Goal: Task Accomplishment & Management: Use online tool/utility

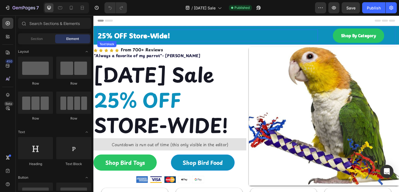
click at [213, 38] on p "25% OFF Store-Wide!" at bounding box center [217, 37] width 239 height 12
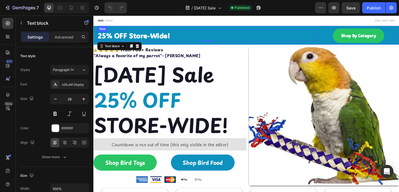
click at [192, 28] on div "25% OFF Store-Wide! Text block 0" at bounding box center [218, 37] width 240 height 20
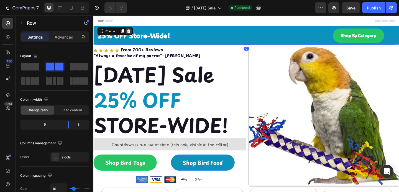
click at [132, 33] on icon at bounding box center [131, 32] width 4 height 4
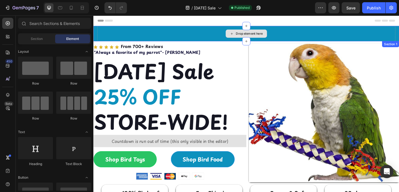
click at [164, 31] on div "Drop element here" at bounding box center [260, 35] width 324 height 17
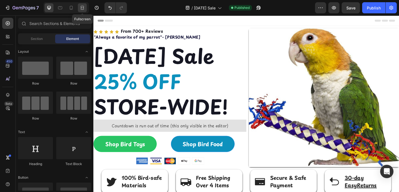
click at [79, 7] on div at bounding box center [82, 7] width 9 height 9
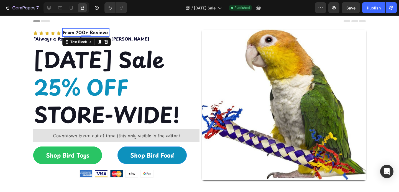
click at [69, 32] on p "From 700+ Reviews" at bounding box center [86, 32] width 46 height 7
click at [46, 9] on icon at bounding box center [49, 8] width 6 height 6
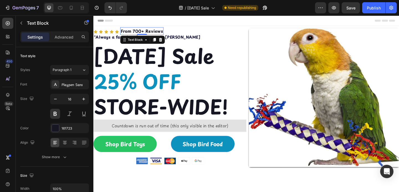
click at [167, 34] on p "From 700+ Reviews" at bounding box center [146, 32] width 46 height 7
click at [138, 33] on p "From 700+ Reviews" at bounding box center [146, 32] width 46 height 7
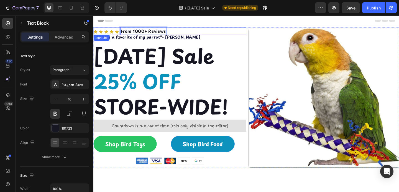
click at [115, 29] on div "Icon Icon Icon Icon Icon From 1000+ Reviews Text Block 0 Icon List" at bounding box center [176, 32] width 166 height 8
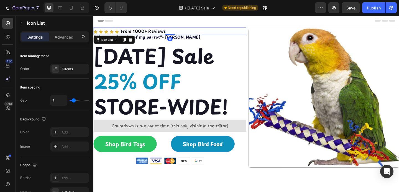
click at [121, 33] on div "Icon Icon Icon Icon Icon From 1000+ Reviews Text Block" at bounding box center [176, 34] width 166 height 6
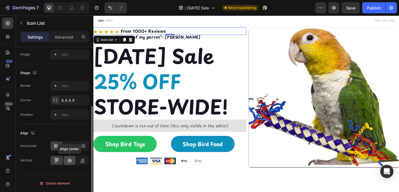
click at [70, 160] on icon at bounding box center [70, 160] width 6 height 6
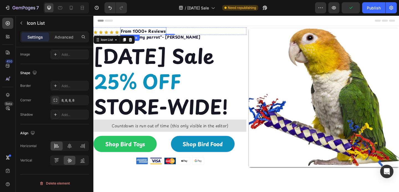
click at [128, 34] on p "From 1000+ Reviews" at bounding box center [147, 32] width 49 height 7
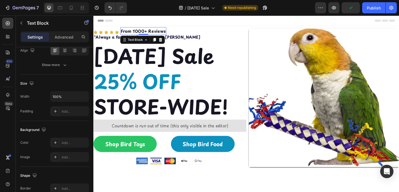
scroll to position [0, 0]
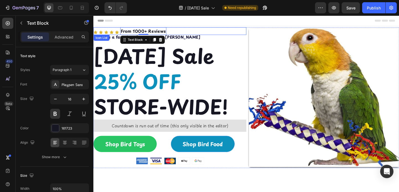
click at [110, 30] on div "Icon Icon Icon Icon Icon From 1000+ Reviews Text Block 0 Icon List" at bounding box center [176, 32] width 166 height 8
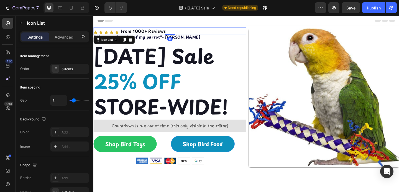
click at [110, 31] on div "Icon Icon Icon Icon Icon From 1000+ Reviews Text Block Icon List 0" at bounding box center [176, 32] width 166 height 8
click at [116, 33] on div "Icon Icon Icon Icon Icon From 1000+ Reviews Text Block" at bounding box center [176, 34] width 166 height 6
click at [157, 40] on sup ""Always a favorite of my parrot"- Viktoria Kennedy" at bounding box center [152, 38] width 116 height 6
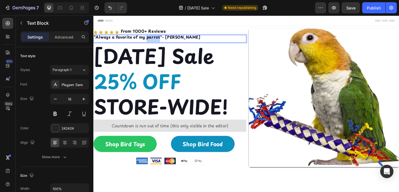
click at [157, 39] on sup ""Always a favorite of my parrot"- Viktoria Kennedy" at bounding box center [152, 38] width 116 height 6
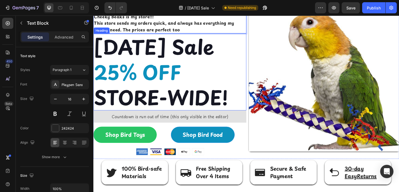
scroll to position [26, 0]
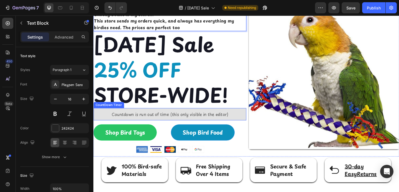
click at [171, 129] on div "Countdown is run out of time (this only visible in the editor)" at bounding box center [176, 122] width 166 height 13
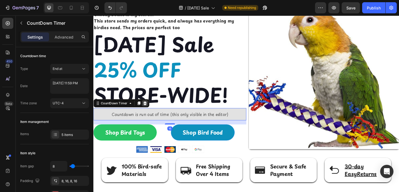
click at [150, 113] on icon at bounding box center [150, 111] width 4 height 4
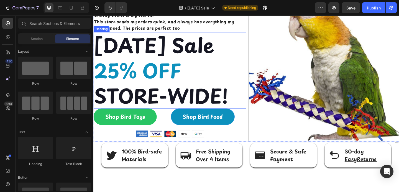
click at [145, 72] on h2 "Labor Day Sale 25% OFF STORE-WIDE!" at bounding box center [176, 75] width 166 height 83
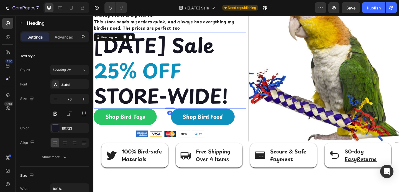
click at [144, 76] on h2 "Labor Day Sale 25% OFF STORE-WIDE!" at bounding box center [176, 75] width 166 height 83
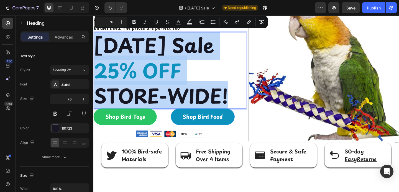
drag, startPoint x: 245, startPoint y: 127, endPoint x: 97, endPoint y: 47, distance: 169.1
click at [97, 47] on p "Labor Day Sale 25% OFF STORE-WIDE!" at bounding box center [176, 75] width 165 height 82
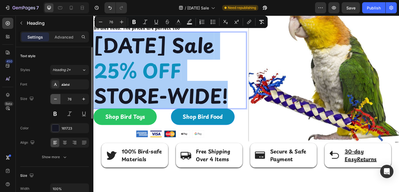
click at [55, 99] on icon "button" at bounding box center [56, 99] width 6 height 6
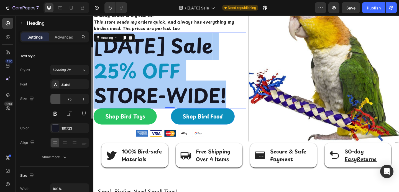
click at [55, 99] on icon "button" at bounding box center [56, 99] width 6 height 6
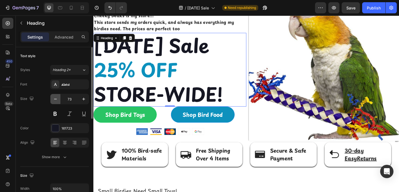
click at [55, 99] on icon "button" at bounding box center [56, 99] width 6 height 6
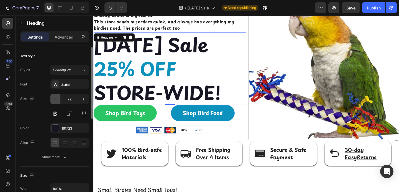
click at [55, 99] on icon "button" at bounding box center [56, 99] width 6 height 6
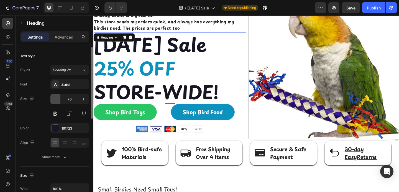
click at [55, 99] on icon "button" at bounding box center [56, 99] width 6 height 6
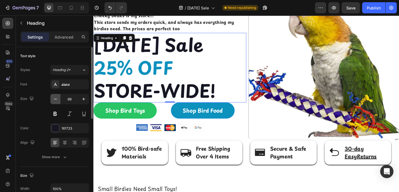
click at [55, 99] on icon "button" at bounding box center [56, 99] width 6 height 6
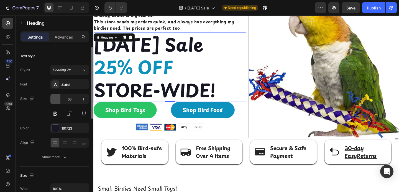
click at [55, 99] on icon "button" at bounding box center [56, 99] width 6 height 6
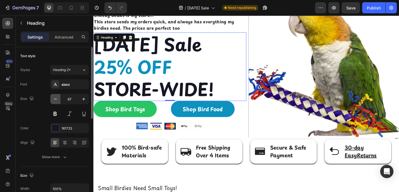
click at [55, 99] on icon "button" at bounding box center [56, 99] width 6 height 6
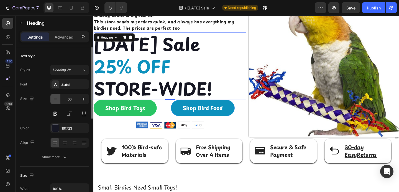
click at [55, 99] on icon "button" at bounding box center [56, 99] width 6 height 6
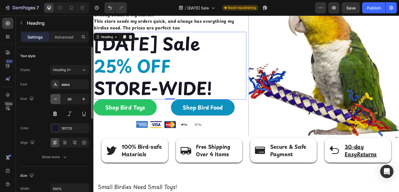
click at [55, 99] on icon "button" at bounding box center [56, 99] width 6 height 6
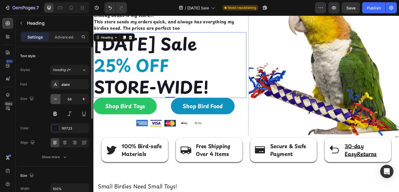
click at [55, 99] on icon "button" at bounding box center [56, 99] width 6 height 6
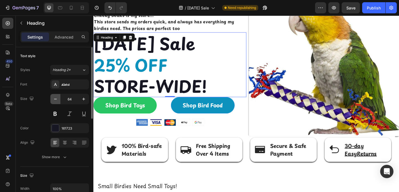
click at [55, 99] on icon "button" at bounding box center [56, 99] width 6 height 6
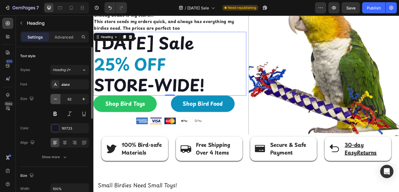
click at [55, 99] on icon "button" at bounding box center [56, 99] width 6 height 6
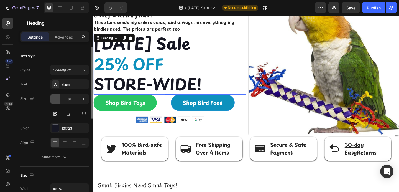
click at [55, 99] on icon "button" at bounding box center [56, 99] width 6 height 6
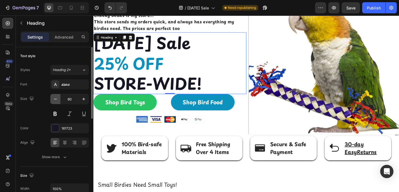
click at [55, 99] on icon "button" at bounding box center [56, 99] width 6 height 6
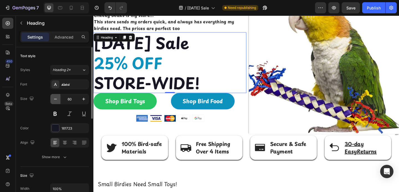
type input "59"
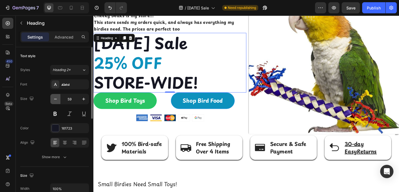
scroll to position [35, 0]
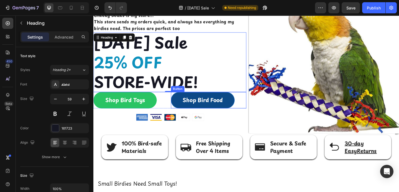
click at [182, 107] on link "Shop Bird Food" at bounding box center [212, 108] width 69 height 18
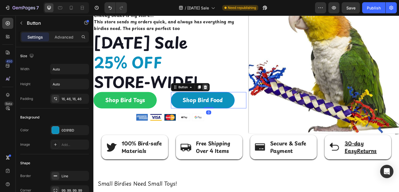
click at [215, 94] on icon at bounding box center [215, 93] width 4 height 4
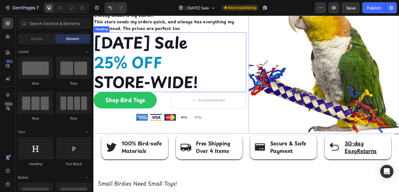
click at [153, 68] on span "25% OFF" at bounding box center [131, 66] width 74 height 25
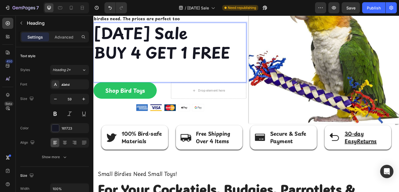
scroll to position [0, 0]
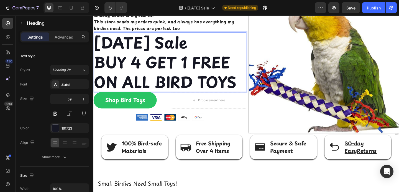
click at [225, 64] on p "[DATE] Sale BUY 4 GET 1 FREE ON ALL BIRD TOYS" at bounding box center [176, 66] width 165 height 64
click at [226, 64] on p "[DATE] Sale BUY 4 GET 1 FREE ON ALL BIRD TOYS" at bounding box center [176, 66] width 165 height 64
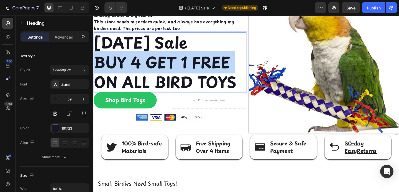
click at [226, 64] on p "[DATE] Sale BUY 4 GET 1 FREE ON ALL BIRD TOYS" at bounding box center [176, 66] width 165 height 64
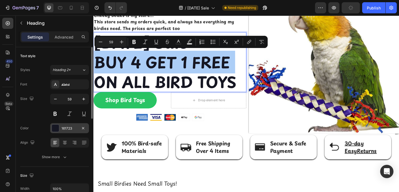
click at [53, 126] on div at bounding box center [55, 127] width 7 height 7
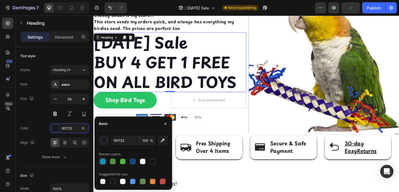
click at [103, 161] on div at bounding box center [103, 162] width 6 height 6
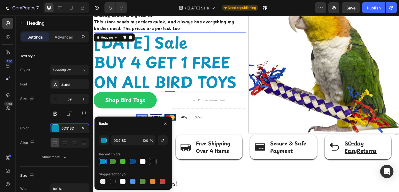
click at [150, 158] on div at bounding box center [152, 161] width 7 height 7
type input "121212"
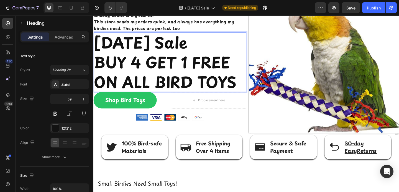
click at [223, 68] on p "[DATE] Sale BUY 4 GET 1 FREE ON ALL BIRD TOYS" at bounding box center [176, 66] width 165 height 64
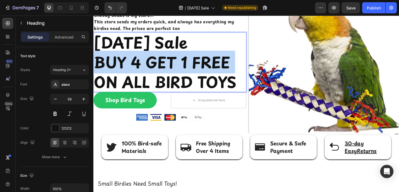
click at [223, 68] on p "[DATE] Sale BUY 4 GET 1 FREE ON ALL BIRD TOYS" at bounding box center [176, 66] width 165 height 64
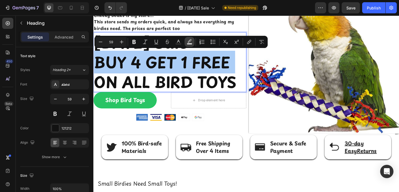
click at [190, 40] on icon "Editor contextual toolbar" at bounding box center [190, 42] width 6 height 6
type input "000000"
type input "77"
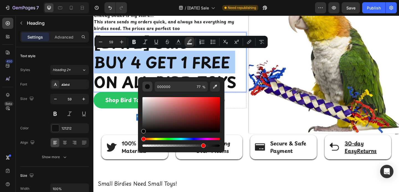
click at [147, 88] on div "Editor contextual toolbar" at bounding box center [148, 87] width 6 height 6
click at [215, 90] on button "Editor contextual toolbar" at bounding box center [215, 86] width 10 height 10
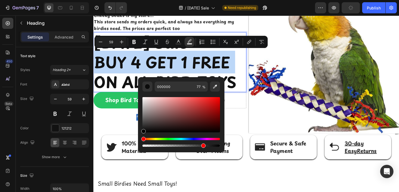
type input "FFFFFF"
type input "100"
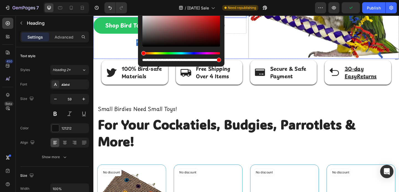
type input "16"
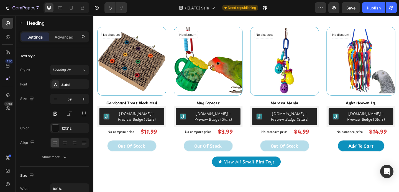
scroll to position [262, 0]
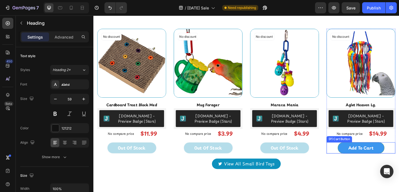
click at [359, 158] on button "Add To Cart" at bounding box center [384, 159] width 51 height 12
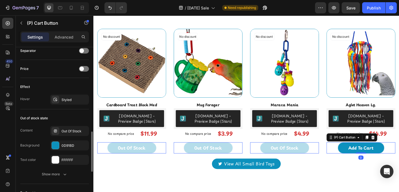
scroll to position [362, 0]
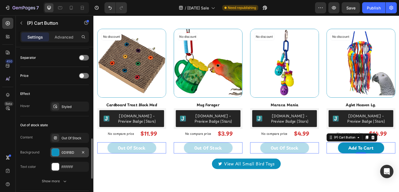
click at [68, 150] on div "0D91BD" at bounding box center [70, 152] width 16 height 5
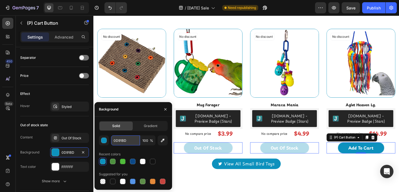
click at [116, 139] on input "0D91BD" at bounding box center [125, 140] width 29 height 10
click at [162, 111] on button "button" at bounding box center [165, 109] width 9 height 9
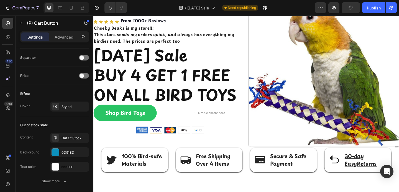
scroll to position [18, 0]
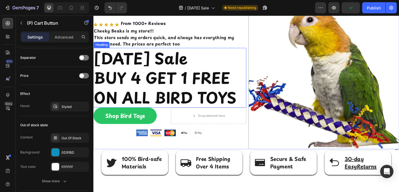
click at [163, 84] on span "BUY 4 GET 1 FREE" at bounding box center [168, 83] width 148 height 25
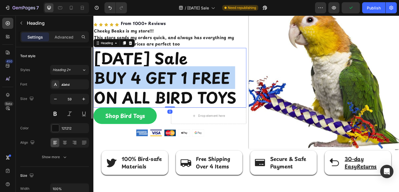
click at [163, 84] on span "BUY 4 GET 1 FREE" at bounding box center [168, 83] width 148 height 25
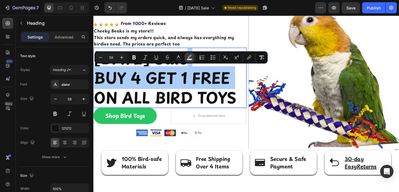
click at [187, 57] on icon "Editor contextual toolbar" at bounding box center [190, 58] width 6 height 6
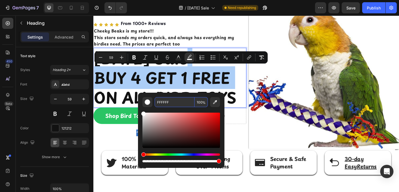
click at [167, 104] on input "FFFFFF" at bounding box center [175, 102] width 40 height 10
paste input "0D91BD"
type input "0D91BD"
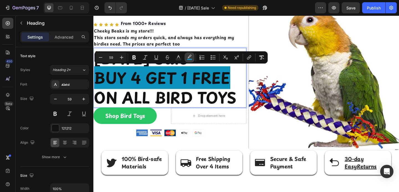
click at [186, 57] on button "color" at bounding box center [190, 57] width 10 height 10
click at [189, 58] on icon "Editor contextual toolbar" at bounding box center [190, 56] width 4 height 3
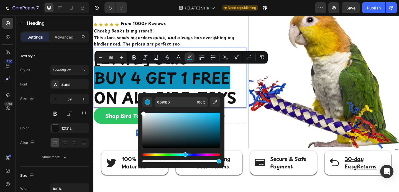
drag, startPoint x: 159, startPoint y: 123, endPoint x: 140, endPoint y: 107, distance: 24.6
click at [140, 107] on div "0D91BD 100 %" at bounding box center [181, 128] width 86 height 71
type input "FFFFFF"
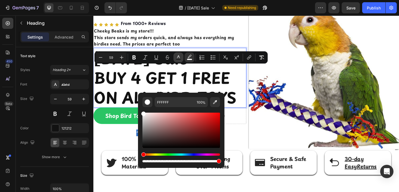
click at [177, 57] on icon "Editor contextual toolbar" at bounding box center [179, 58] width 6 height 6
type input "121212"
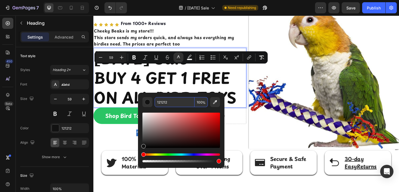
click at [172, 105] on input "121212" at bounding box center [175, 102] width 40 height 10
paste input "0D91BD"
type input "0D91BD"
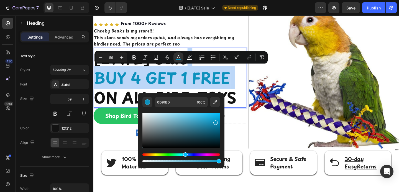
click at [252, 88] on p "[DATE] Sale BUY 4 GET 1 FREE ON ALL BIRD TOYS" at bounding box center [176, 83] width 165 height 64
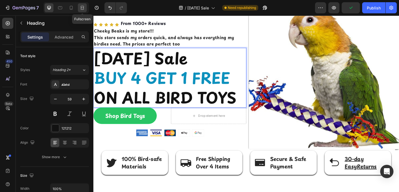
click at [80, 9] on icon at bounding box center [83, 8] width 6 height 6
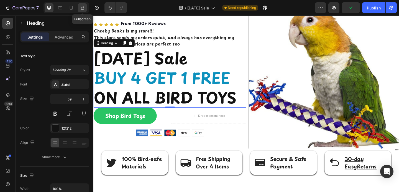
scroll to position [19, 0]
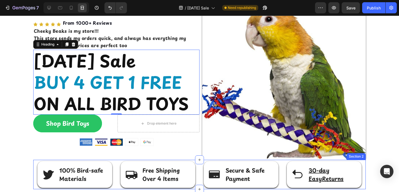
click at [115, 167] on div "Icon 100% Bird-safe Materials Text block Row Icon Free Shipping Over 4 Items Te…" at bounding box center [199, 174] width 333 height 29
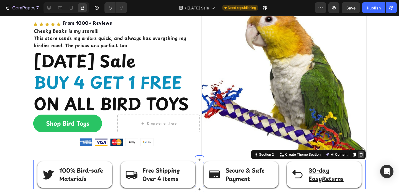
click at [359, 154] on icon at bounding box center [361, 154] width 4 height 4
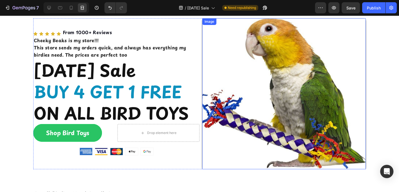
scroll to position [5, 0]
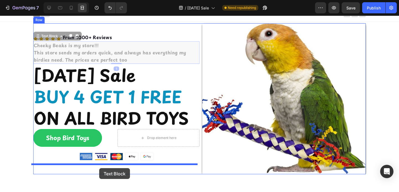
drag, startPoint x: 114, startPoint y: 52, endPoint x: 99, endPoint y: 168, distance: 117.0
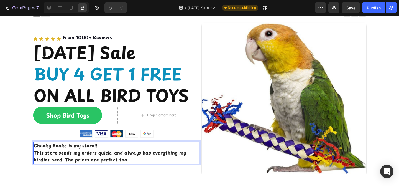
click at [34, 146] on strong "Cheeky Beaks is my store!!!" at bounding box center [66, 145] width 65 height 7
click at [34, 145] on strong "Cheeky Beaks is my store!!!" at bounding box center [66, 145] width 65 height 7
click at [129, 160] on p "This store sends my orders quick, and always has everything my birdies need. Th…" at bounding box center [116, 156] width 165 height 14
click at [90, 163] on p "This store sends my orders quick, and always has everything my birdies need. Th…" at bounding box center [116, 156] width 165 height 14
click at [48, 9] on icon at bounding box center [49, 8] width 4 height 4
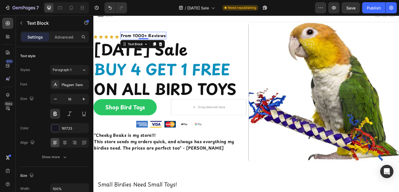
click at [137, 36] on p "From 1000+ Reviews" at bounding box center [147, 37] width 49 height 7
click at [177, 37] on div "Icon Icon Icon Icon Icon From 1000+ Reviews Text Block 0" at bounding box center [176, 39] width 166 height 6
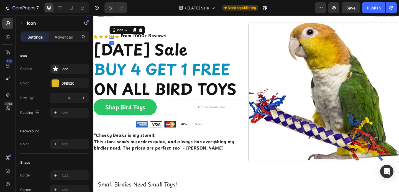
click at [115, 37] on icon at bounding box center [113, 39] width 4 height 4
click at [118, 37] on icon at bounding box center [119, 39] width 4 height 4
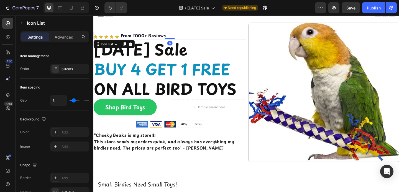
click at [102, 33] on div "Icon Icon Icon Icon Icon From 1000+ Reviews Text Block Icon List 0" at bounding box center [176, 37] width 166 height 8
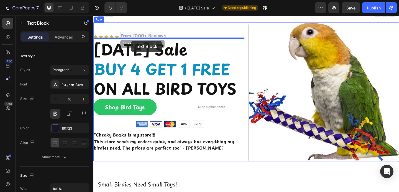
drag, startPoint x: 137, startPoint y: 34, endPoint x: 134, endPoint y: 43, distance: 9.0
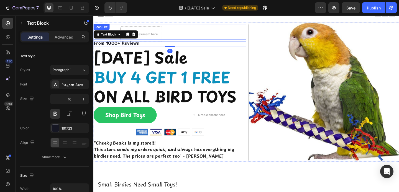
click at [173, 33] on div "Icon Icon Icon Icon Icon Drop element here" at bounding box center [176, 35] width 166 height 17
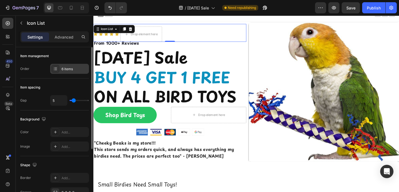
click at [60, 71] on div "6 items" at bounding box center [69, 69] width 39 height 10
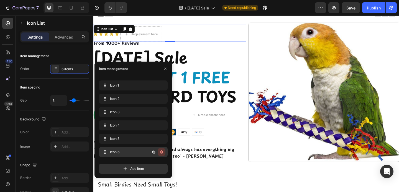
click at [160, 150] on icon "button" at bounding box center [161, 152] width 4 height 4
click at [160, 150] on div "Delete" at bounding box center [158, 151] width 10 height 5
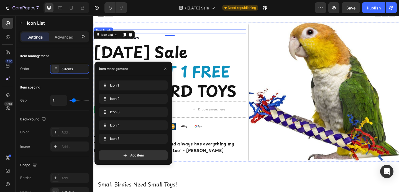
click at [162, 35] on div "From 1000+ Reviews" at bounding box center [176, 39] width 166 height 8
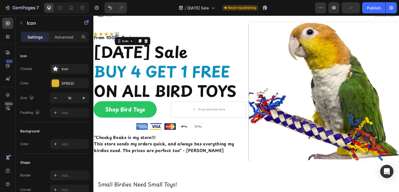
click at [121, 34] on icon at bounding box center [119, 36] width 4 height 4
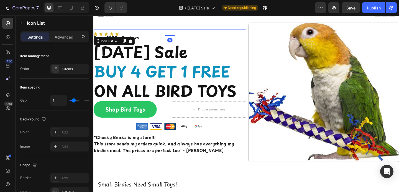
click at [126, 34] on div "Icon Icon Icon Icon Icon" at bounding box center [176, 36] width 166 height 4
click at [64, 39] on p "Advanced" at bounding box center [64, 37] width 19 height 6
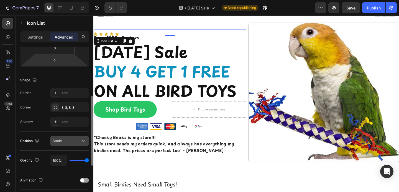
scroll to position [116, 0]
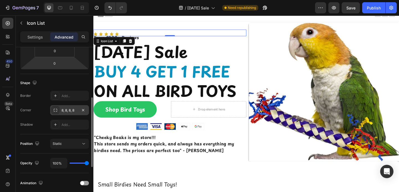
click at [55, 111] on icon at bounding box center [55, 110] width 4 height 4
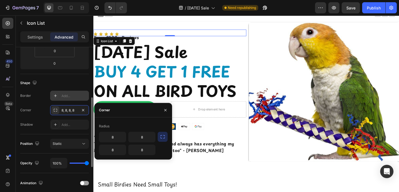
click at [54, 97] on icon at bounding box center [55, 95] width 4 height 4
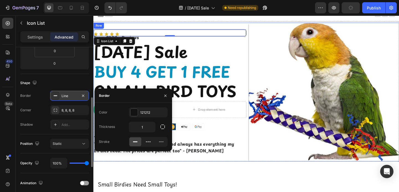
click at [156, 29] on div "Icon Icon Icon Icon Icon Icon List 0 "Always a favorite of my parrot" - Viktori…" at bounding box center [176, 98] width 166 height 151
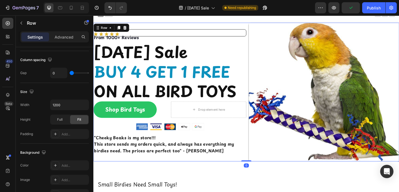
scroll to position [0, 0]
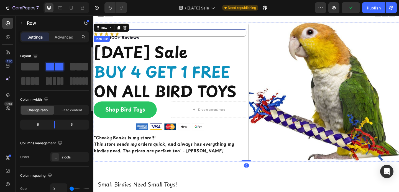
click at [156, 34] on div "Icon Icon Icon Icon Icon" at bounding box center [177, 36] width 166 height 4
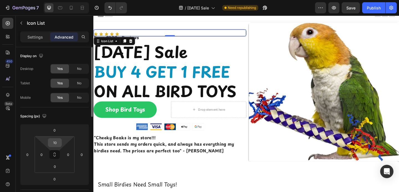
click at [56, 144] on input "10" at bounding box center [54, 142] width 11 height 8
type input "0"
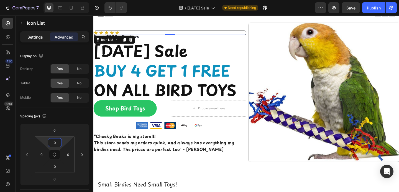
click at [38, 40] on div "Settings" at bounding box center [35, 36] width 28 height 9
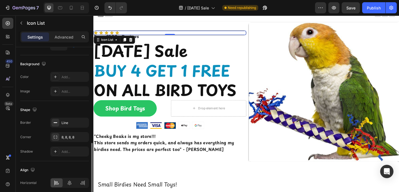
scroll to position [92, 0]
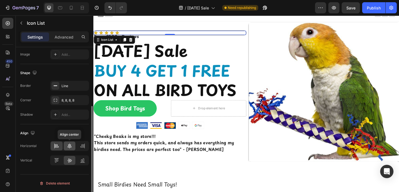
click at [71, 146] on icon at bounding box center [70, 146] width 6 height 6
click at [58, 147] on icon at bounding box center [57, 146] width 6 height 6
click at [62, 101] on div "8, 8, 8, 8" at bounding box center [70, 100] width 16 height 5
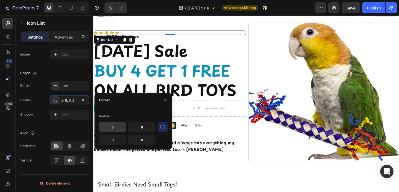
click at [114, 123] on input "8" at bounding box center [112, 127] width 27 height 10
type input "20"
click at [136, 128] on input "8" at bounding box center [142, 127] width 27 height 10
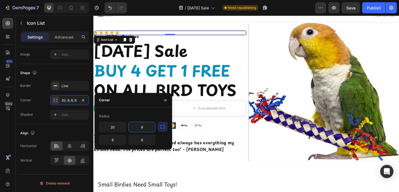
click at [136, 128] on input "8" at bounding box center [142, 127] width 27 height 10
type input "20"
click at [122, 142] on input "8" at bounding box center [112, 140] width 27 height 10
type input "20"
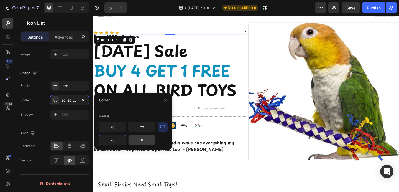
click at [144, 143] on input "8" at bounding box center [142, 140] width 27 height 10
type input "20"
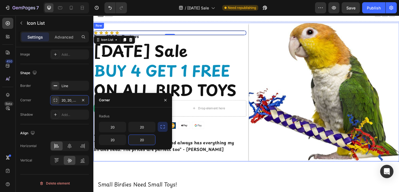
click at [229, 27] on div "Icon Icon Icon Icon Icon Icon List 0 "Always a favorite of my parrot" - Viktori…" at bounding box center [176, 98] width 166 height 151
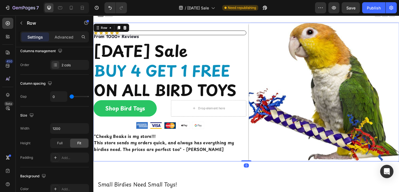
scroll to position [0, 0]
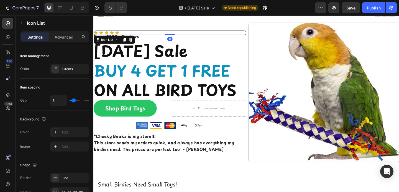
click at [221, 32] on div "Icon Icon Icon Icon Icon" at bounding box center [177, 34] width 166 height 4
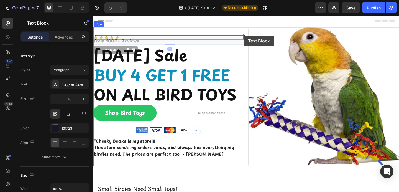
drag, startPoint x: 140, startPoint y: 37, endPoint x: 257, endPoint y: 37, distance: 116.9
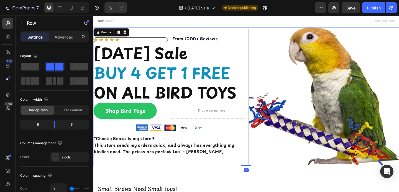
click at [161, 30] on div "Icon Icon Icon Icon Icon Icon List From 1000+ Reviews Text Block Row "Always a …" at bounding box center [176, 103] width 166 height 151
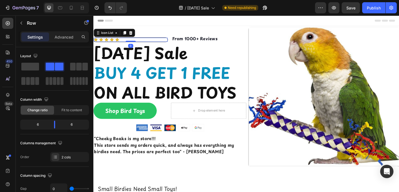
click at [154, 40] on div "Icon Icon Icon Icon Icon" at bounding box center [134, 42] width 80 height 4
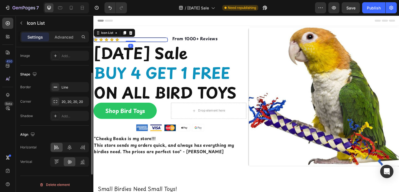
scroll to position [92, 0]
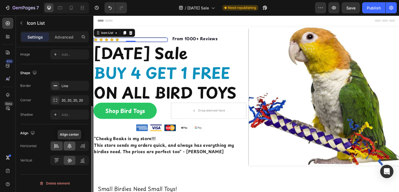
click at [70, 147] on icon at bounding box center [70, 146] width 6 height 6
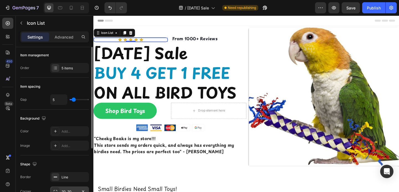
scroll to position [0, 0]
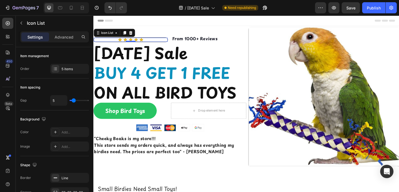
click at [99, 42] on div "Icon Icon Icon Icon Icon" at bounding box center [134, 42] width 80 height 4
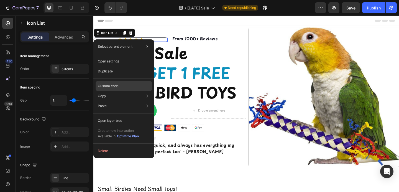
click at [106, 83] on p "Custom code" at bounding box center [108, 85] width 21 height 5
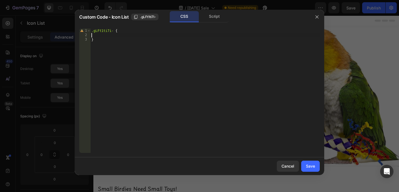
click at [124, 35] on div ".gLFt1ti7i- { }" at bounding box center [204, 95] width 229 height 133
type textarea ";"
click at [309, 167] on div "Save" at bounding box center [310, 166] width 9 height 6
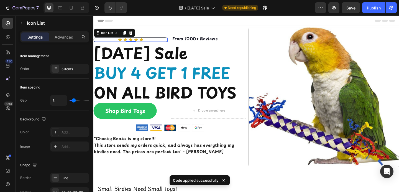
click at [157, 41] on div "Icon Icon Icon Icon Icon" at bounding box center [134, 42] width 80 height 4
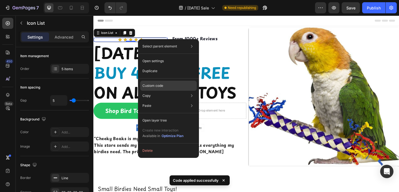
click at [151, 101] on div "Custom code" at bounding box center [168, 106] width 57 height 10
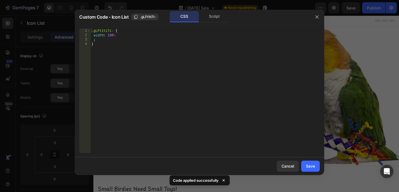
click at [140, 32] on div ".gLFt1ti7i- { width : 100 % ; }" at bounding box center [204, 95] width 229 height 133
click at [136, 37] on div ".gLFt1ti7i- { width : 100 % ; }" at bounding box center [204, 95] width 229 height 133
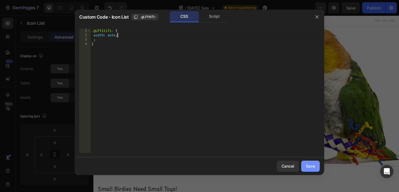
type textarea "width: auto;"
click at [306, 165] on div "Save" at bounding box center [310, 166] width 9 height 6
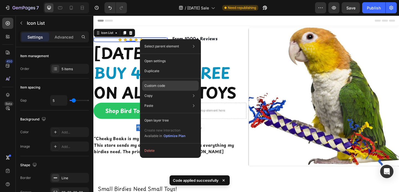
click at [161, 85] on p "Custom code" at bounding box center [154, 85] width 21 height 5
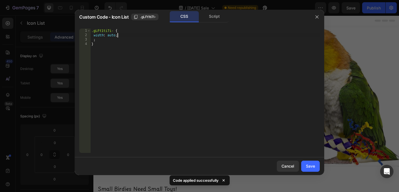
click at [127, 35] on div ".gLFt1ti7i- { width : auto ; ; }" at bounding box center [204, 95] width 229 height 133
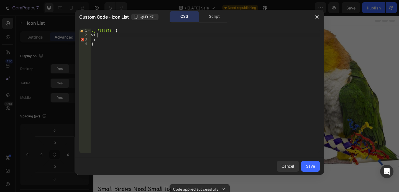
type textarea "w"
type textarea ";"
click at [311, 163] on div "Save" at bounding box center [310, 166] width 9 height 6
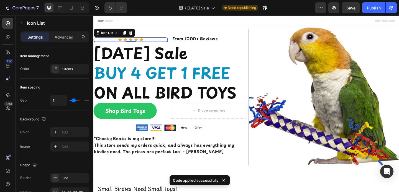
click at [165, 40] on div "Icon Icon Icon Icon Icon" at bounding box center [134, 42] width 80 height 4
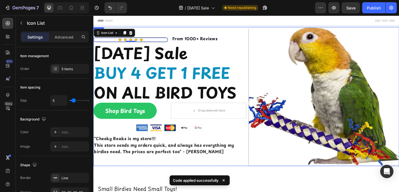
click at [171, 31] on div "Icon Icon Icon Icon Icon Icon List 0 From 1000+ Reviews Text Block Row "Always …" at bounding box center [176, 103] width 166 height 151
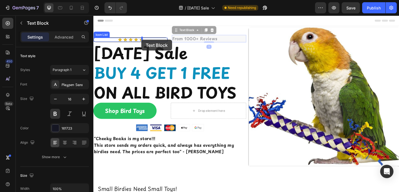
drag, startPoint x: 189, startPoint y: 40, endPoint x: 146, endPoint y: 42, distance: 43.3
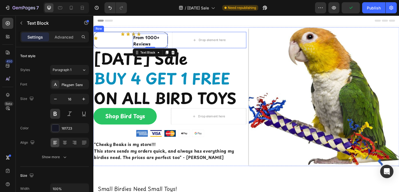
click at [177, 43] on div "Icon Icon Icon Icon Icon From 1000+ Reviews Text Block 1 Row Icon List Drop ele…" at bounding box center [176, 42] width 166 height 18
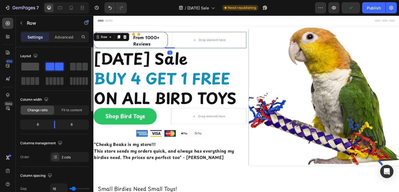
click at [32, 66] on span at bounding box center [30, 67] width 18 height 8
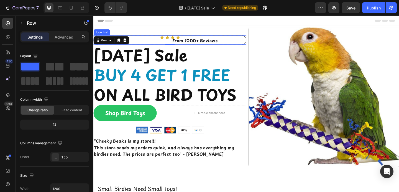
click at [158, 39] on div "Icon Icon Icon Icon Icon From 1000+ Reviews Text Block Row" at bounding box center [177, 42] width 166 height 10
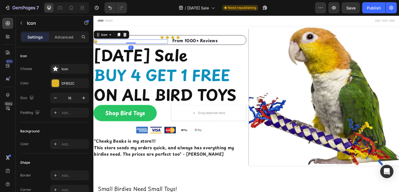
click at [163, 42] on div "Icon 0" at bounding box center [134, 44] width 81 height 4
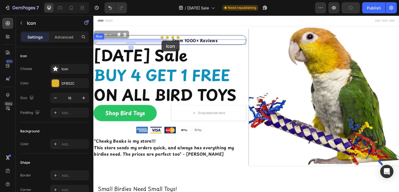
drag, startPoint x: 163, startPoint y: 40, endPoint x: 168, endPoint y: 43, distance: 5.6
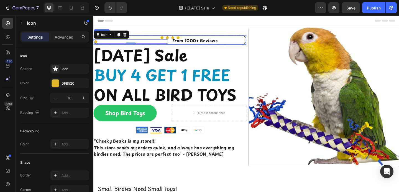
click at [213, 37] on div "Icon Icon Icon Icon Icon 0 From 1000+ Reviews Text Block Row" at bounding box center [177, 42] width 166 height 10
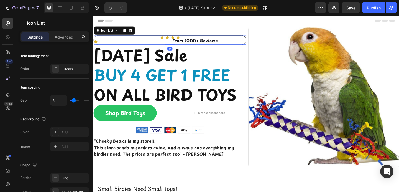
click at [133, 30] on icon at bounding box center [134, 32] width 4 height 4
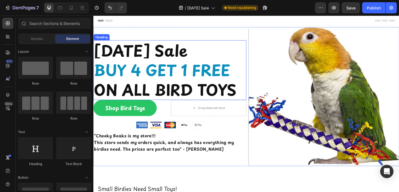
click at [171, 104] on p "[DATE] Sale BUY 4 GET 1 FREE ON ALL BIRD TOYS" at bounding box center [176, 75] width 165 height 64
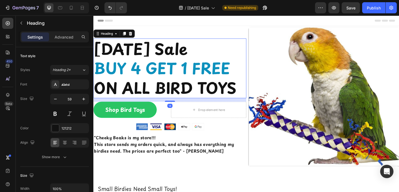
drag, startPoint x: 173, startPoint y: 105, endPoint x: 173, endPoint y: 109, distance: 3.9
click at [173, 109] on div ""Always a favorite of my parrot" - Viktoria Kennedy Text Block Labor Day Sale B…" at bounding box center [176, 103] width 166 height 151
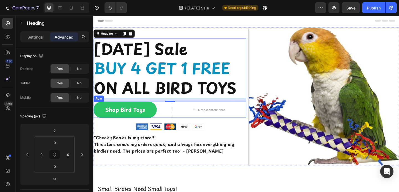
click at [175, 118] on div "Shop Bird Toys Button Drop element here Row" at bounding box center [176, 118] width 166 height 18
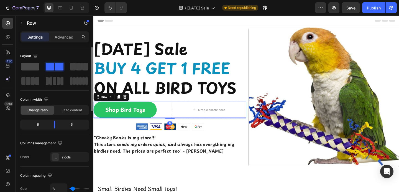
click at [35, 67] on span at bounding box center [30, 67] width 18 height 8
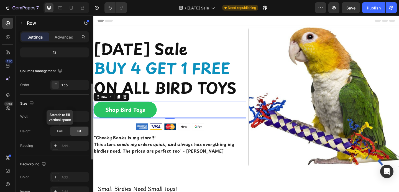
scroll to position [73, 0]
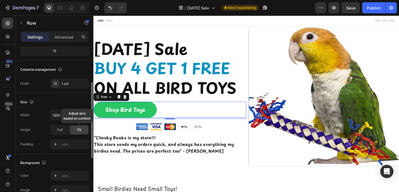
click at [80, 128] on span "Fit" at bounding box center [79, 129] width 4 height 5
click at [62, 131] on span "Full" at bounding box center [60, 129] width 6 height 5
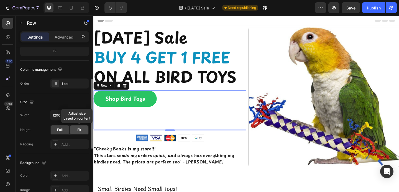
click at [73, 130] on div "Fit" at bounding box center [79, 129] width 18 height 9
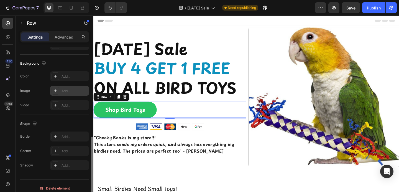
scroll to position [178, 0]
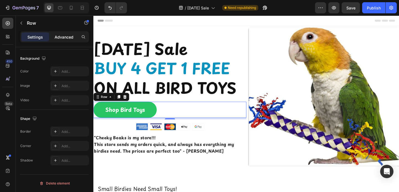
click at [66, 37] on p "Advanced" at bounding box center [64, 37] width 19 height 6
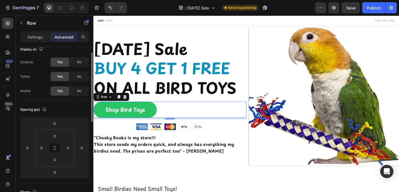
scroll to position [9, 0]
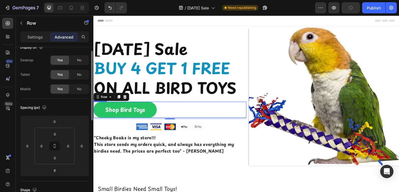
click at [167, 116] on div "Shop Bird Toys Button" at bounding box center [176, 118] width 166 height 18
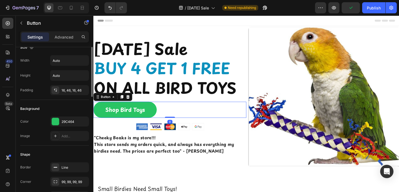
scroll to position [0, 0]
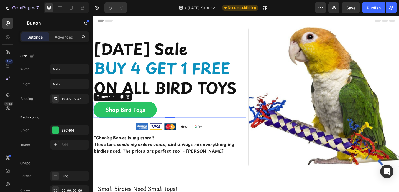
click at [177, 119] on div "Shop Bird Toys Button 0" at bounding box center [176, 118] width 166 height 18
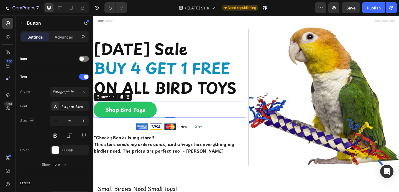
scroll to position [280, 0]
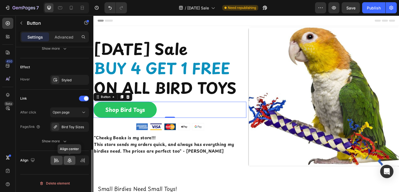
click at [67, 158] on icon at bounding box center [70, 160] width 6 height 6
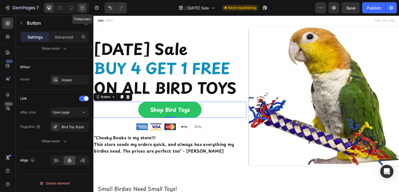
click at [84, 6] on icon at bounding box center [83, 8] width 6 height 6
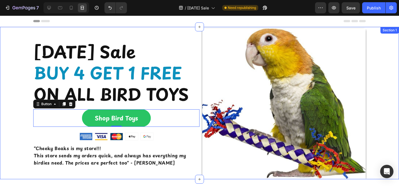
click at [21, 53] on div ""Always a favorite of my parrot" - Viktoria Kennedy Text Block Labor Day Sale B…" at bounding box center [199, 103] width 399 height 151
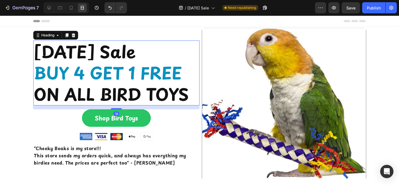
click at [82, 53] on p "[DATE] Sale BUY 4 GET 1 FREE ON ALL BIRD TOYS" at bounding box center [116, 73] width 165 height 64
click at [47, 8] on icon at bounding box center [49, 8] width 4 height 4
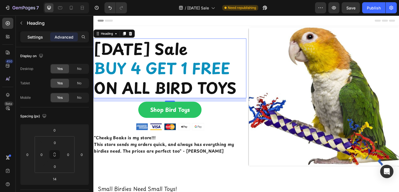
click at [32, 36] on p "Settings" at bounding box center [35, 37] width 16 height 6
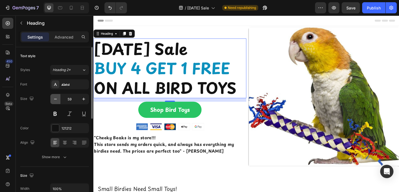
click at [55, 101] on icon "button" at bounding box center [56, 99] width 6 height 6
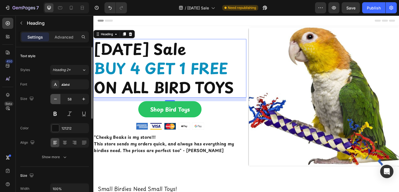
click at [55, 100] on icon "button" at bounding box center [56, 99] width 6 height 6
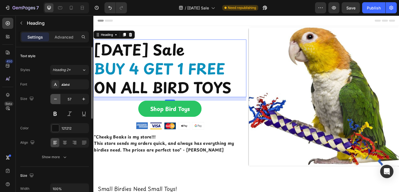
click at [55, 100] on icon "button" at bounding box center [56, 99] width 6 height 6
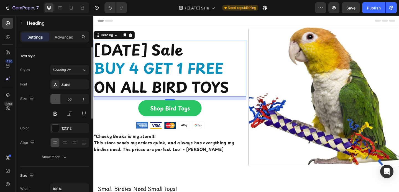
click at [55, 100] on icon "button" at bounding box center [56, 99] width 6 height 6
type input "55"
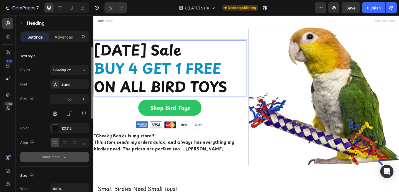
click at [60, 157] on div "Show more" at bounding box center [55, 157] width 26 height 6
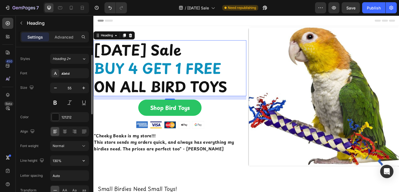
scroll to position [19, 0]
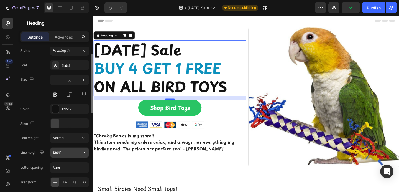
click at [63, 155] on input "130%" at bounding box center [69, 152] width 38 height 10
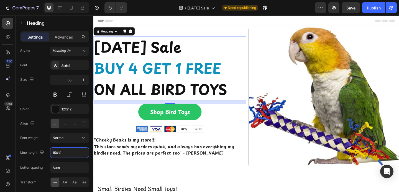
type input "150%"
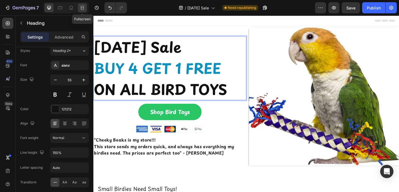
click at [82, 7] on icon at bounding box center [83, 8] width 6 height 6
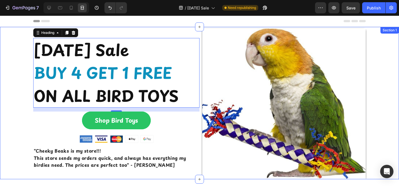
click at [11, 67] on div ""Always a favorite of my parrot" - Viktoria Kennedy Text Block Labor Day Sale B…" at bounding box center [199, 103] width 399 height 151
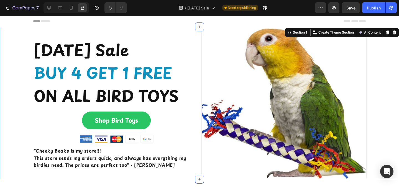
click at [384, 108] on div ""Always a favorite of my parrot" - Viktoria Kennedy Text Block Labor Day Sale B…" at bounding box center [199, 103] width 399 height 151
click at [16, 42] on div ""Always a favorite of my parrot" - Viktoria Kennedy Text Block Labor Day Sale B…" at bounding box center [199, 103] width 399 height 151
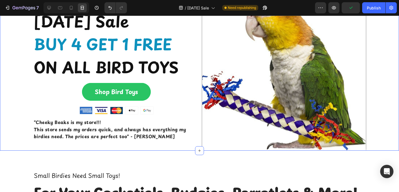
scroll to position [28, 0]
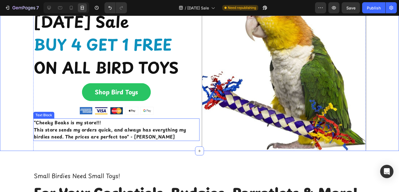
click at [45, 121] on strong ""Cheeky Beaks is my store!!!" at bounding box center [67, 122] width 67 height 7
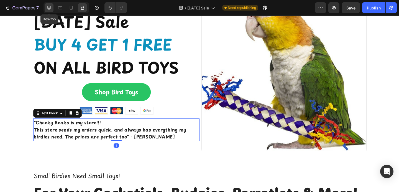
click at [49, 10] on icon at bounding box center [49, 8] width 6 height 6
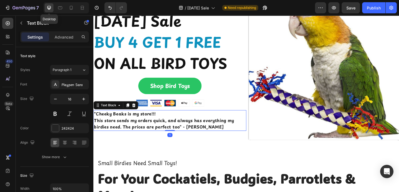
scroll to position [27, 0]
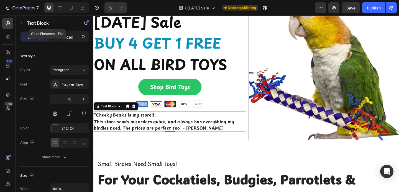
click at [66, 36] on p "Advanced" at bounding box center [64, 37] width 19 height 6
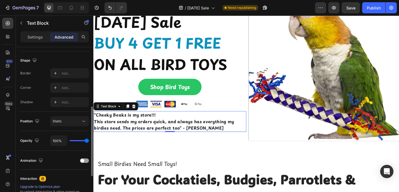
scroll to position [138, 0]
click at [55, 75] on icon at bounding box center [55, 73] width 4 height 4
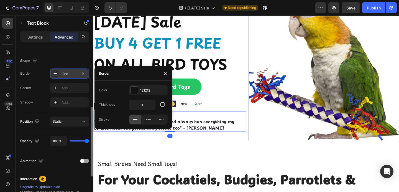
scroll to position [27, 0]
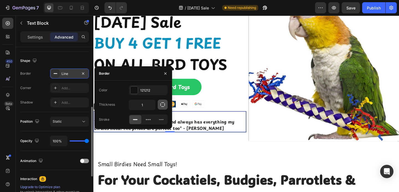
click at [162, 103] on icon "button" at bounding box center [163, 105] width 6 height 6
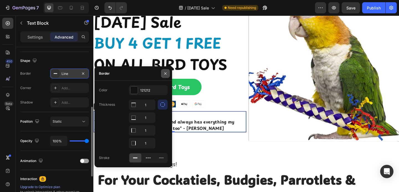
click at [165, 73] on icon "button" at bounding box center [165, 73] width 4 height 4
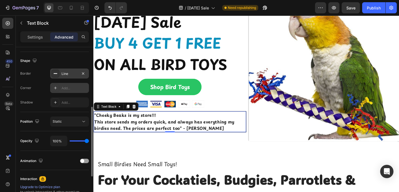
click at [53, 86] on div at bounding box center [56, 88] width 8 height 8
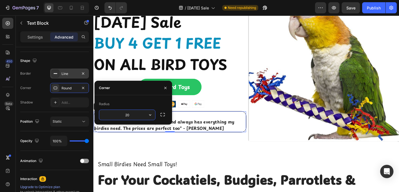
type input "20"
drag, startPoint x: 164, startPoint y: 85, endPoint x: 88, endPoint y: 76, distance: 77.3
click at [164, 86] on icon "button" at bounding box center [165, 88] width 4 height 4
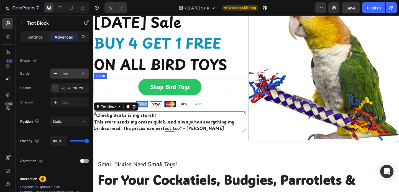
click at [241, 94] on div "Shop Bird Toys Button" at bounding box center [176, 93] width 166 height 18
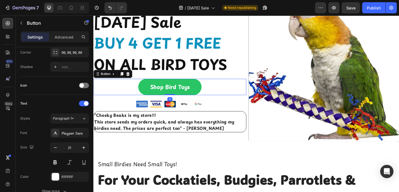
scroll to position [0, 0]
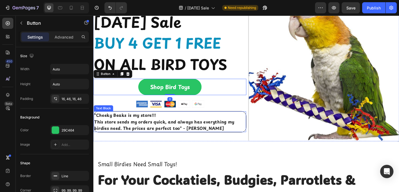
click at [142, 131] on strong "This store sends my orders quick, and always has everything my birdies need. Th…" at bounding box center [170, 134] width 152 height 14
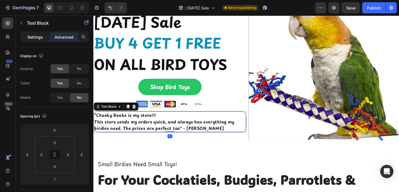
click at [31, 37] on p "Settings" at bounding box center [35, 37] width 16 height 6
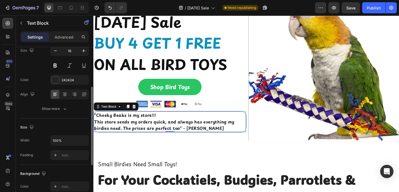
scroll to position [78, 0]
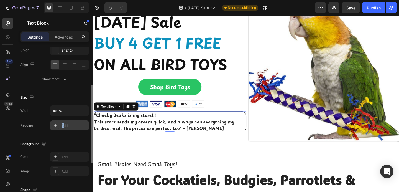
click at [63, 126] on div "Add..." at bounding box center [75, 125] width 26 height 5
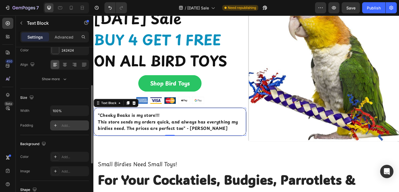
scroll to position [23, 0]
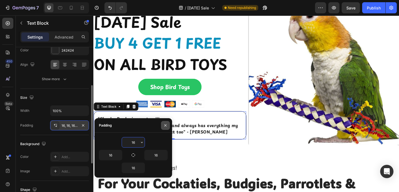
click at [164, 123] on icon "button" at bounding box center [165, 125] width 4 height 4
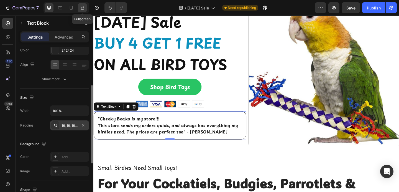
click at [83, 11] on div at bounding box center [82, 7] width 9 height 9
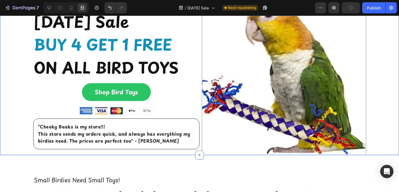
click at [5, 76] on div ""Always a favorite of my parrot" - Viktoria Kennedy Text Block Labor Day Sale B…" at bounding box center [199, 79] width 399 height 151
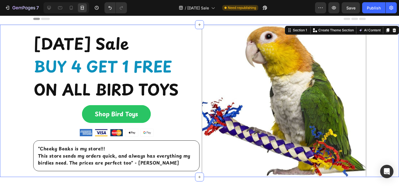
scroll to position [0, 0]
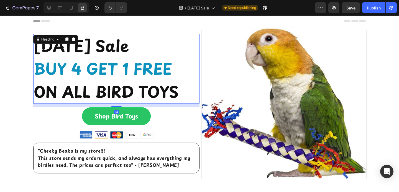
click at [138, 85] on p "[DATE] Sale BUY 4 GET 1 FREE ON ALL BIRD TOYS" at bounding box center [116, 68] width 165 height 69
click at [47, 11] on div at bounding box center [49, 7] width 9 height 9
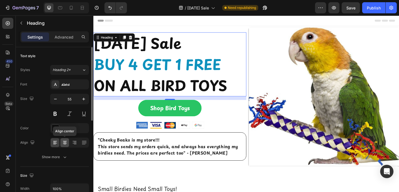
click at [66, 141] on icon at bounding box center [65, 143] width 6 height 6
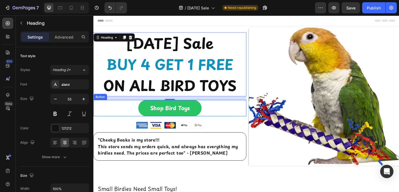
click at [223, 117] on div "Shop Bird Toys Button" at bounding box center [176, 116] width 166 height 18
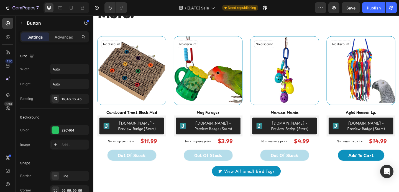
scroll to position [231, 0]
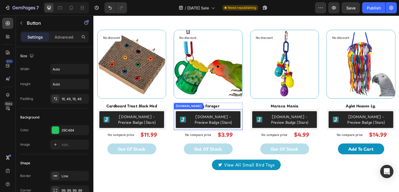
click at [172, 126] on div "Judge.me - Preview Badge (Stars)" at bounding box center [135, 128] width 75 height 23
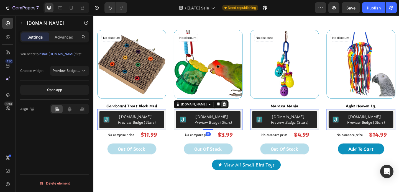
click at [93, 16] on icon at bounding box center [93, 16] width 0 height 0
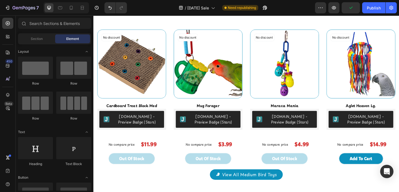
scroll to position [487, 0]
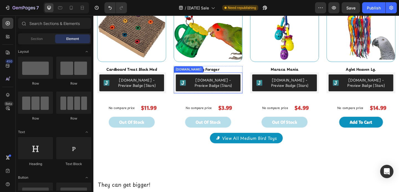
click at [172, 90] on div "Judge.me - Preview Badge (Stars)" at bounding box center [135, 88] width 75 height 23
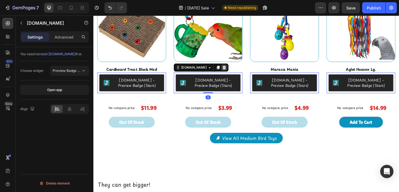
click at [93, 16] on icon at bounding box center [93, 16] width 0 height 0
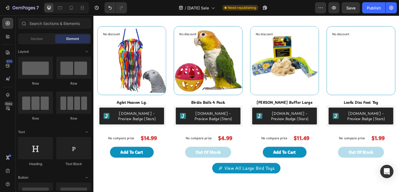
scroll to position [678, 0]
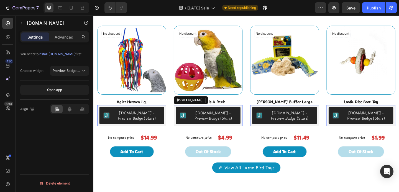
click at [172, 136] on div "Judge.me - Preview Badge (Stars)" at bounding box center [135, 124] width 75 height 23
click at [93, 16] on div at bounding box center [93, 16] width 0 height 0
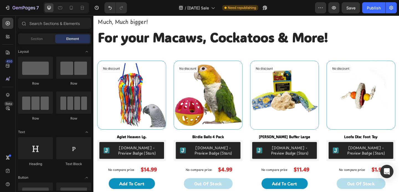
scroll to position [891, 0]
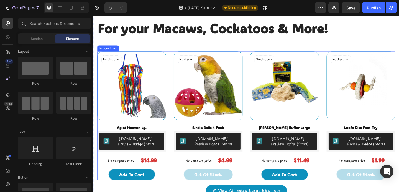
click at [253, 143] on div "No discount Not be displayed when published (P) Tag Product Images Aglet Heaven…" at bounding box center [260, 125] width 324 height 140
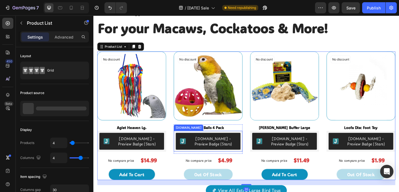
click at [170, 144] on button "Judge.me - Preview Badge (Stars)" at bounding box center [135, 152] width 70 height 18
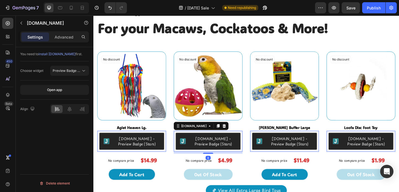
click at [93, 16] on icon at bounding box center [93, 16] width 0 height 0
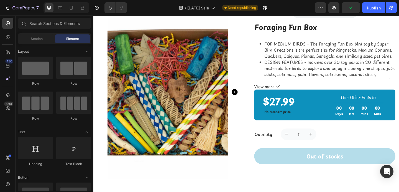
scroll to position [1046, 0]
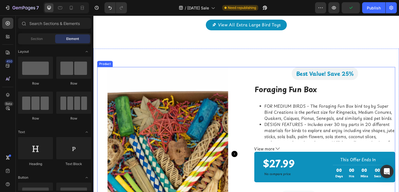
click at [249, 74] on div at bounding box center [175, 165] width 154 height 189
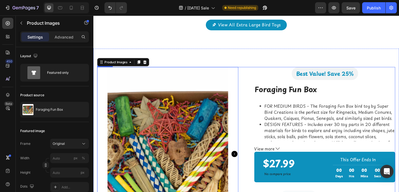
click at [251, 73] on div "Product Images 0 Best Value! Save 25% Text block Row Foraging Fun Box (P) Title…" at bounding box center [260, 165] width 324 height 189
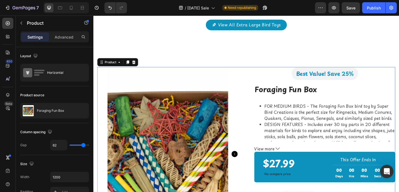
click at [140, 66] on div "Product" at bounding box center [120, 66] width 44 height 9
click at [139, 66] on div at bounding box center [137, 66] width 7 height 7
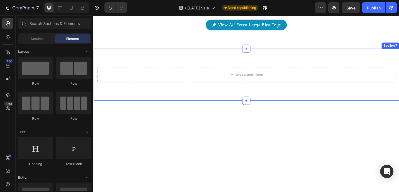
click at [175, 68] on div "Drop element here Section 7" at bounding box center [259, 80] width 333 height 57
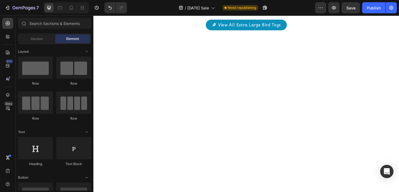
click at [250, 107] on div at bounding box center [259, 155] width 333 height 107
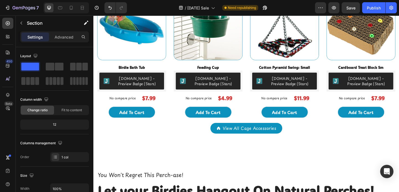
scroll to position [1350, 0]
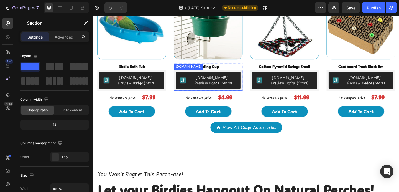
click at [166, 84] on div "Judge.me - Preview Badge (Stars)" at bounding box center [140, 86] width 50 height 12
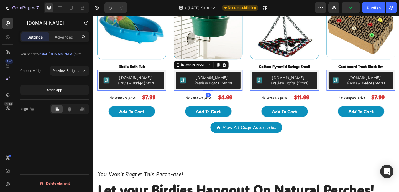
click at [93, 16] on icon at bounding box center [93, 16] width 0 height 0
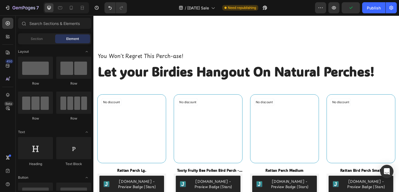
scroll to position [1484, 0]
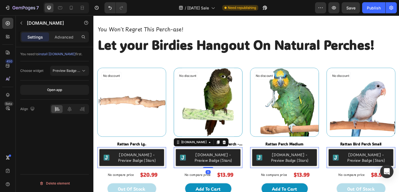
click at [170, 163] on button "Judge.me - Preview Badge (Stars)" at bounding box center [135, 170] width 70 height 18
click at [93, 16] on icon at bounding box center [93, 16] width 0 height 0
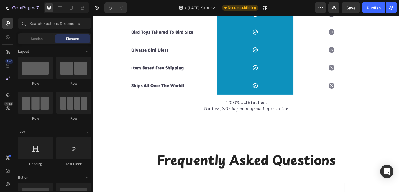
scroll to position [1755, 0]
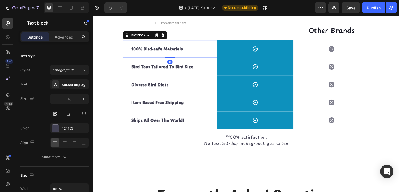
click at [146, 55] on strong "100% Bird-safe Materials" at bounding box center [163, 52] width 56 height 6
click at [145, 55] on strong "100% Bird-safe Materials" at bounding box center [163, 52] width 56 height 6
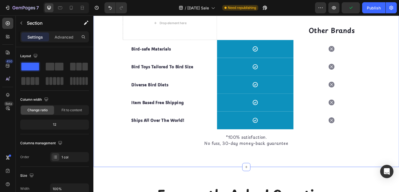
click at [112, 104] on div "Why Choose Cheeky Beaks? Heading Row Drop element here Other Brands Text block …" at bounding box center [259, 66] width 333 height 184
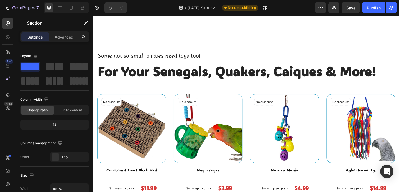
scroll to position [0, 0]
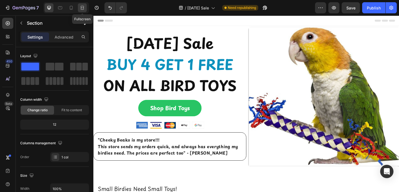
click at [83, 8] on icon at bounding box center [83, 8] width 6 height 6
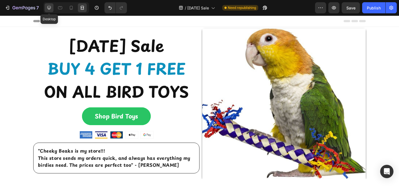
click at [47, 9] on icon at bounding box center [49, 8] width 6 height 6
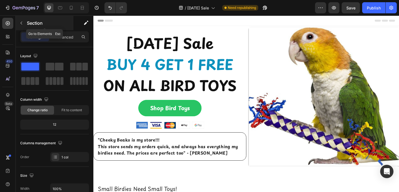
click at [21, 23] on icon "button" at bounding box center [22, 23] width 2 height 3
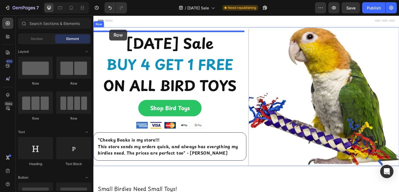
drag, startPoint x: 133, startPoint y: 90, endPoint x: 111, endPoint y: 31, distance: 63.2
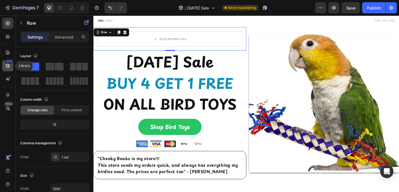
click at [8, 63] on div "450" at bounding box center [9, 61] width 8 height 4
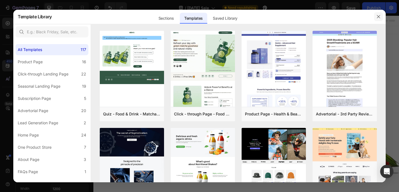
click at [379, 13] on button "button" at bounding box center [378, 16] width 9 height 9
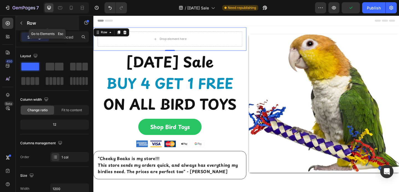
click at [25, 21] on button "button" at bounding box center [21, 23] width 9 height 9
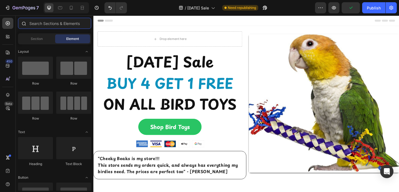
click at [34, 23] on input "text" at bounding box center [54, 23] width 73 height 11
type input "s"
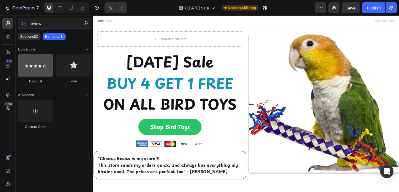
type input "review"
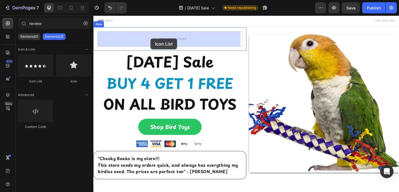
drag, startPoint x: 129, startPoint y: 80, endPoint x: 156, endPoint y: 40, distance: 48.0
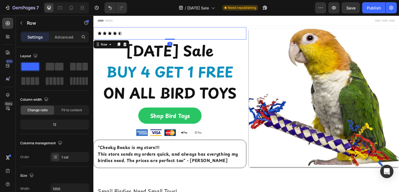
click at [158, 40] on div "Icon Icon Icon Icon Icon Icon List Row 1" at bounding box center [176, 34] width 166 height 13
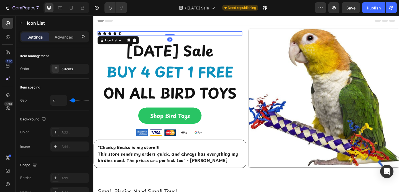
click at [157, 35] on div "Icon Icon Icon Icon Icon" at bounding box center [176, 35] width 157 height 4
click at [99, 35] on div "Icon" at bounding box center [100, 35] width 4 height 4
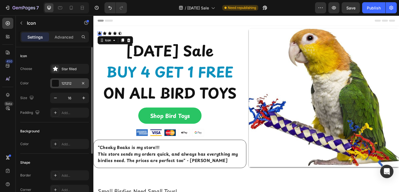
click at [55, 83] on div at bounding box center [55, 83] width 7 height 7
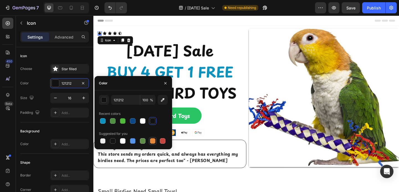
click at [152, 142] on div at bounding box center [153, 141] width 6 height 6
click at [102, 100] on div "button" at bounding box center [104, 100] width 6 height 6
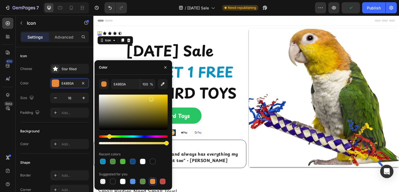
drag, startPoint x: 104, startPoint y: 135, endPoint x: 109, endPoint y: 135, distance: 4.7
click at [109, 135] on div "Hue" at bounding box center [109, 136] width 4 height 4
drag, startPoint x: 141, startPoint y: 101, endPoint x: 134, endPoint y: 101, distance: 7.2
click at [134, 101] on div at bounding box center [133, 111] width 69 height 35
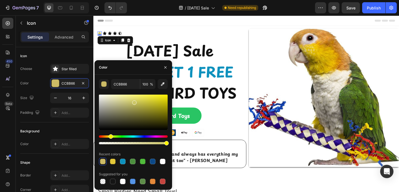
click at [110, 135] on div "Hue" at bounding box center [111, 136] width 4 height 4
click at [142, 99] on div at bounding box center [133, 111] width 69 height 35
click at [162, 86] on icon "button" at bounding box center [163, 84] width 6 height 6
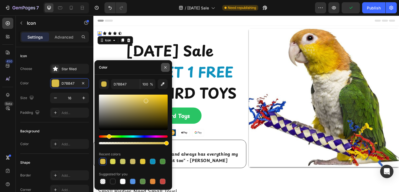
click at [165, 66] on icon "button" at bounding box center [165, 67] width 4 height 4
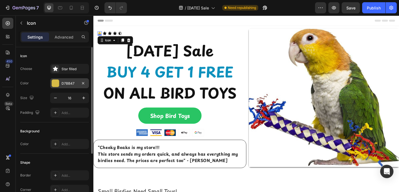
click at [58, 84] on div at bounding box center [55, 83] width 7 height 7
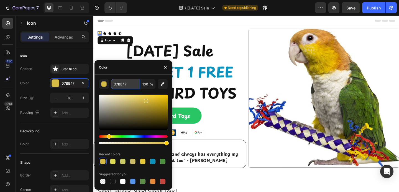
click at [119, 85] on input "D7BB47" at bounding box center [125, 84] width 29 height 10
click at [144, 161] on div at bounding box center [143, 162] width 6 height 6
type input "E3C739"
click at [105, 35] on div "Icon" at bounding box center [105, 35] width 4 height 4
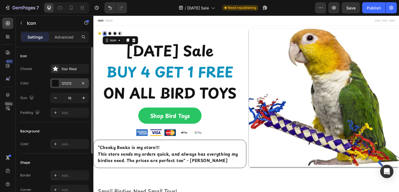
click at [55, 81] on div at bounding box center [55, 83] width 7 height 7
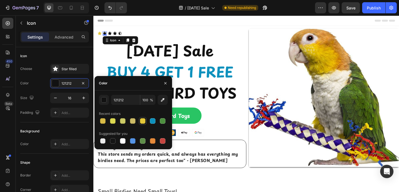
click at [145, 122] on div at bounding box center [143, 121] width 6 height 6
type input "E3C739"
click at [112, 35] on div "Icon 0" at bounding box center [111, 35] width 4 height 4
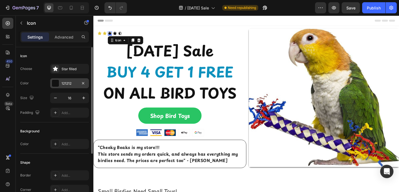
click at [56, 83] on div at bounding box center [55, 83] width 7 height 7
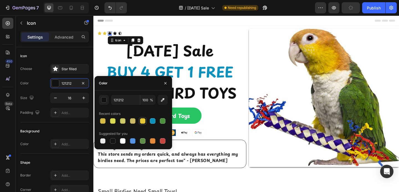
click at [144, 123] on div at bounding box center [143, 121] width 6 height 6
type input "E3C739"
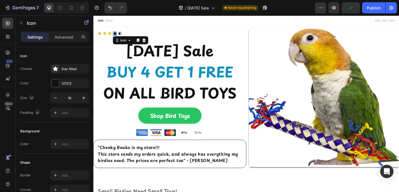
click at [117, 35] on div "Icon 0" at bounding box center [116, 35] width 4 height 4
click at [55, 82] on div at bounding box center [55, 83] width 7 height 7
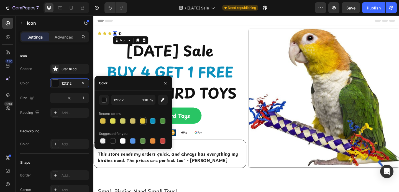
click at [142, 121] on div at bounding box center [143, 121] width 6 height 6
type input "E3C739"
click at [121, 34] on icon at bounding box center [122, 35] width 4 height 4
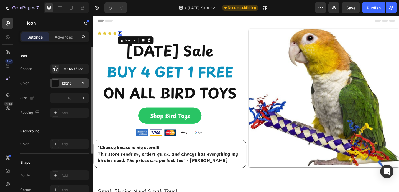
click at [51, 86] on div "121212" at bounding box center [69, 83] width 39 height 10
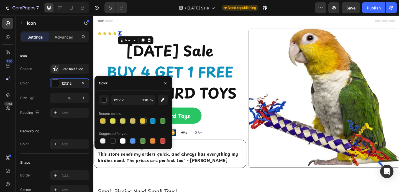
click at [142, 122] on div at bounding box center [143, 121] width 6 height 6
type input "E3C739"
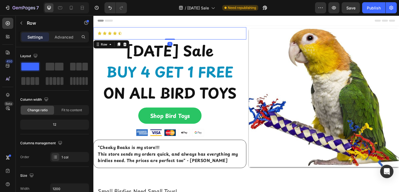
click at [168, 31] on div "Icon Icon Icon Icon Icon Icon List Row 1" at bounding box center [176, 34] width 166 height 13
click at [155, 38] on div "Icon Icon Icon Icon Icon Icon List Row 1" at bounding box center [176, 34] width 166 height 13
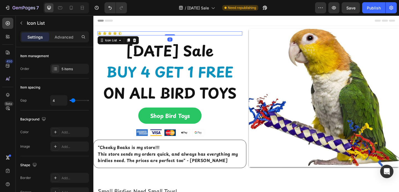
click at [154, 36] on div "Icon Icon Icon Icon Icon" at bounding box center [176, 35] width 157 height 4
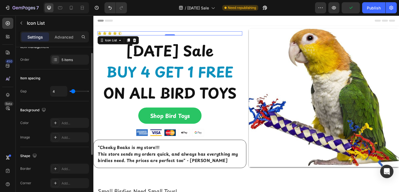
scroll to position [11, 0]
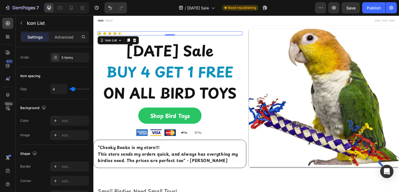
click at [191, 35] on div "Icon Icon Icon Icon Icon" at bounding box center [176, 35] width 157 height 4
click at [72, 8] on icon at bounding box center [71, 8] width 3 height 4
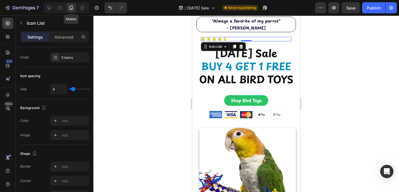
scroll to position [13, 0]
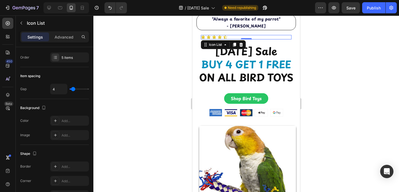
click at [333, 71] on div at bounding box center [246, 104] width 306 height 176
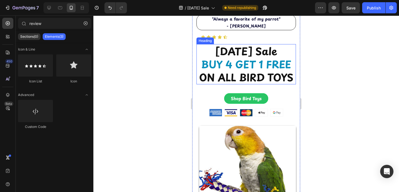
scroll to position [0, 0]
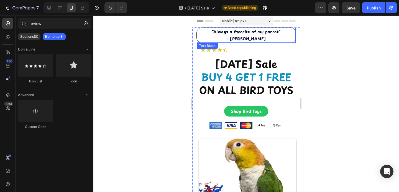
click at [244, 39] on strong "- Viktoria Kennedy" at bounding box center [246, 39] width 39 height 6
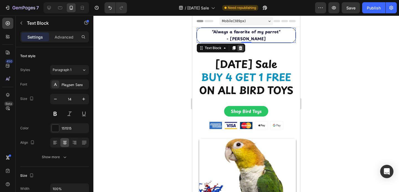
click at [242, 51] on div at bounding box center [240, 48] width 7 height 7
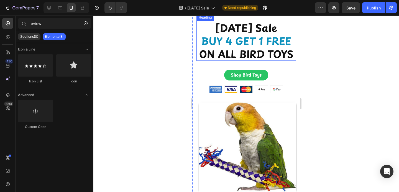
scroll to position [21, 0]
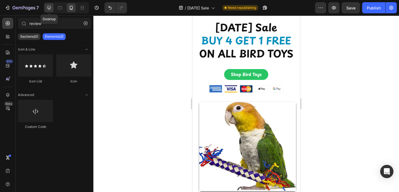
click at [50, 9] on icon at bounding box center [49, 8] width 6 height 6
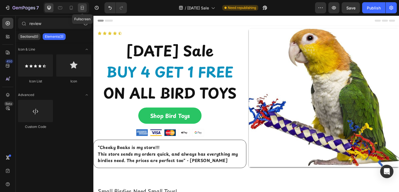
click at [81, 11] on div at bounding box center [82, 7] width 9 height 9
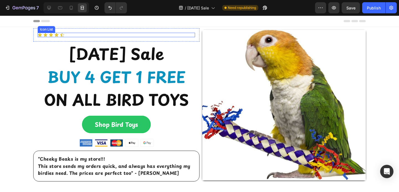
click at [71, 35] on div "Icon Icon Icon Icon Icon" at bounding box center [116, 35] width 157 height 4
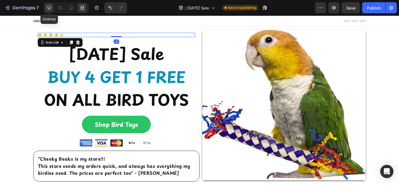
click at [48, 9] on icon at bounding box center [49, 8] width 4 height 4
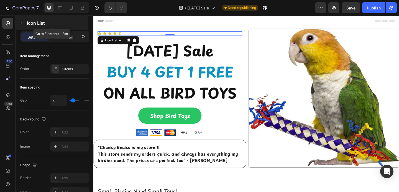
click at [21, 25] on button "button" at bounding box center [21, 23] width 9 height 9
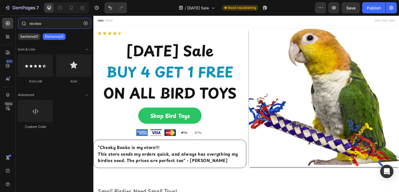
click at [36, 24] on input "review" at bounding box center [54, 23] width 73 height 11
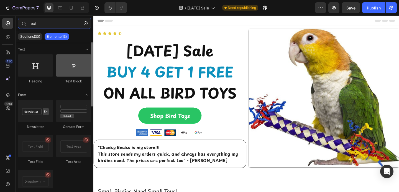
type input "text"
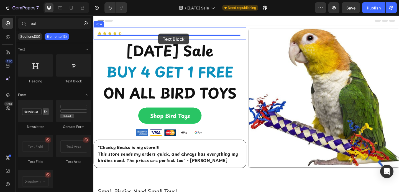
drag, startPoint x: 173, startPoint y: 85, endPoint x: 163, endPoint y: 35, distance: 51.1
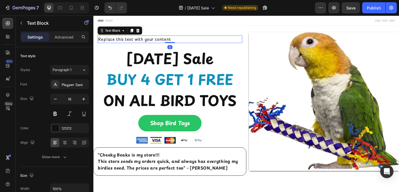
click at [157, 42] on div "Replace this text with your content" at bounding box center [176, 41] width 157 height 8
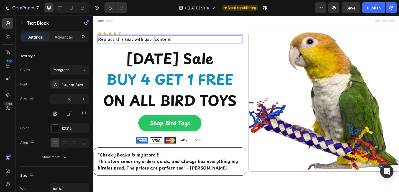
click at [157, 42] on p "Replace this text with your content" at bounding box center [176, 41] width 156 height 7
click at [154, 42] on p "4.9/5 from 1000+ Reviews" at bounding box center [176, 41] width 156 height 7
click at [153, 42] on p "4.9/5 from 1000+ Reviews" at bounding box center [176, 41] width 156 height 7
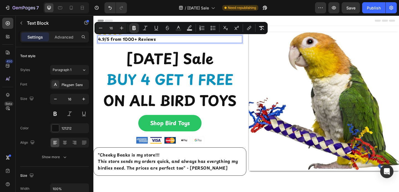
click at [168, 43] on p "4.9/5 from 1000+ Reviews" at bounding box center [176, 41] width 156 height 7
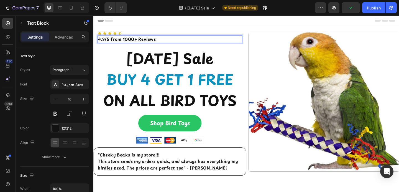
click at [119, 44] on strong "4.9/5 from 1000+ Reviews" at bounding box center [129, 41] width 63 height 7
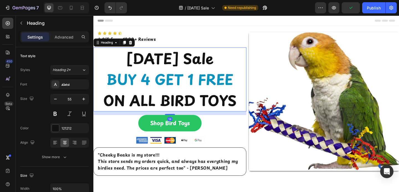
click at [109, 50] on h2 "[DATE] Sale BUY 4 GET 1 FREE ON ALL BIRD TOYS" at bounding box center [176, 85] width 166 height 70
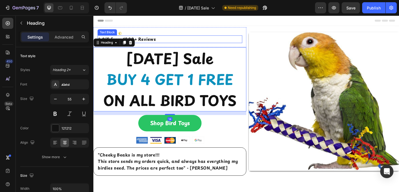
click at [151, 42] on strong "4.9/5 from 1000+ Reviews" at bounding box center [129, 41] width 63 height 7
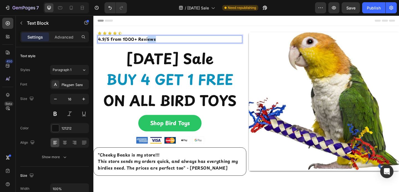
drag, startPoint x: 152, startPoint y: 42, endPoint x: 216, endPoint y: 40, distance: 64.6
drag, startPoint x: 216, startPoint y: 40, endPoint x: 186, endPoint y: 40, distance: 29.9
click at [186, 40] on p "4.9/5 from 1000+ Reviews" at bounding box center [176, 41] width 156 height 7
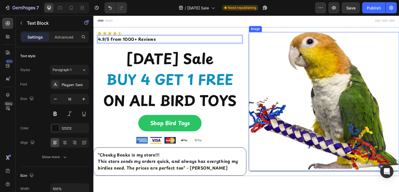
click at [265, 57] on img at bounding box center [343, 109] width 163 height 151
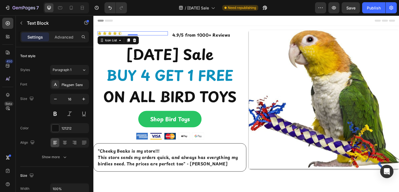
click at [164, 36] on div "Icon Icon Icon Icon Icon" at bounding box center [136, 35] width 76 height 4
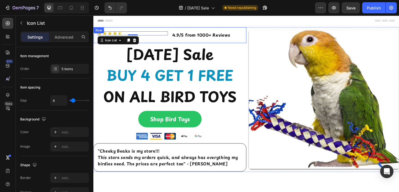
click at [170, 38] on div "Icon Icon Icon Icon Icon Icon List 0" at bounding box center [136, 37] width 76 height 8
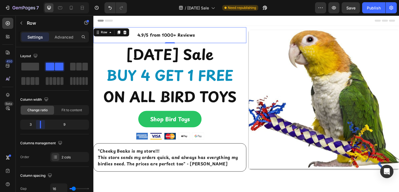
drag, startPoint x: 56, startPoint y: 122, endPoint x: 38, endPoint y: 121, distance: 18.0
click at [38, 0] on body "7 Version history / [DATE] Sale Need republishing Preview Save Publish 450 Beta…" at bounding box center [199, 0] width 399 height 0
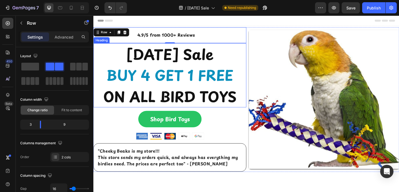
click at [160, 81] on span "BUY 4 GET 1 FREE" at bounding box center [177, 80] width 138 height 23
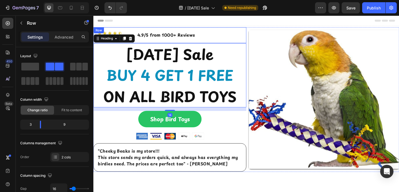
click at [137, 33] on div "Icon Icon Icon Icon Icon Icon List 4.9/5 from 1000+ Reviews Text Block Row" at bounding box center [176, 36] width 166 height 17
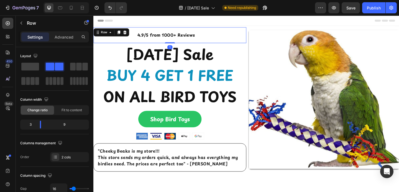
click at [131, 40] on div "Icon Icon Icon Icon Icon Icon List" at bounding box center [117, 37] width 38 height 8
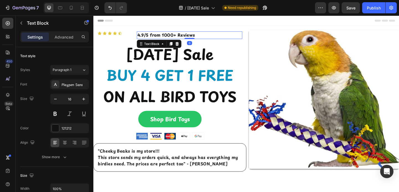
click at [143, 37] on strong "4.9/5 from 1000+ Reviews" at bounding box center [172, 36] width 63 height 7
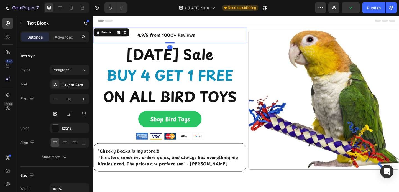
click at [125, 39] on div "Icon Icon Icon Icon Icon Icon List" at bounding box center [117, 37] width 38 height 8
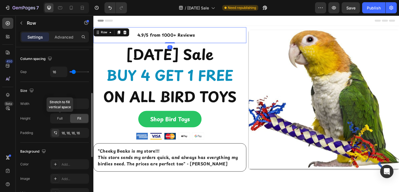
scroll to position [116, 0]
type input "1"
type input "0"
drag, startPoint x: 72, startPoint y: 71, endPoint x: 66, endPoint y: 71, distance: 6.4
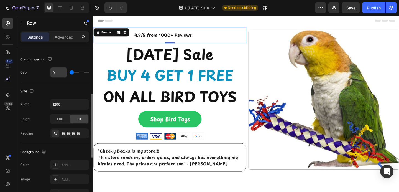
type input "0"
click at [70, 72] on input "range" at bounding box center [79, 72] width 19 height 1
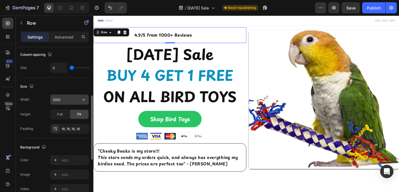
click at [68, 100] on input "1200" at bounding box center [69, 99] width 38 height 10
click at [76, 113] on div "Fit" at bounding box center [79, 114] width 18 height 9
click at [65, 116] on div "Full" at bounding box center [60, 114] width 18 height 9
click at [74, 115] on div "Fit" at bounding box center [79, 114] width 18 height 9
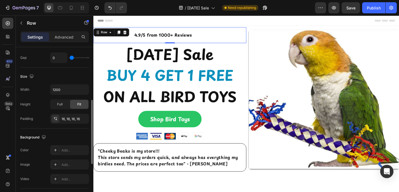
scroll to position [131, 0]
click at [82, 117] on icon "button" at bounding box center [83, 118] width 2 height 2
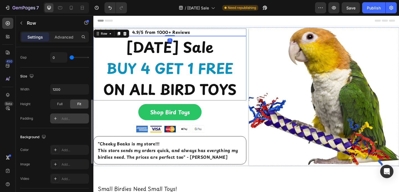
click at [266, 54] on img at bounding box center [343, 103] width 163 height 151
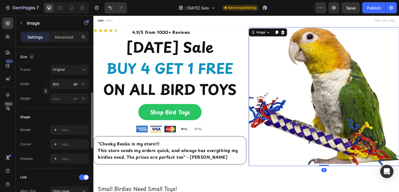
scroll to position [0, 0]
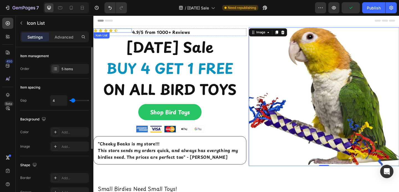
click at [126, 31] on div "Icon Icon Icon Icon Icon" at bounding box center [114, 32] width 42 height 4
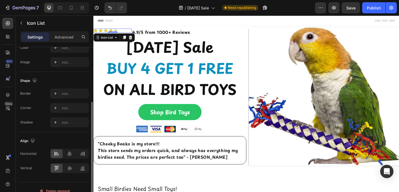
scroll to position [92, 0]
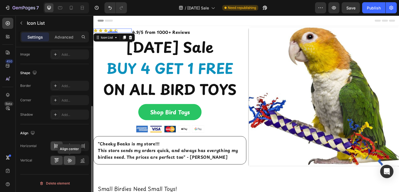
click at [71, 159] on icon at bounding box center [70, 161] width 4 height 4
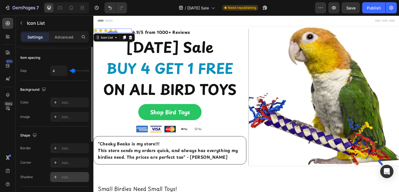
scroll to position [0, 0]
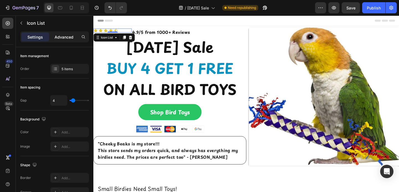
click at [65, 38] on p "Advanced" at bounding box center [64, 37] width 19 height 6
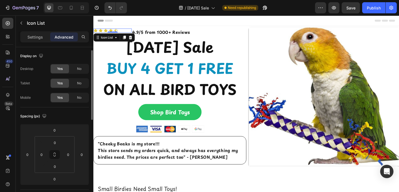
scroll to position [11, 0]
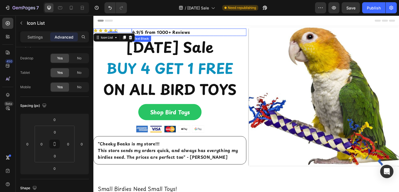
click at [174, 30] on div "4.9/5 from 1000+ Reviews" at bounding box center [197, 34] width 125 height 8
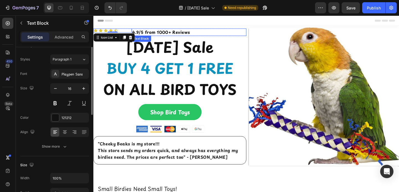
scroll to position [0, 0]
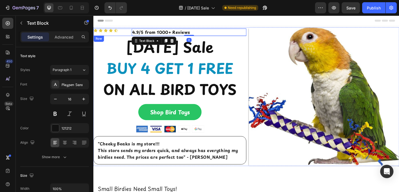
click at [125, 34] on div "Icon Icon Icon Icon Icon Icon List" at bounding box center [114, 34] width 42 height 8
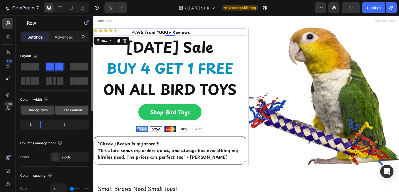
click at [61, 112] on div "Fit to content" at bounding box center [71, 110] width 33 height 9
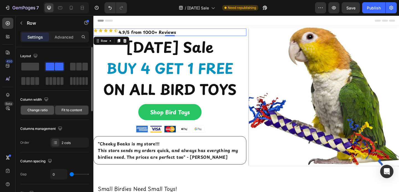
click at [45, 112] on span "Change ratio" at bounding box center [37, 110] width 20 height 5
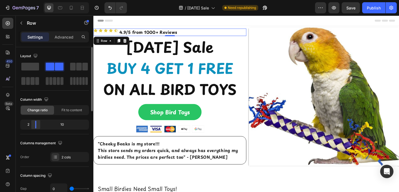
drag, startPoint x: 42, startPoint y: 126, endPoint x: 33, endPoint y: 126, distance: 9.4
click at [33, 0] on body "7 Version history / [DATE] Sale Need republishing Preview Save Publish 450 Beta…" at bounding box center [199, 0] width 399 height 0
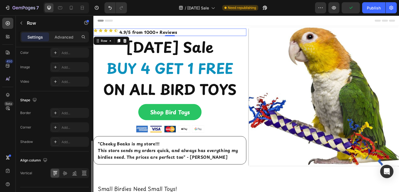
scroll to position [230, 0]
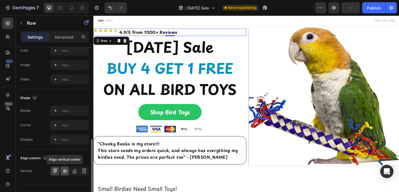
click at [65, 172] on icon at bounding box center [65, 171] width 6 height 6
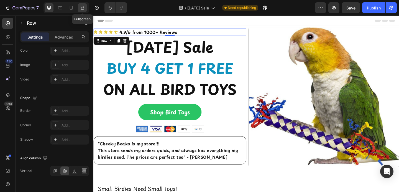
click at [82, 8] on icon at bounding box center [82, 7] width 2 height 1
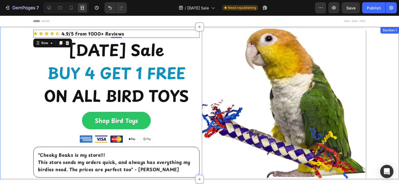
click at [11, 82] on div "Icon Icon Icon Icon Icon Icon List 4.9/5 from 1000+ Reviews Text Block Row 1 [D…" at bounding box center [199, 103] width 399 height 151
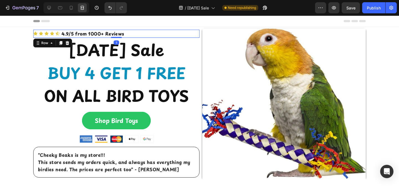
click at [57, 31] on div "Icon Icon Icon Icon Icon Icon List" at bounding box center [47, 34] width 28 height 8
click at [49, 9] on icon at bounding box center [49, 8] width 4 height 4
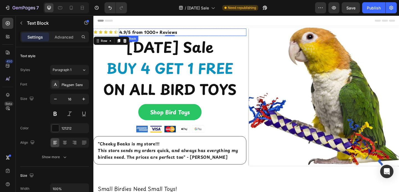
click at [195, 33] on p "4.9/5 from 1000+ Reviews" at bounding box center [190, 33] width 137 height 7
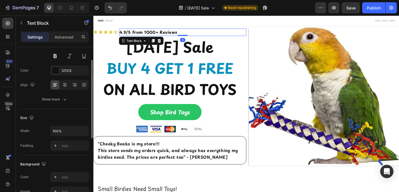
scroll to position [61, 0]
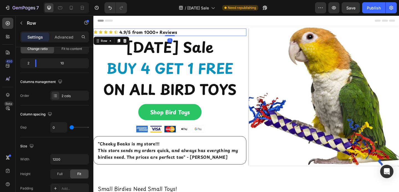
click at [119, 30] on div "Icon Icon Icon Icon Icon Icon List" at bounding box center [107, 34] width 28 height 8
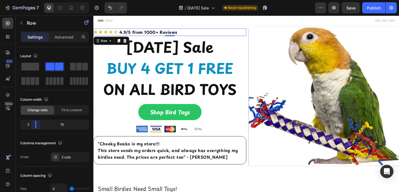
click at [33, 0] on body "7 Version history / [DATE] Sale Need republishing Preview Save Publish 450 Beta…" at bounding box center [199, 0] width 399 height 0
type input "1"
type input "4"
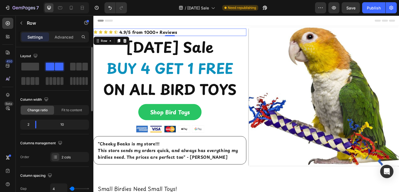
type input "5"
type input "6"
type input "7"
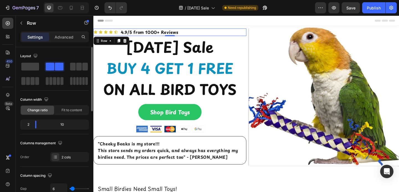
type input "7"
type input "8"
type input "9"
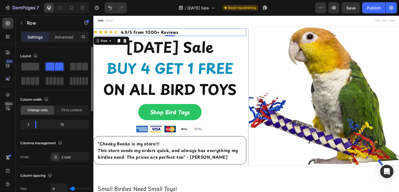
type input "10"
type input "11"
type input "12"
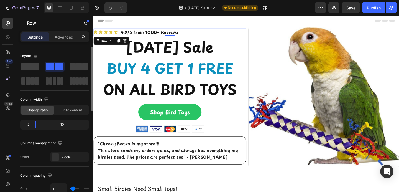
type input "12"
type input "11"
type input "10"
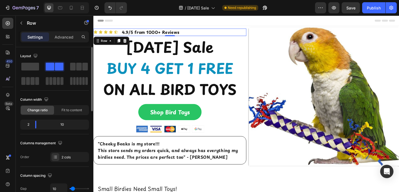
type input "9"
type input "8"
click at [73, 188] on input "range" at bounding box center [79, 188] width 19 height 1
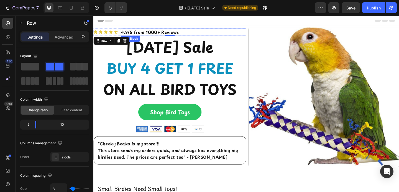
click at [139, 34] on strong "4.9/5 from 1000+ Reviews" at bounding box center [155, 33] width 63 height 7
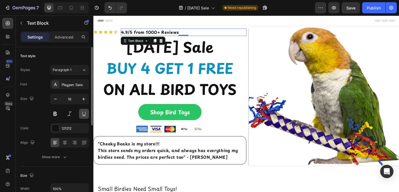
click at [82, 112] on button at bounding box center [84, 114] width 10 height 10
click at [198, 24] on div "Header" at bounding box center [260, 21] width 324 height 11
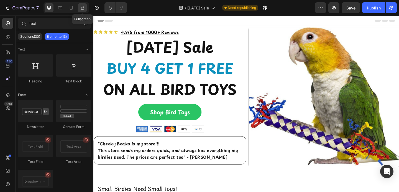
click at [82, 7] on icon at bounding box center [83, 8] width 6 height 6
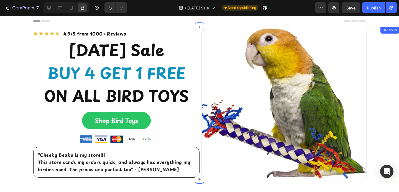
click at [11, 68] on div "Icon Icon Icon Icon Icon Icon List 4.9/5 from 1000+ Reviews Text Block Row [DAT…" at bounding box center [199, 103] width 399 height 151
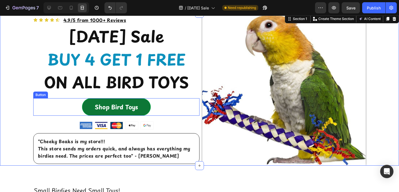
scroll to position [15, 0]
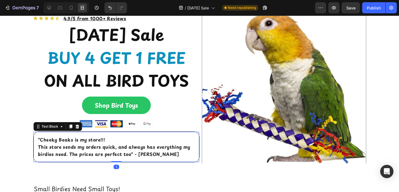
click at [151, 137] on p ""Cheeky Beaks is my store!!!" at bounding box center [116, 139] width 157 height 7
click at [50, 11] on div at bounding box center [49, 7] width 9 height 9
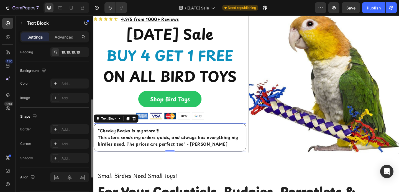
scroll to position [168, 0]
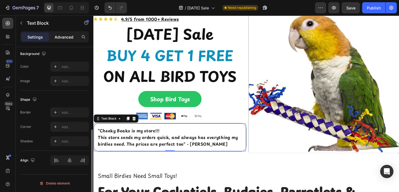
click at [59, 34] on p "Advanced" at bounding box center [64, 37] width 19 height 6
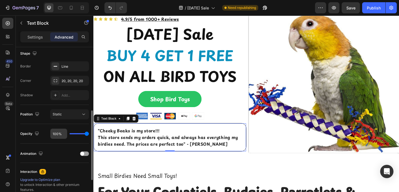
scroll to position [143, 0]
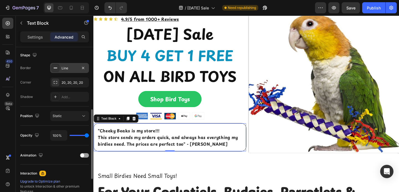
click at [55, 68] on rect at bounding box center [56, 68] width 4 height 1
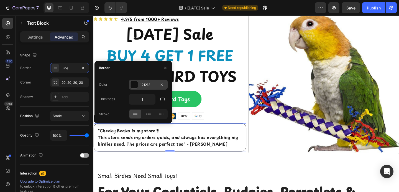
click at [134, 83] on div at bounding box center [134, 84] width 7 height 7
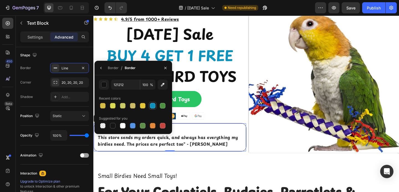
click at [153, 106] on div at bounding box center [153, 106] width 6 height 6
type input "0D91BD"
click at [168, 68] on button "button" at bounding box center [165, 67] width 9 height 9
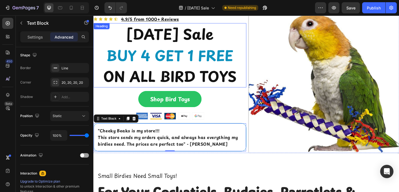
click at [232, 89] on h2 "[DATE] Sale BUY 4 GET 1 FREE ON ALL BIRD TOYS" at bounding box center [176, 59] width 166 height 70
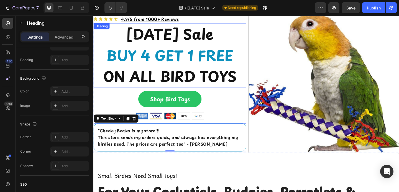
scroll to position [0, 0]
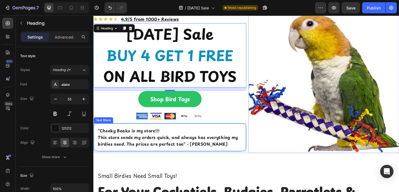
click at [214, 134] on div ""Cheeky Beaks is my store!!! This store sends my orders quick, and always has e…" at bounding box center [177, 148] width 166 height 30
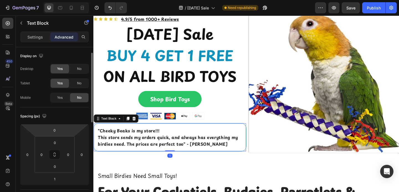
scroll to position [142, 0]
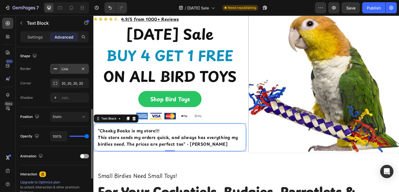
click at [62, 67] on div "Line" at bounding box center [70, 69] width 16 height 5
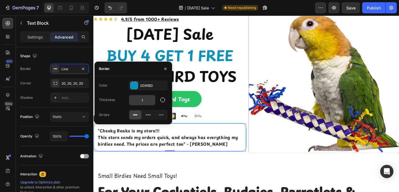
click at [142, 101] on input "1" at bounding box center [142, 100] width 26 height 10
type input "2"
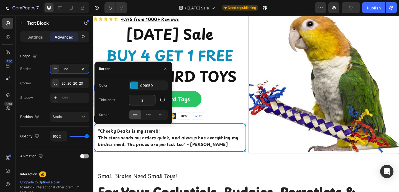
click at [285, 113] on img at bounding box center [343, 89] width 163 height 151
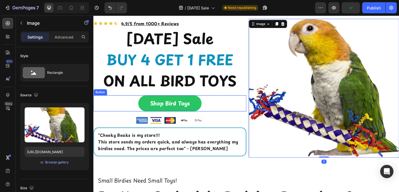
scroll to position [7, 0]
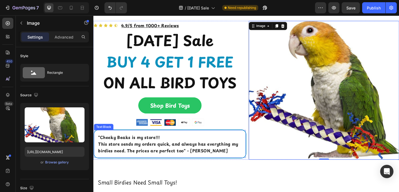
click at [140, 146] on strong ""Cheeky Beaks is my store!!!" at bounding box center [131, 147] width 67 height 7
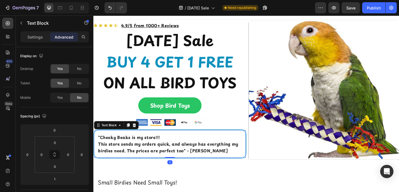
click at [140, 146] on strong ""Cheeky Beaks is my store!!!" at bounding box center [131, 147] width 67 height 7
click at [196, 155] on strong "This store sends my orders quick, and always has everything my birdies need. Th…" at bounding box center [174, 159] width 152 height 14
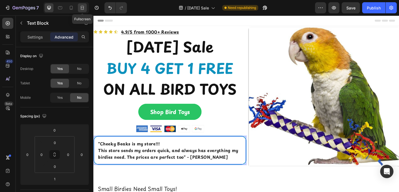
click at [81, 8] on icon at bounding box center [82, 7] width 2 height 1
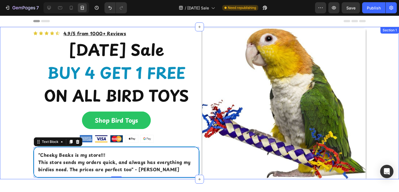
click at [4, 82] on div "Icon Icon Icon Icon Icon Icon List 4.9/5 from 1000+ Reviews Text Block Row [DAT…" at bounding box center [199, 103] width 399 height 151
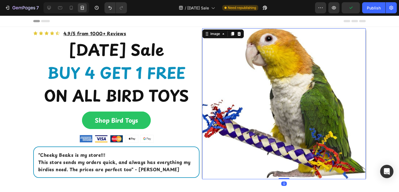
click at [206, 61] on img at bounding box center [283, 103] width 163 height 151
click at [47, 5] on icon at bounding box center [49, 8] width 6 height 6
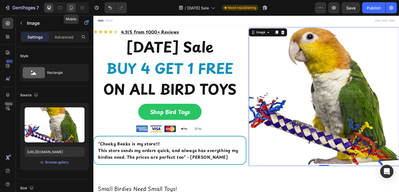
click at [73, 8] on icon at bounding box center [71, 8] width 3 height 4
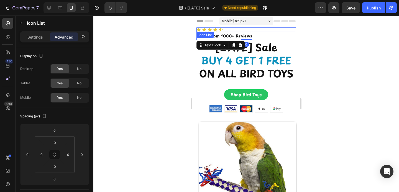
click at [256, 31] on div "Icon Icon Icon Icon Icon" at bounding box center [245, 29] width 99 height 4
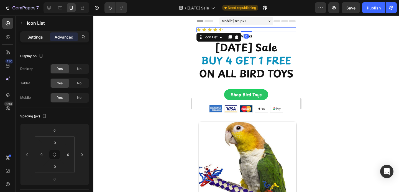
click at [42, 34] on p "Settings" at bounding box center [35, 37] width 16 height 6
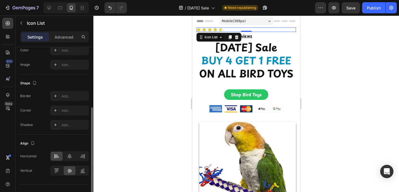
scroll to position [92, 0]
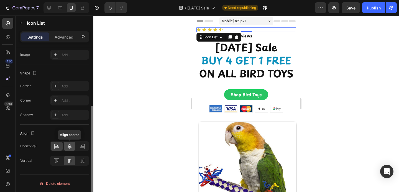
click at [67, 147] on icon at bounding box center [70, 146] width 6 height 6
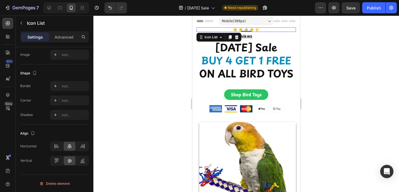
click at [117, 114] on div at bounding box center [246, 104] width 306 height 176
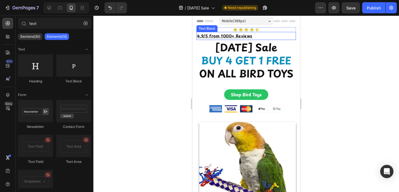
click at [267, 34] on p "4.9/5 from 1000+ Reviews" at bounding box center [246, 35] width 98 height 7
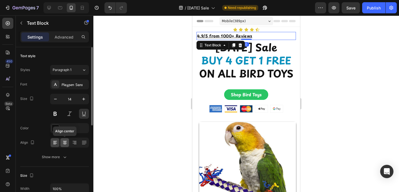
click at [66, 146] on div at bounding box center [64, 142] width 9 height 9
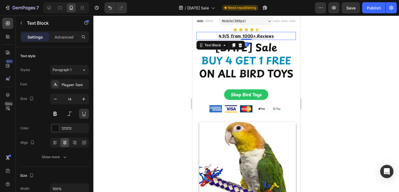
click at [126, 117] on div at bounding box center [246, 104] width 306 height 176
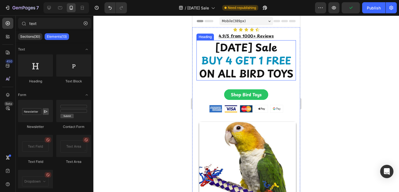
click at [243, 51] on h2 "[DATE] Sale BUY 4 GET 1 FREE ON ALL BIRD TOYS" at bounding box center [245, 60] width 99 height 40
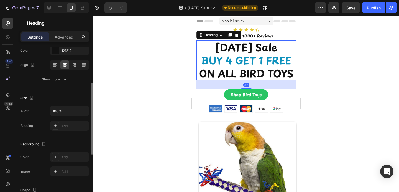
scroll to position [68, 0]
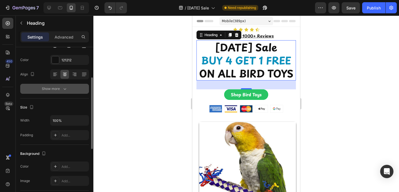
click at [63, 90] on icon "button" at bounding box center [65, 89] width 6 height 6
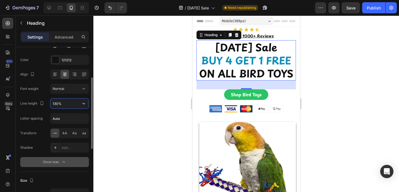
click at [61, 102] on input "130%" at bounding box center [69, 103] width 38 height 10
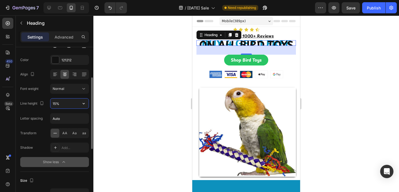
type input "150%"
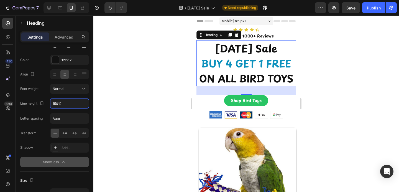
click at [120, 83] on div at bounding box center [246, 104] width 306 height 176
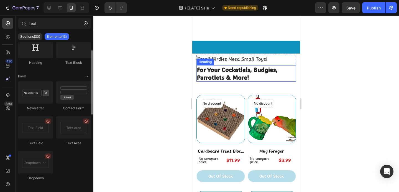
scroll to position [248, 0]
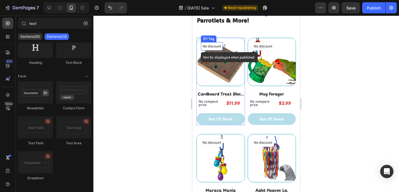
click at [211, 47] on p "No discount" at bounding box center [212, 46] width 19 height 5
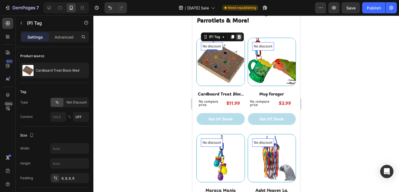
click at [238, 37] on icon at bounding box center [239, 37] width 4 height 4
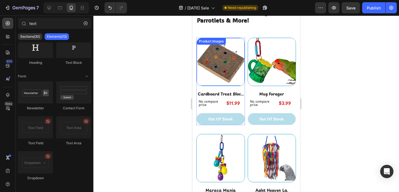
click at [168, 71] on div at bounding box center [246, 104] width 306 height 176
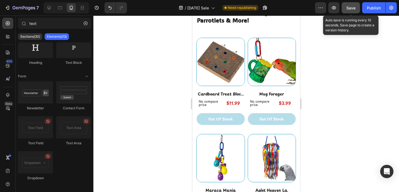
click at [345, 6] on button "Save" at bounding box center [351, 7] width 18 height 11
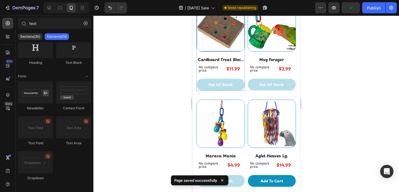
scroll to position [0, 0]
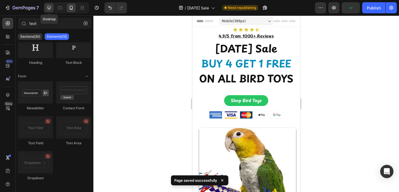
click at [49, 8] on icon at bounding box center [49, 8] width 4 height 4
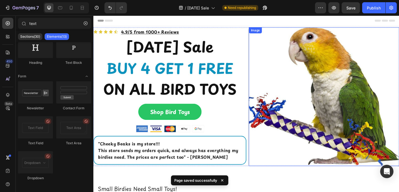
click at [274, 80] on img at bounding box center [343, 103] width 163 height 151
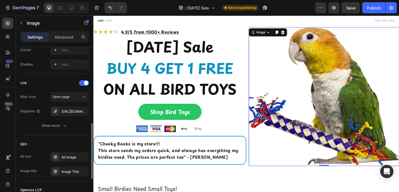
scroll to position [221, 0]
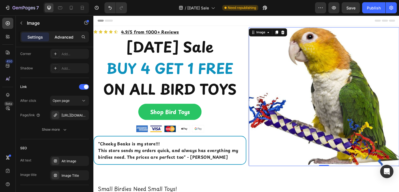
click at [63, 39] on p "Advanced" at bounding box center [64, 37] width 19 height 6
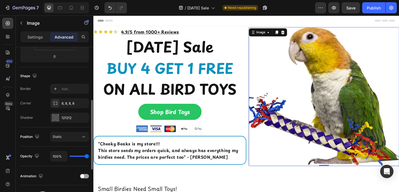
scroll to position [121, 0]
click at [55, 103] on icon at bounding box center [55, 104] width 4 height 4
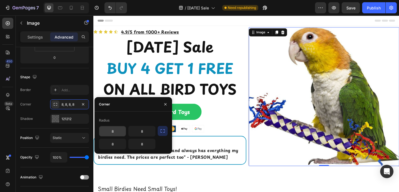
click at [109, 132] on input "8" at bounding box center [112, 131] width 27 height 10
type input "20"
click at [140, 131] on input "8" at bounding box center [142, 131] width 27 height 10
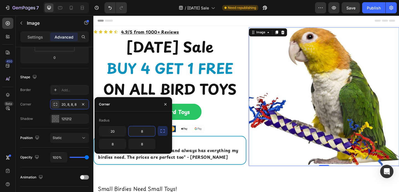
click at [162, 131] on icon "button" at bounding box center [163, 131] width 6 height 6
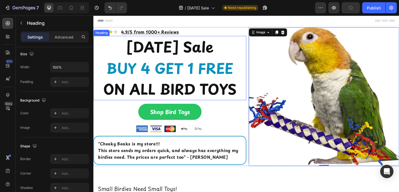
click at [220, 65] on span "BUY 4 GET 1 FREE" at bounding box center [177, 72] width 138 height 23
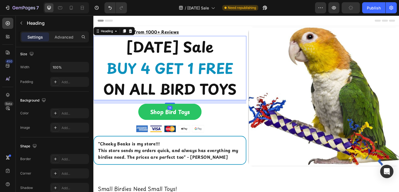
scroll to position [0, 0]
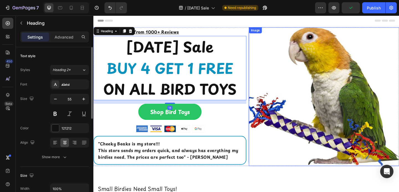
click at [268, 50] on img at bounding box center [343, 103] width 163 height 151
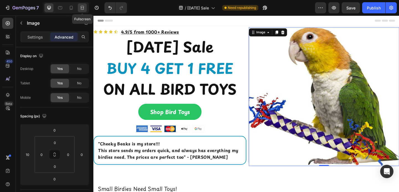
click at [83, 8] on icon at bounding box center [83, 8] width 6 height 6
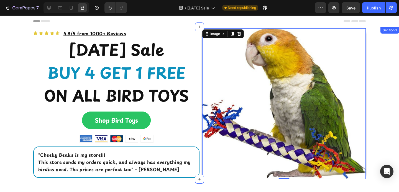
click at [20, 55] on div "Icon Icon Icon Icon Icon Icon List 4.9/5 from 1000+ Reviews Text Block Row [DAT…" at bounding box center [199, 103] width 399 height 151
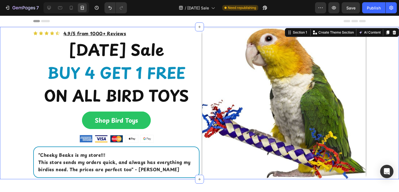
click at [20, 55] on div "Icon Icon Icon Icon Icon Icon List 4.9/5 from 1000+ Reviews Text Block Row [DAT…" at bounding box center [199, 103] width 399 height 151
click at [377, 99] on div "Icon Icon Icon Icon Icon Icon List 4.9/5 from 1000+ Reviews Text Block Row [DAT…" at bounding box center [199, 103] width 399 height 151
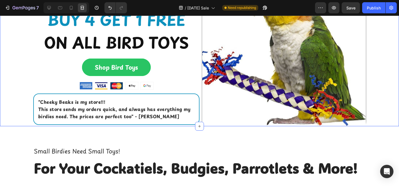
scroll to position [176, 0]
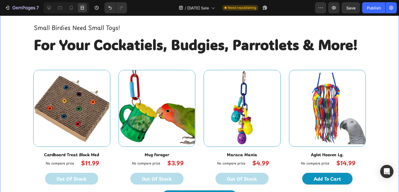
click at [7, 104] on div "Small Birdies Need Small Toys! Text block For Your Cockatiels, Budgies, Parrotl…" at bounding box center [199, 112] width 391 height 179
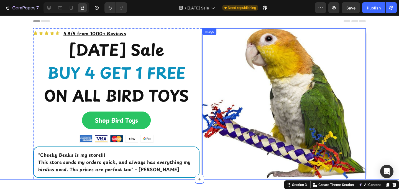
click at [221, 79] on img at bounding box center [283, 103] width 163 height 151
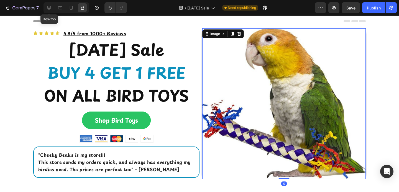
click at [43, 9] on div "Desktop" at bounding box center [65, 7] width 48 height 11
click at [47, 9] on icon at bounding box center [49, 8] width 6 height 6
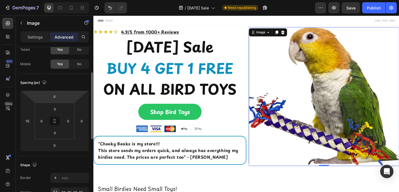
scroll to position [42, 0]
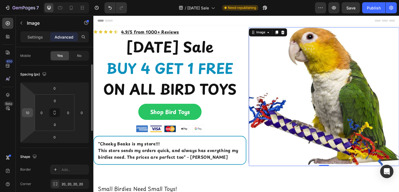
click at [30, 114] on input "10" at bounding box center [27, 112] width 8 height 8
click at [35, 161] on div "Shape Border Add... Corner 20, 20, 20, 20 Shadow 121212" at bounding box center [54, 178] width 69 height 60
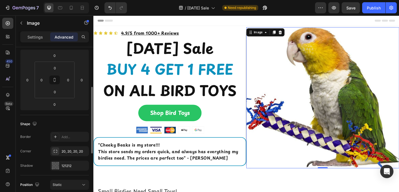
scroll to position [92, 0]
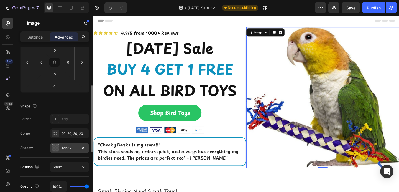
click at [54, 148] on div at bounding box center [55, 147] width 7 height 7
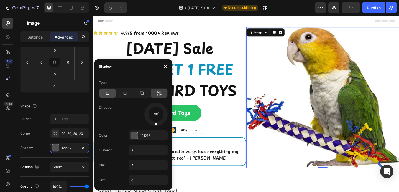
click at [110, 94] on div at bounding box center [107, 93] width 16 height 9
click at [163, 67] on button "button" at bounding box center [165, 66] width 9 height 9
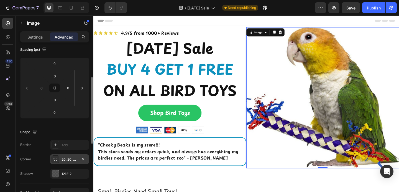
scroll to position [50, 0]
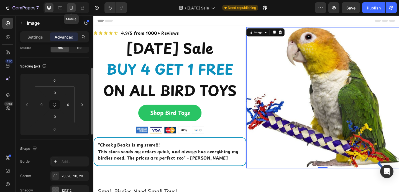
click at [71, 7] on icon at bounding box center [71, 8] width 6 height 6
type input "10"
type input "12"
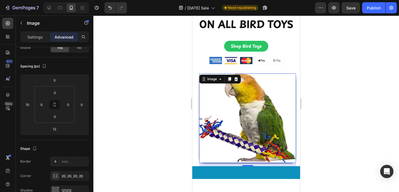
click at [142, 64] on div at bounding box center [246, 104] width 306 height 176
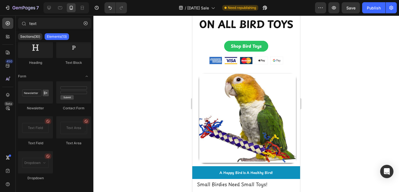
scroll to position [108, 0]
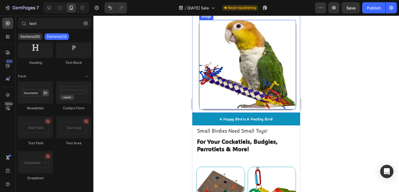
click at [209, 67] on img at bounding box center [247, 64] width 97 height 89
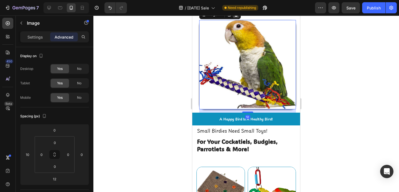
click at [235, 17] on icon at bounding box center [236, 15] width 4 height 4
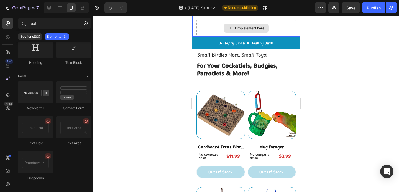
click at [229, 33] on div "Drop element here" at bounding box center [246, 28] width 45 height 9
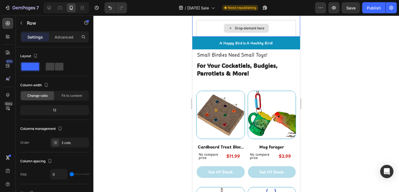
click at [211, 37] on div "Drop element here" at bounding box center [245, 28] width 99 height 17
click at [47, 5] on icon at bounding box center [49, 8] width 6 height 6
type input "1200"
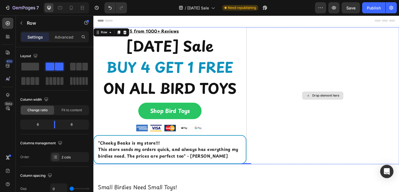
click at [279, 58] on div "Drop element here" at bounding box center [343, 102] width 166 height 149
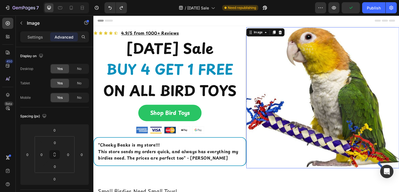
click at [262, 113] on img at bounding box center [343, 104] width 166 height 153
click at [37, 35] on p "Settings" at bounding box center [35, 37] width 16 height 6
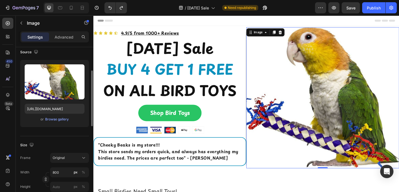
scroll to position [78, 0]
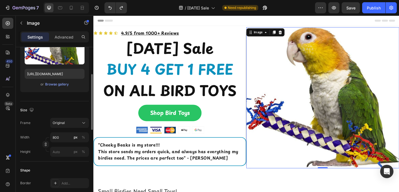
click at [62, 128] on div "Frame Original Width 800 px % Height px %" at bounding box center [54, 137] width 69 height 39
click at [62, 127] on button "Original" at bounding box center [69, 123] width 39 height 10
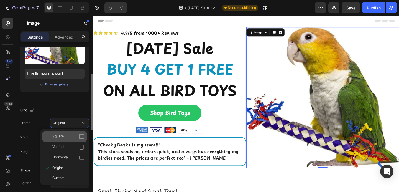
click at [62, 136] on span "Square" at bounding box center [57, 137] width 11 height 6
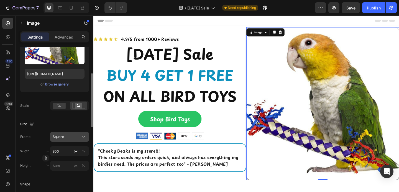
click at [62, 134] on span "Square" at bounding box center [58, 136] width 11 height 5
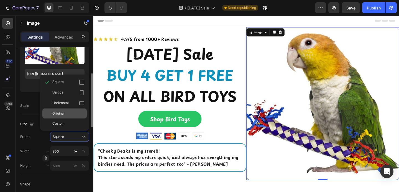
click at [60, 111] on span "Original" at bounding box center [58, 113] width 12 height 5
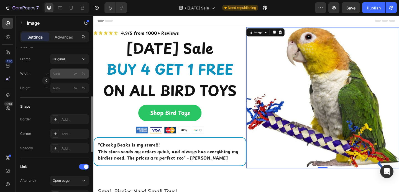
scroll to position [141, 0]
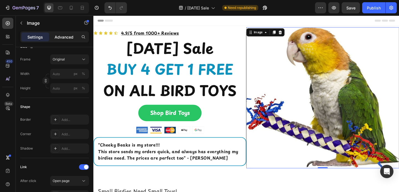
click at [65, 35] on p "Advanced" at bounding box center [64, 37] width 19 height 6
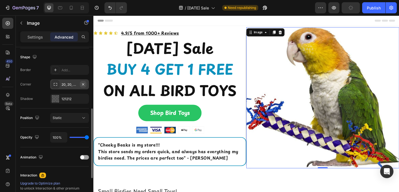
click at [82, 83] on icon "button" at bounding box center [83, 84] width 4 height 4
click at [36, 37] on p "Settings" at bounding box center [35, 37] width 16 height 6
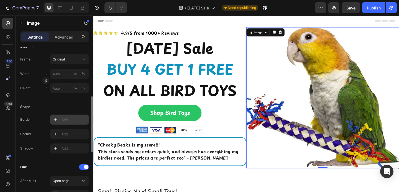
click at [53, 118] on icon at bounding box center [55, 119] width 4 height 4
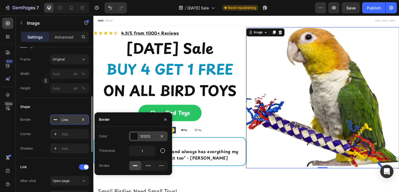
click at [132, 136] on div at bounding box center [134, 135] width 7 height 7
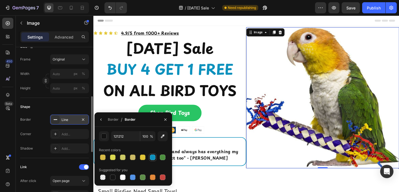
click at [152, 159] on div at bounding box center [153, 157] width 6 height 6
type input "0D91BD"
click at [52, 133] on div at bounding box center [56, 134] width 8 height 8
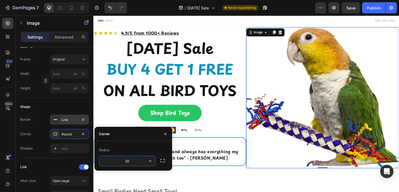
type input "20"
click at [67, 122] on div "Line" at bounding box center [69, 119] width 39 height 10
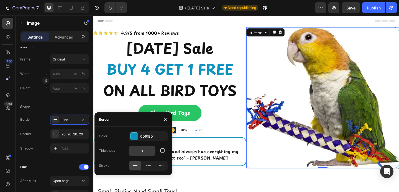
click at [142, 149] on input "1" at bounding box center [142, 151] width 26 height 10
click at [82, 7] on icon at bounding box center [83, 7] width 2 height 1
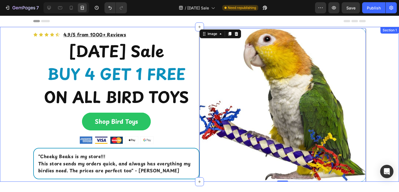
click at [13, 65] on div "Icon Icon Icon Icon Icon Icon List 4.9/5 from 1000+ Reviews Text Block Row [DAT…" at bounding box center [199, 104] width 399 height 153
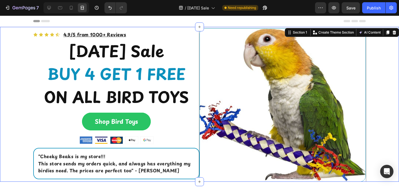
click at [11, 86] on div "Icon Icon Icon Icon Icon Icon List 4.9/5 from 1000+ Reviews Text Block Row [DAT…" at bounding box center [199, 104] width 399 height 153
click at [375, 62] on div "Icon Icon Icon Icon Icon Icon List 4.9/5 from 1000+ Reviews Text Block Row [DAT…" at bounding box center [199, 104] width 399 height 153
click at [49, 10] on icon at bounding box center [49, 8] width 6 height 6
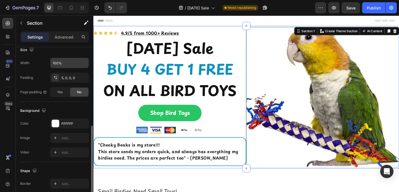
scroll to position [178, 0]
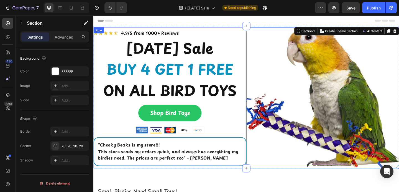
click at [232, 178] on div "Icon Icon Icon Icon Icon Icon List 4.9/5 from 1000+ Reviews Text Block Row [DAT…" at bounding box center [176, 104] width 166 height 153
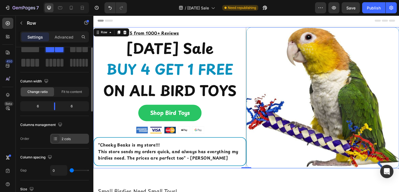
scroll to position [22, 0]
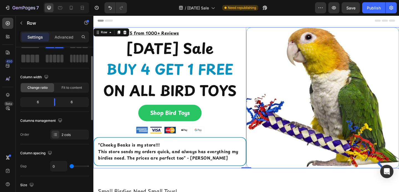
type input "9"
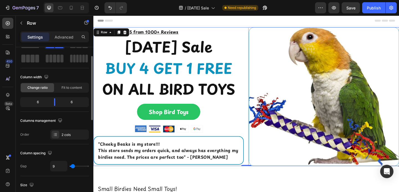
type input "21"
type input "22"
type input "39"
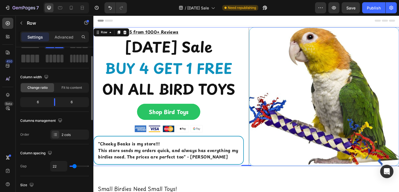
type input "39"
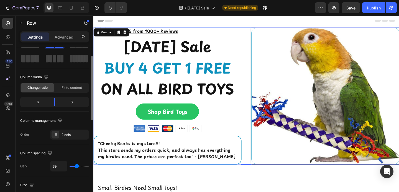
type input "38"
type input "37"
type input "36"
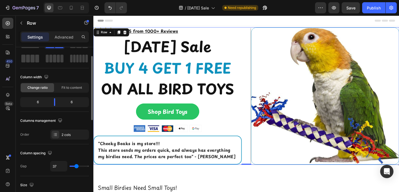
type input "36"
type input "35"
type input "34"
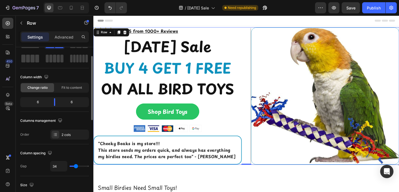
type input "33"
type input "32"
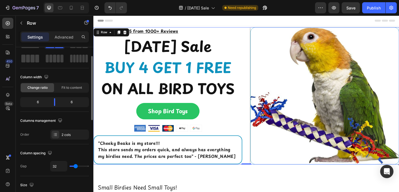
type input "31"
type input "30"
type input "29"
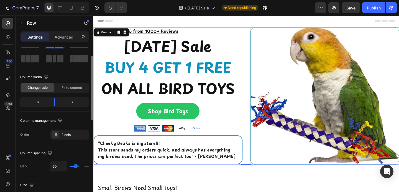
type input "29"
type input "28"
type input "27"
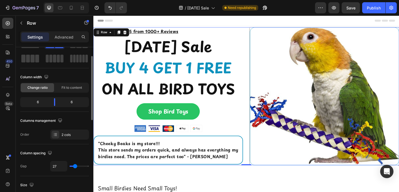
type input "28"
drag, startPoint x: 72, startPoint y: 167, endPoint x: 75, endPoint y: 167, distance: 2.8
type input "28"
click at [75, 167] on input "range" at bounding box center [79, 165] width 19 height 1
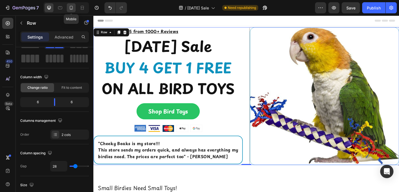
click at [72, 11] on div at bounding box center [71, 7] width 9 height 9
type input "0"
type input "100%"
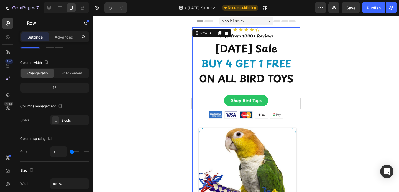
click at [153, 59] on div at bounding box center [246, 104] width 306 height 176
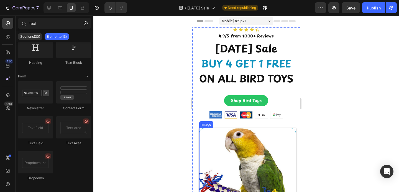
click at [223, 157] on img at bounding box center [247, 172] width 97 height 89
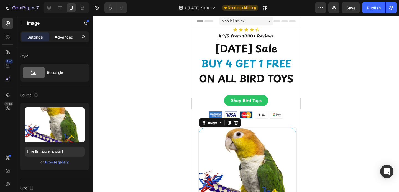
click at [60, 34] on p "Advanced" at bounding box center [64, 37] width 19 height 6
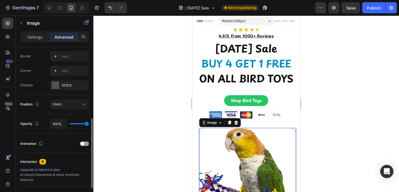
scroll to position [154, 0]
click at [54, 90] on div "121212" at bounding box center [69, 86] width 39 height 10
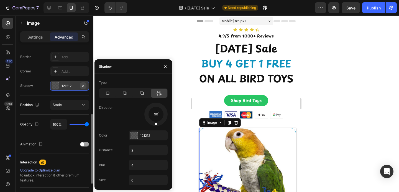
click at [85, 85] on icon "button" at bounding box center [83, 85] width 4 height 4
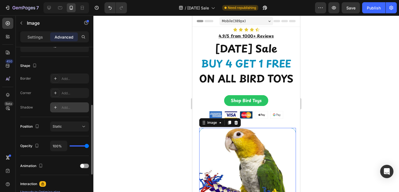
scroll to position [133, 0]
click at [149, 103] on div at bounding box center [246, 104] width 306 height 176
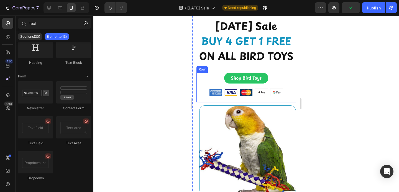
scroll to position [100, 0]
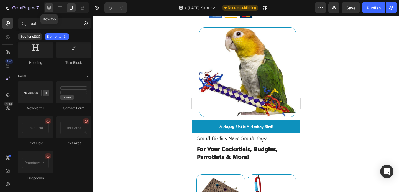
click at [48, 7] on icon at bounding box center [49, 8] width 4 height 4
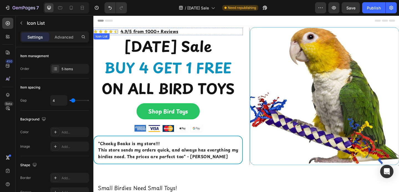
click at [114, 32] on div "Icon Icon Icon Icon Icon" at bounding box center [106, 33] width 27 height 4
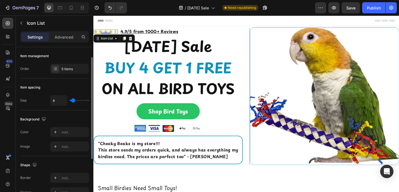
scroll to position [92, 0]
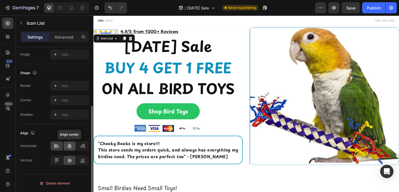
click at [70, 146] on icon at bounding box center [70, 145] width 4 height 5
click at [57, 147] on icon at bounding box center [57, 146] width 4 height 1
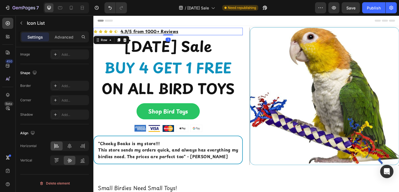
click at [121, 33] on div "Icon Icon Icon Icon Icon Icon List 4.9/5 from 1000+ Reviews Text Block Row 1" at bounding box center [174, 33] width 162 height 8
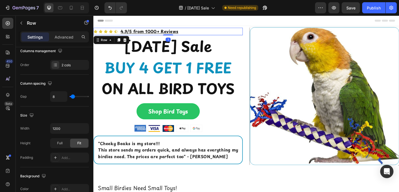
scroll to position [0, 0]
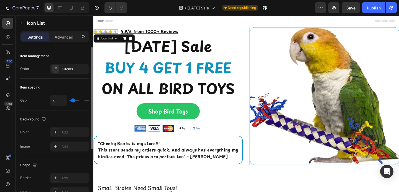
click at [117, 32] on div "Icon Icon Icon Icon Icon" at bounding box center [106, 33] width 27 height 4
type input "8"
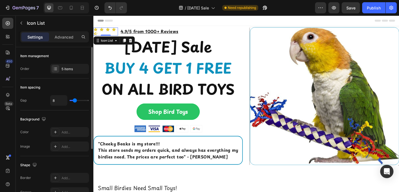
type input "7"
type input "6"
type input "5"
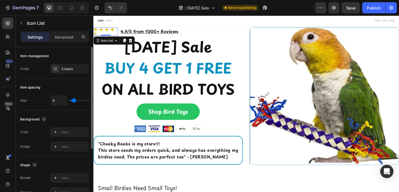
type input "5"
type input "4"
type input "3"
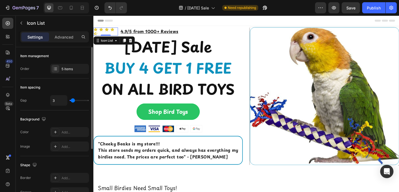
type input "2"
type input "1"
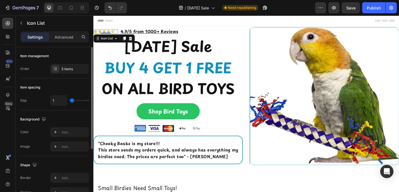
type input "2"
type input "3"
click at [73, 100] on input "range" at bounding box center [79, 100] width 19 height 1
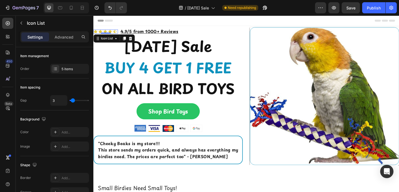
click at [226, 27] on div "Icon Icon Icon Icon Icon Icon List 0 4.9/5 from 1000+ Reviews Text Block Row [D…" at bounding box center [259, 102] width 333 height 151
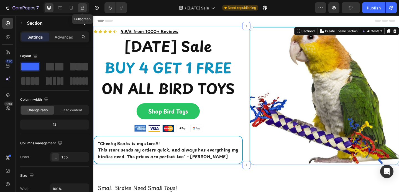
click at [81, 7] on icon at bounding box center [83, 8] width 6 height 6
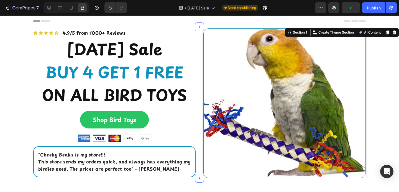
click at [5, 68] on div "Icon Icon Icon Icon Icon Icon List 4.9/5 from 1000+ Reviews Text Block Row [DAT…" at bounding box center [199, 103] width 399 height 150
click at [382, 78] on div "Icon Icon Icon Icon Icon Icon List 4.9/5 from 1000+ Reviews Text Block Row [DAT…" at bounding box center [199, 103] width 399 height 150
click at [341, 83] on img at bounding box center [284, 103] width 162 height 150
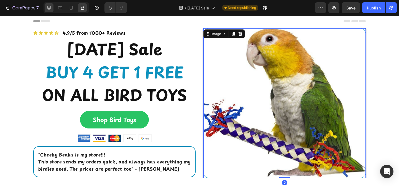
click at [47, 10] on icon at bounding box center [49, 8] width 6 height 6
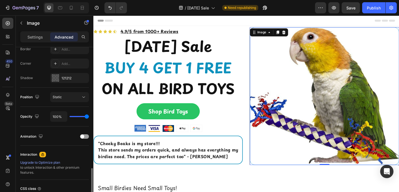
scroll to position [160, 0]
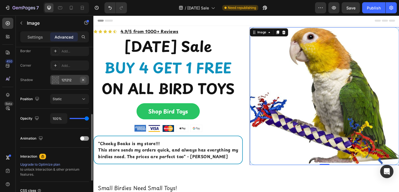
click at [84, 79] on icon "button" at bounding box center [83, 79] width 2 height 2
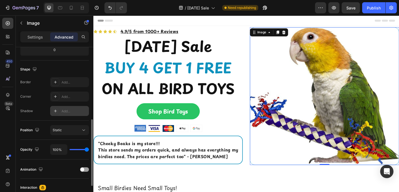
scroll to position [127, 0]
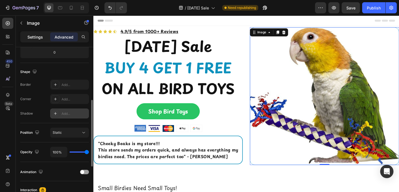
click at [34, 33] on div "Settings" at bounding box center [35, 36] width 28 height 9
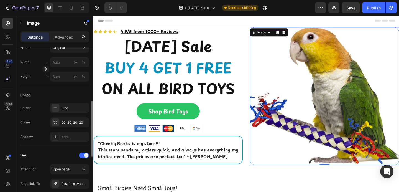
scroll to position [154, 0]
click at [56, 111] on div at bounding box center [56, 107] width 8 height 8
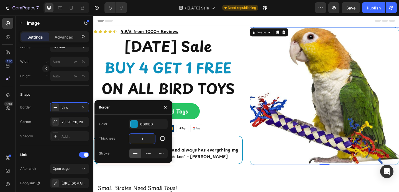
click at [141, 136] on input "1" at bounding box center [142, 139] width 26 height 10
type input "2"
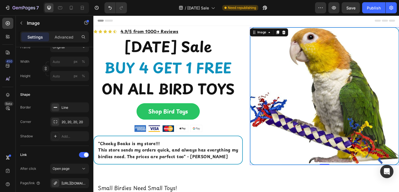
click at [297, 145] on img at bounding box center [345, 103] width 162 height 150
click at [81, 9] on icon at bounding box center [82, 9] width 3 height 1
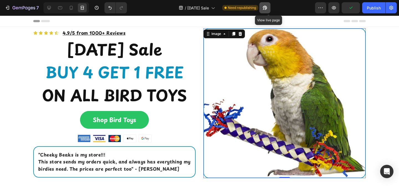
click at [270, 8] on button "button" at bounding box center [264, 7] width 11 height 11
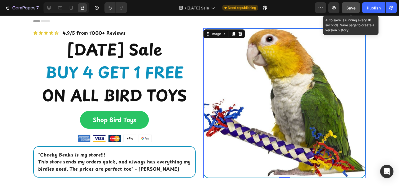
click at [348, 7] on span "Save" at bounding box center [350, 8] width 9 height 5
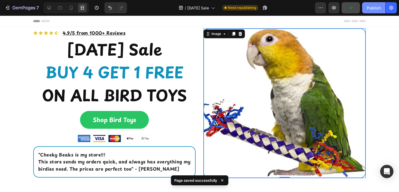
click at [370, 7] on div "Publish" at bounding box center [374, 8] width 14 height 6
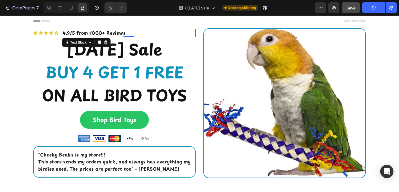
click at [125, 34] on p "4.9/5 from 1000+ Reviews" at bounding box center [129, 32] width 132 height 7
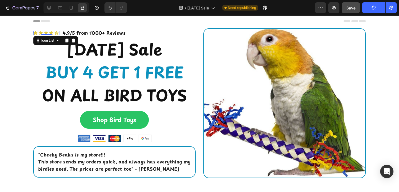
click at [57, 33] on div "Icon Icon Icon Icon Icon" at bounding box center [46, 33] width 27 height 4
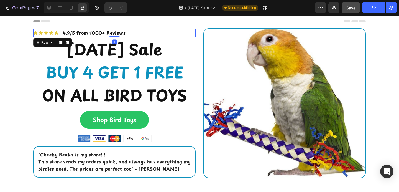
click at [58, 33] on div "Icon Icon Icon Icon Icon Icon List 4.9/5 from 1000+ Reviews Text Block Row 1" at bounding box center [114, 33] width 162 height 8
click at [51, 6] on icon at bounding box center [49, 8] width 6 height 6
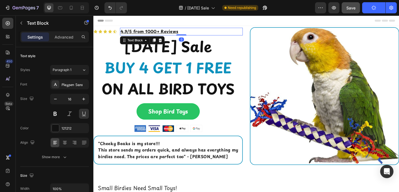
click at [195, 29] on p "4.9/5 from 1000+ Reviews" at bounding box center [189, 32] width 132 height 7
click at [63, 7] on icon at bounding box center [60, 8] width 6 height 6
type input "14"
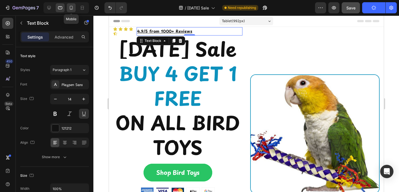
click at [74, 11] on div at bounding box center [71, 7] width 9 height 9
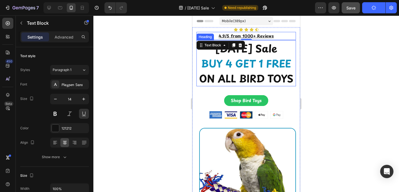
click at [328, 64] on div at bounding box center [246, 104] width 306 height 176
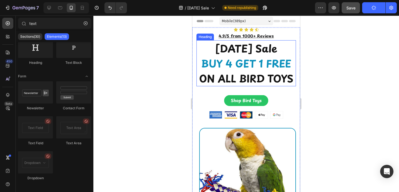
click at [245, 86] on h2 "[DATE] Sale BUY 4 GET 1 FREE ON ALL BIRD TOYS" at bounding box center [245, 63] width 99 height 46
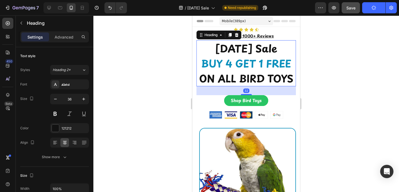
click at [343, 70] on div at bounding box center [246, 104] width 306 height 176
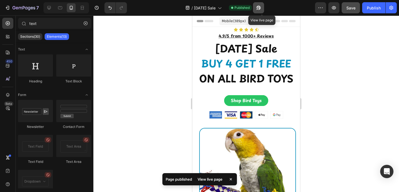
click at [258, 9] on icon "button" at bounding box center [256, 8] width 1 height 1
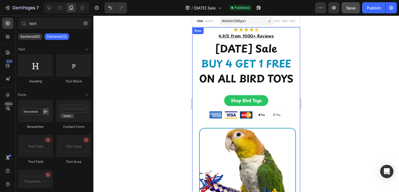
click at [195, 41] on div "Icon Icon Icon Icon Icon Icon List 4.9/5 from 1000+ Reviews Text Block Row [DAT…" at bounding box center [246, 123] width 108 height 193
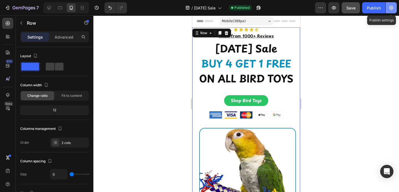
click at [394, 6] on button "button" at bounding box center [391, 7] width 11 height 11
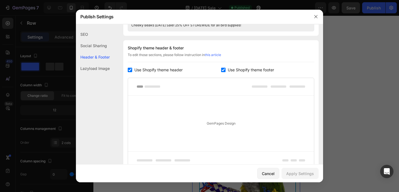
scroll to position [259, 0]
click at [312, 17] on button "button" at bounding box center [315, 16] width 9 height 9
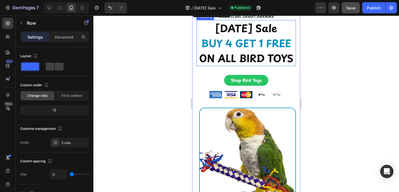
scroll to position [21, 0]
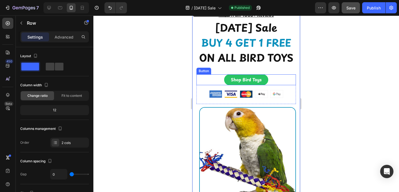
click at [211, 85] on div "Shop Bird Toys Button" at bounding box center [245, 79] width 99 height 11
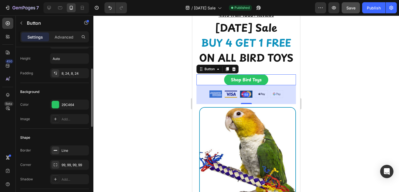
scroll to position [19, 0]
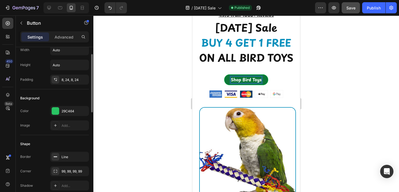
click at [252, 83] on p "Shop Bird Toys" at bounding box center [246, 79] width 31 height 6
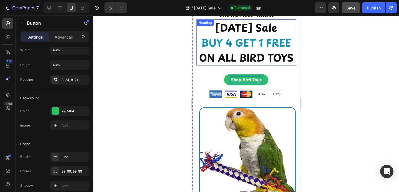
scroll to position [0, 0]
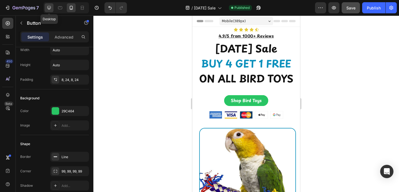
click at [50, 9] on icon at bounding box center [49, 8] width 6 height 6
type input "21"
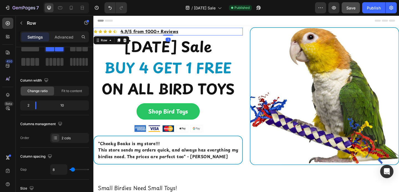
click at [121, 33] on div "Icon Icon Icon Icon Icon Icon List 4.9/5 from 1000+ Reviews Text Block Row 1" at bounding box center [174, 33] width 162 height 8
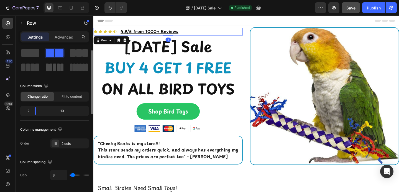
scroll to position [15, 0]
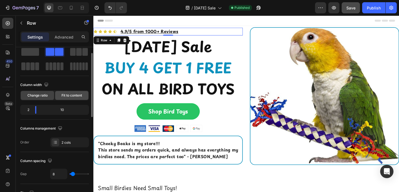
click at [66, 95] on span "Fit to content" at bounding box center [72, 95] width 21 height 5
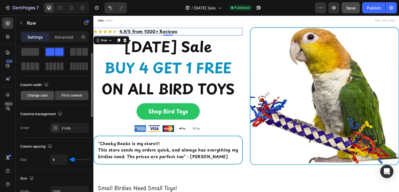
click at [48, 96] on div "Change ratio" at bounding box center [37, 95] width 33 height 9
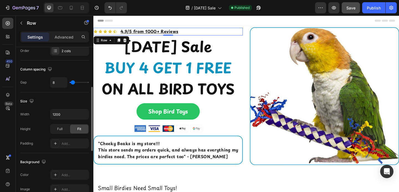
scroll to position [101, 0]
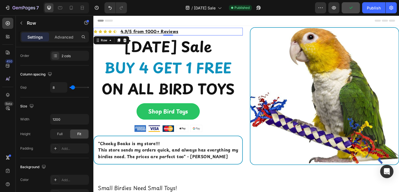
click at [120, 32] on div "Icon Icon Icon Icon Icon Icon List 4.9/5 from 1000+ Reviews Text Block Row 1" at bounding box center [174, 33] width 162 height 8
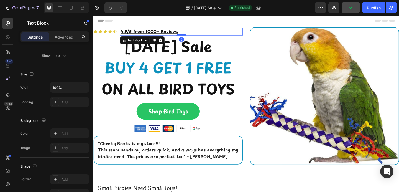
click at [123, 32] on strong "4.9/5 from 1000+ Reviews" at bounding box center [154, 32] width 63 height 7
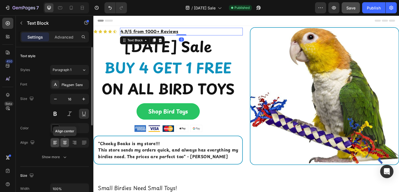
click at [62, 140] on icon at bounding box center [65, 143] width 6 height 6
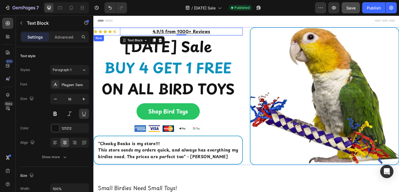
click at [121, 33] on div "Icon Icon Icon Icon Icon Icon List 4.9/5 from 1000+ Reviews Text Block 0 Row" at bounding box center [174, 33] width 162 height 8
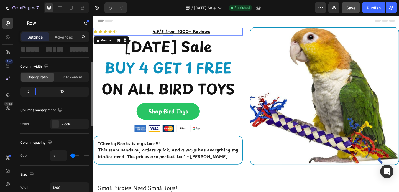
scroll to position [34, 0]
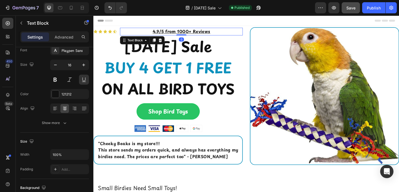
click at [129, 34] on p "4.9/5 from 1000+ Reviews" at bounding box center [189, 32] width 132 height 7
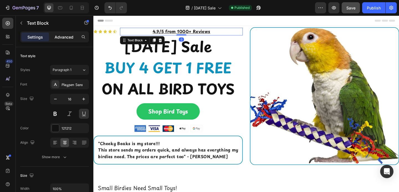
click at [72, 36] on p "Advanced" at bounding box center [64, 37] width 19 height 6
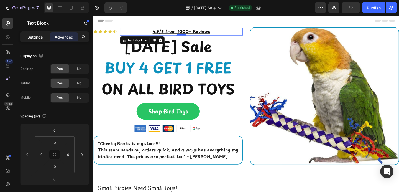
click at [36, 41] on div "Settings" at bounding box center [35, 36] width 28 height 9
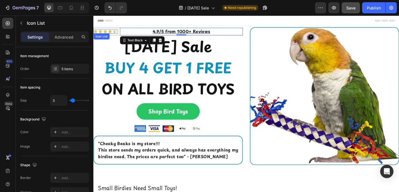
click at [119, 31] on div "Icon Icon Icon Icon Icon" at bounding box center [106, 33] width 27 height 4
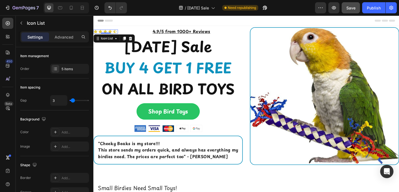
click at [119, 31] on div "Icon Icon Icon Icon Icon" at bounding box center [106, 33] width 27 height 4
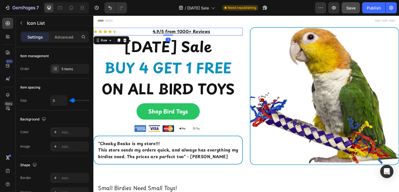
click at [121, 29] on div "Icon Icon Icon Icon Icon Icon List 4.9/5 from 1000+ Reviews Text Block Row 1" at bounding box center [174, 33] width 162 height 8
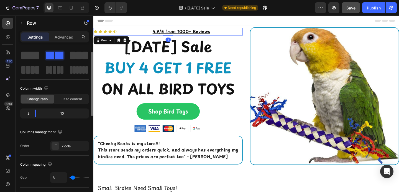
scroll to position [11, 0]
drag, startPoint x: 35, startPoint y: 113, endPoint x: 32, endPoint y: 113, distance: 3.0
click at [32, 0] on body "7 Version history / [DATE] Sale Need republishing Preview Publish 450 Beta text…" at bounding box center [199, 0] width 399 height 0
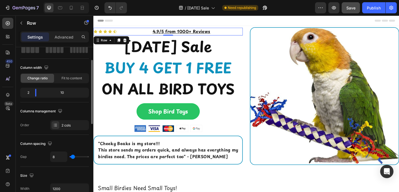
scroll to position [40, 0]
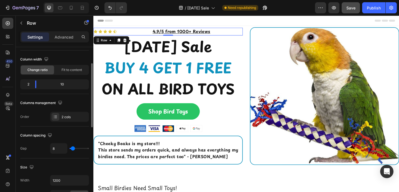
type input "0"
drag, startPoint x: 71, startPoint y: 149, endPoint x: 62, endPoint y: 149, distance: 10.0
type input "0"
click at [70, 149] on input "range" at bounding box center [79, 148] width 19 height 1
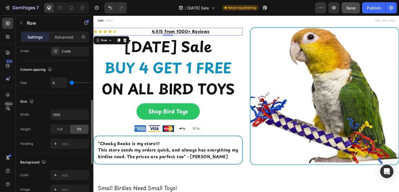
scroll to position [113, 0]
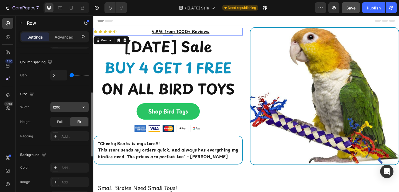
click at [68, 108] on input "1200" at bounding box center [69, 107] width 38 height 10
type input "600"
click at [44, 128] on div "Width 600 Height Full Fit Padding Add..." at bounding box center [54, 121] width 69 height 39
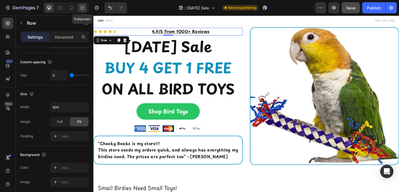
click at [82, 10] on icon at bounding box center [83, 8] width 6 height 6
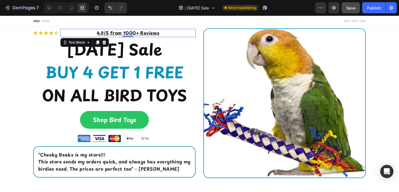
click at [72, 32] on p "4.9/5 from 1000+ Reviews" at bounding box center [128, 32] width 134 height 7
click at [52, 6] on div at bounding box center [49, 7] width 9 height 9
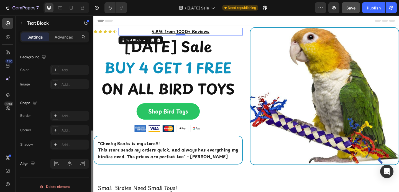
scroll to position [168, 0]
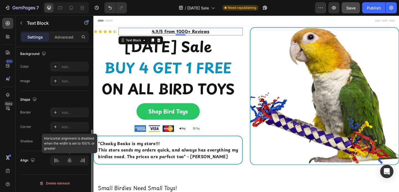
click at [69, 159] on div at bounding box center [69, 160] width 39 height 10
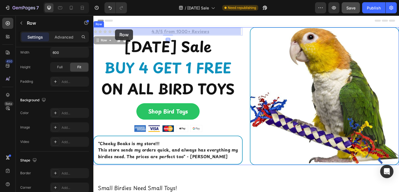
scroll to position [0, 0]
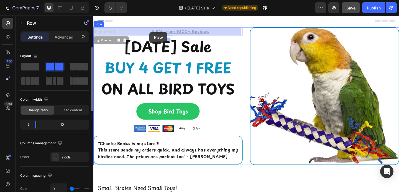
drag, startPoint x: 110, startPoint y: 30, endPoint x: 137, endPoint y: 29, distance: 26.9
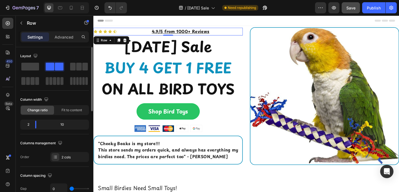
click at [118, 35] on div "Icon Icon Icon Icon Icon Icon List" at bounding box center [106, 33] width 27 height 8
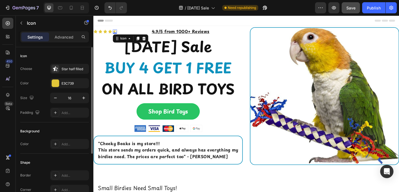
click at [116, 34] on div "Icon 0" at bounding box center [116, 33] width 4 height 4
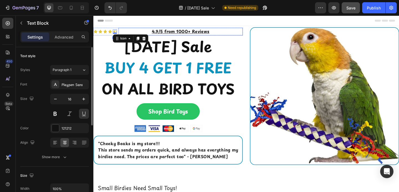
click at [123, 32] on p "4.9/5 from 1000+ Reviews" at bounding box center [188, 32] width 134 height 7
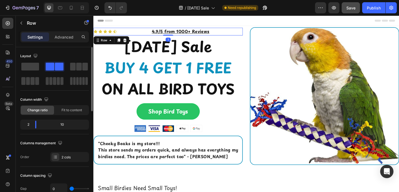
click at [113, 35] on div "Icon Icon Icon Icon Icon Icon List" at bounding box center [106, 33] width 27 height 8
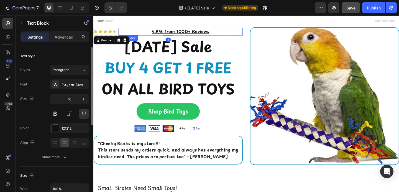
click at [132, 32] on p "4.9/5 from 1000+ Reviews" at bounding box center [188, 32] width 134 height 7
click at [152, 30] on p "4.9/5 from 1000+ Reviews" at bounding box center [188, 32] width 134 height 7
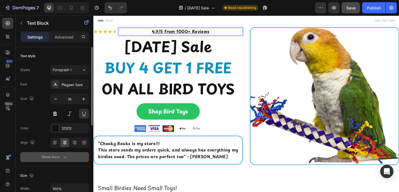
click at [57, 154] on button "Show more" at bounding box center [54, 157] width 69 height 10
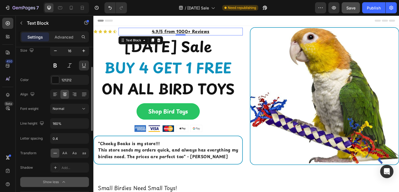
scroll to position [63, 0]
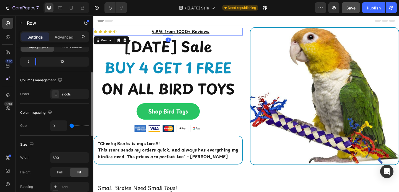
click at [114, 29] on div "Icon Icon Icon Icon Icon Icon List" at bounding box center [106, 33] width 27 height 8
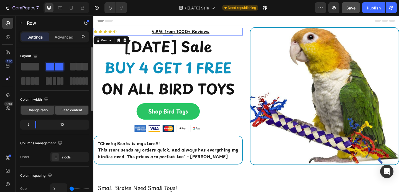
click at [65, 109] on span "Fit to content" at bounding box center [72, 110] width 21 height 5
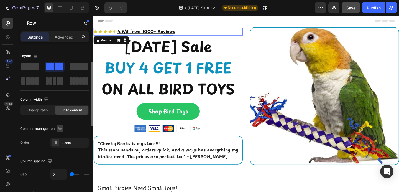
scroll to position [241, 0]
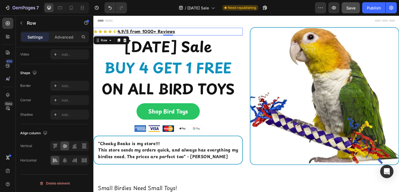
click at [195, 30] on div "Icon Icon Icon Icon Icon Icon List 4.9/5 from 1000+ Reviews Text Block Row 1" at bounding box center [174, 33] width 162 height 8
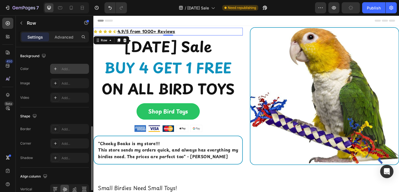
scroll to position [212, 0]
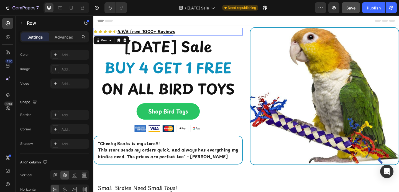
click at [214, 32] on div "Icon Icon Icon Icon Icon Icon List 4.9/5 from 1000+ Reviews Text Block Row 1" at bounding box center [174, 33] width 162 height 8
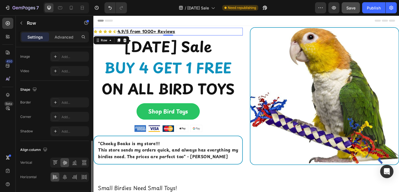
scroll to position [228, 0]
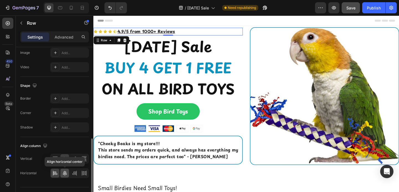
click at [63, 171] on icon at bounding box center [65, 173] width 6 height 6
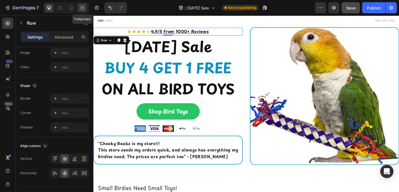
click at [83, 7] on icon at bounding box center [83, 7] width 2 height 1
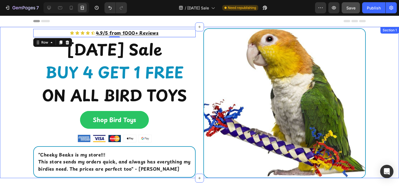
click at [6, 86] on div "Icon Icon Icon Icon Icon Icon List 4.9/5 from 1000+ Reviews Text Block Row 1 [D…" at bounding box center [199, 103] width 399 height 150
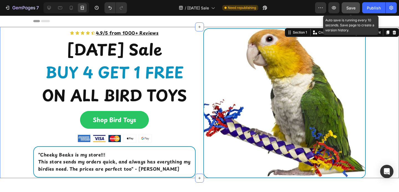
click at [348, 7] on span "Save" at bounding box center [350, 8] width 9 height 5
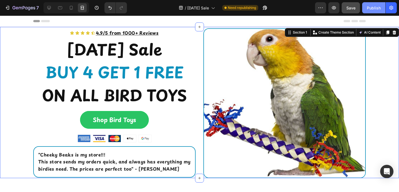
click at [374, 12] on button "Publish" at bounding box center [373, 7] width 23 height 11
click at [59, 8] on icon at bounding box center [60, 8] width 6 height 6
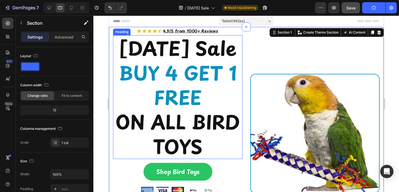
click at [231, 78] on h2 "[DATE] Sale BUY 4 GET 1 FREE ON ALL BIRD TOYS" at bounding box center [177, 97] width 129 height 124
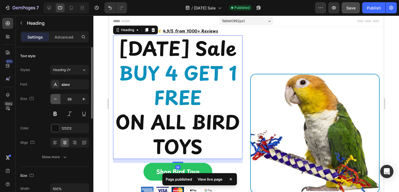
click at [57, 99] on icon "button" at bounding box center [56, 99] width 6 height 6
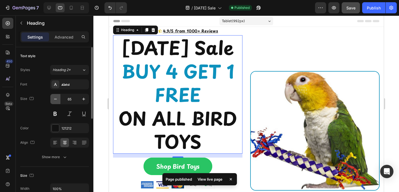
click at [57, 99] on icon "button" at bounding box center [56, 99] width 6 height 6
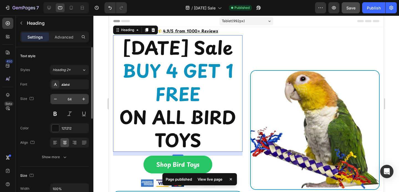
click at [68, 98] on input "64" at bounding box center [69, 99] width 18 height 10
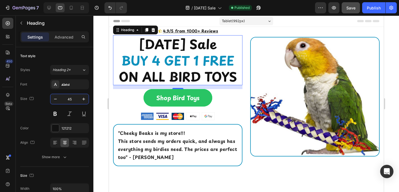
type input "45"
click at [99, 83] on div at bounding box center [246, 104] width 306 height 176
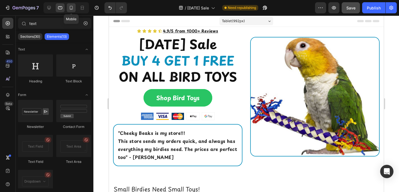
click at [73, 8] on icon at bounding box center [71, 8] width 6 height 6
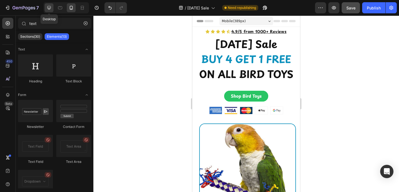
click at [49, 8] on icon at bounding box center [49, 8] width 4 height 4
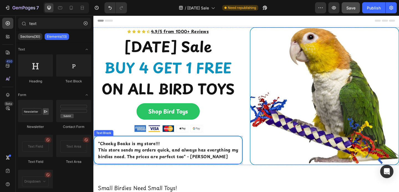
click at [242, 154] on p ""Cheeky Beaks is my store!!!" at bounding box center [174, 154] width 152 height 7
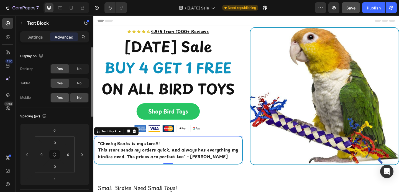
click at [58, 97] on span "Yes" at bounding box center [60, 97] width 6 height 5
click at [69, 7] on icon at bounding box center [71, 8] width 6 height 6
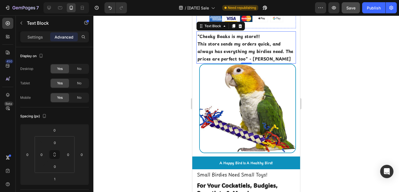
scroll to position [103, 0]
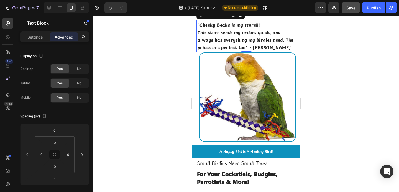
click at [321, 51] on div at bounding box center [246, 104] width 306 height 176
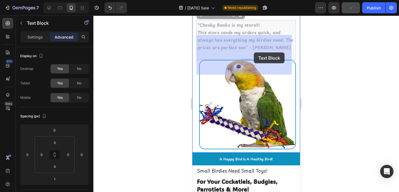
drag, startPoint x: 277, startPoint y: 56, endPoint x: 254, endPoint y: 53, distance: 23.2
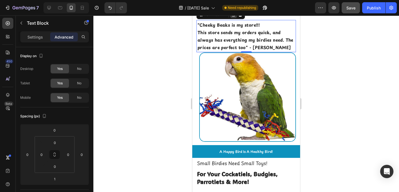
click at [234, 17] on icon at bounding box center [233, 15] width 3 height 4
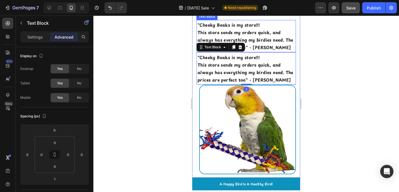
click at [239, 45] on strong "This store sends my orders quick, and always has everything my birdies need. Th…" at bounding box center [246, 39] width 96 height 21
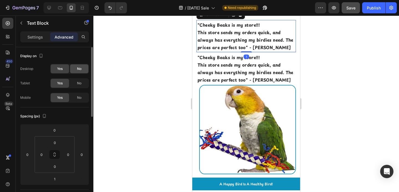
click at [79, 71] on span "No" at bounding box center [79, 68] width 4 height 5
click at [79, 83] on span "No" at bounding box center [79, 83] width 4 height 5
click at [61, 71] on div "Yes" at bounding box center [60, 68] width 18 height 9
click at [61, 85] on span "Yes" at bounding box center [60, 83] width 6 height 5
click at [80, 98] on span "No" at bounding box center [79, 97] width 4 height 5
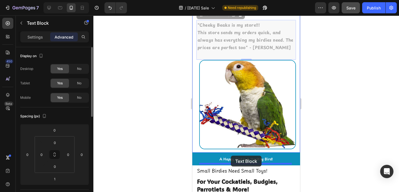
drag, startPoint x: 231, startPoint y: 46, endPoint x: 231, endPoint y: 155, distance: 109.7
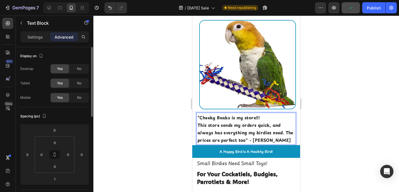
click at [277, 121] on p ""Cheeky Beaks is my store!!!" at bounding box center [246, 117] width 97 height 7
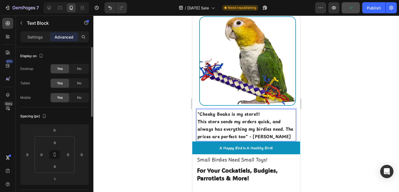
scroll to position [109, 0]
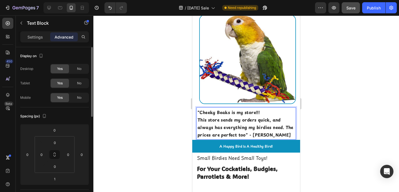
click at [35, 32] on div "Settings Advanced" at bounding box center [54, 36] width 69 height 11
click at [35, 37] on p "Settings" at bounding box center [35, 37] width 16 height 6
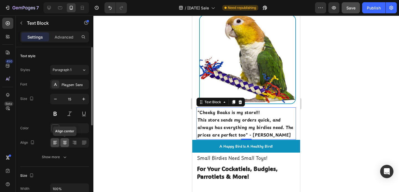
click at [67, 144] on icon at bounding box center [65, 143] width 6 height 6
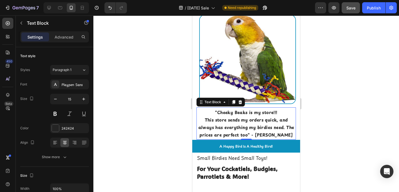
click at [118, 126] on div at bounding box center [246, 104] width 306 height 176
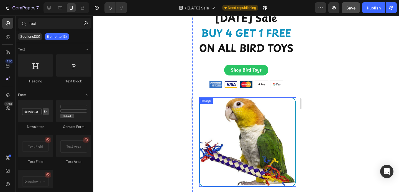
scroll to position [0, 0]
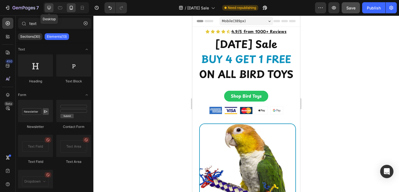
click at [48, 10] on icon at bounding box center [49, 8] width 6 height 6
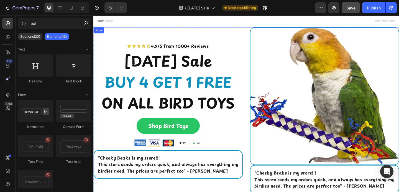
scroll to position [27, 0]
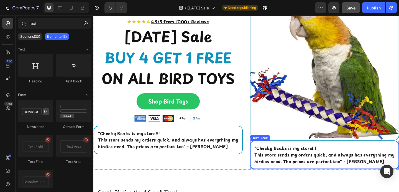
click at [269, 166] on strong "This store sends my orders quick, and always has everything my birdies need. Th…" at bounding box center [345, 170] width 152 height 14
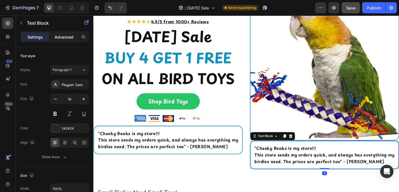
click at [64, 37] on p "Advanced" at bounding box center [64, 37] width 19 height 6
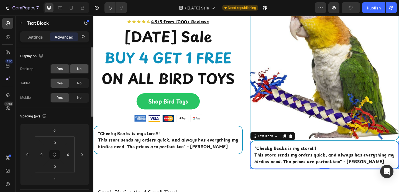
click at [78, 69] on span "No" at bounding box center [79, 68] width 4 height 5
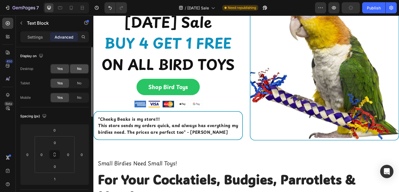
scroll to position [11, 0]
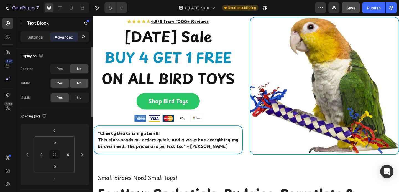
click at [81, 84] on span "No" at bounding box center [79, 83] width 4 height 5
click at [61, 5] on icon at bounding box center [60, 8] width 6 height 6
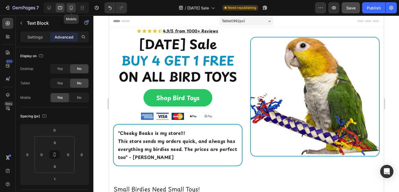
click at [69, 11] on div at bounding box center [71, 7] width 9 height 9
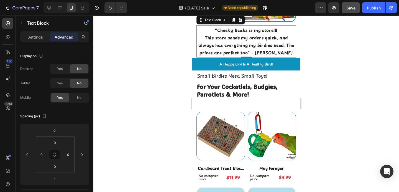
scroll to position [192, 0]
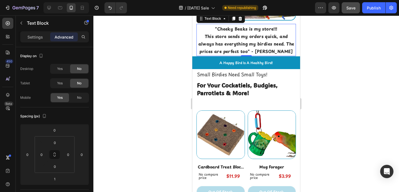
click at [155, 68] on div at bounding box center [246, 104] width 306 height 176
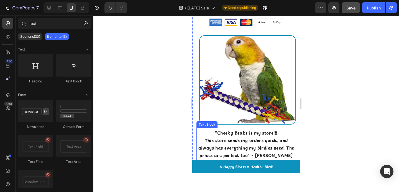
scroll to position [0, 0]
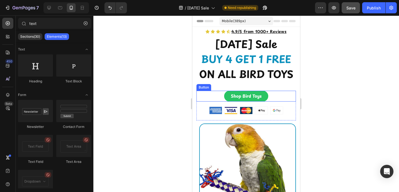
click at [268, 101] on div "Shop Bird Toys Button" at bounding box center [245, 96] width 99 height 11
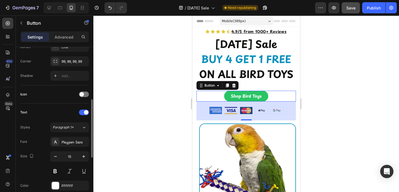
scroll to position [133, 0]
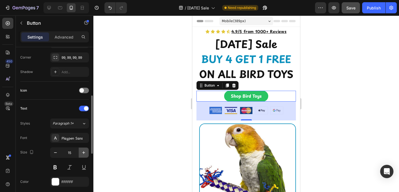
click at [82, 151] on icon "button" at bounding box center [84, 153] width 6 height 6
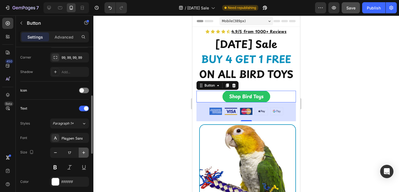
click at [82, 151] on icon "button" at bounding box center [84, 153] width 6 height 6
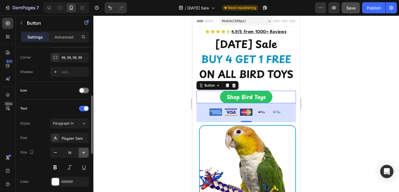
click at [82, 151] on icon "button" at bounding box center [84, 153] width 6 height 6
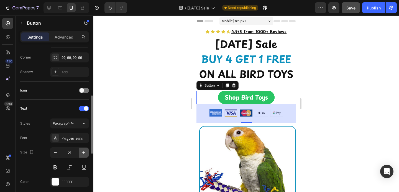
click at [82, 151] on icon "button" at bounding box center [84, 153] width 6 height 6
type input "23"
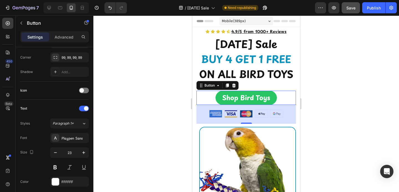
click at [126, 130] on div at bounding box center [246, 104] width 306 height 176
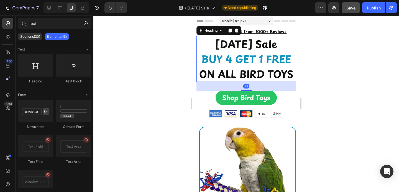
click at [207, 82] on h2 "[DATE] Sale BUY 4 GET 1 FREE ON ALL BIRD TOYS" at bounding box center [245, 59] width 99 height 46
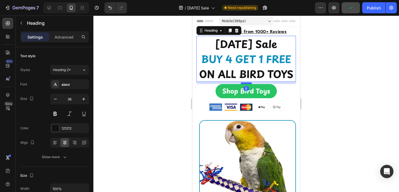
drag, startPoint x: 245, startPoint y: 105, endPoint x: 244, endPoint y: 98, distance: 6.7
click at [244, 84] on div at bounding box center [246, 83] width 11 height 2
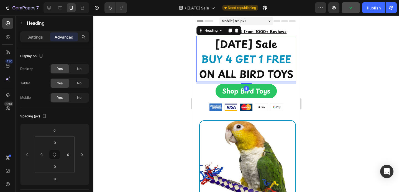
click at [325, 94] on div at bounding box center [246, 104] width 306 height 176
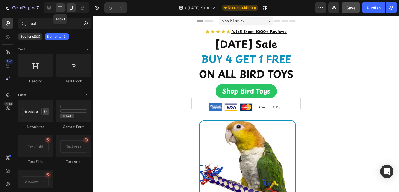
click at [57, 7] on div at bounding box center [60, 7] width 9 height 9
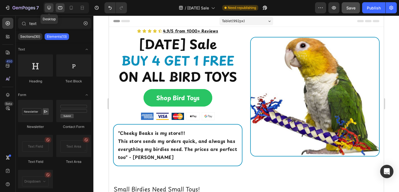
click at [45, 6] on div at bounding box center [49, 7] width 9 height 9
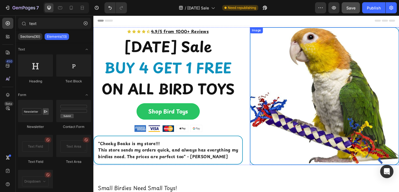
click at [283, 70] on img at bounding box center [345, 103] width 162 height 150
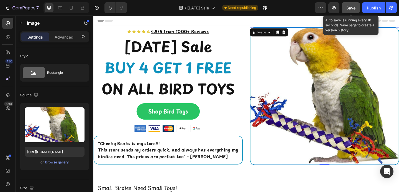
click at [347, 8] on span "Save" at bounding box center [350, 8] width 9 height 5
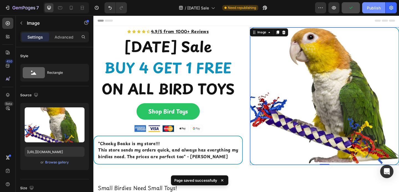
click at [374, 9] on div "Publish" at bounding box center [374, 8] width 14 height 6
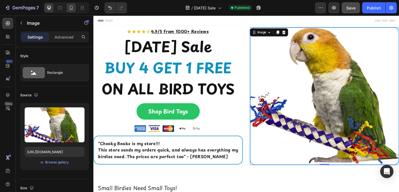
click at [70, 11] on div at bounding box center [71, 7] width 9 height 9
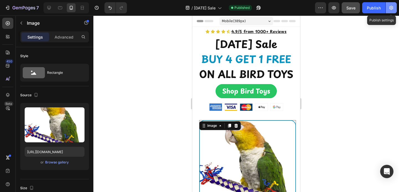
click at [389, 9] on icon "button" at bounding box center [392, 8] width 6 height 6
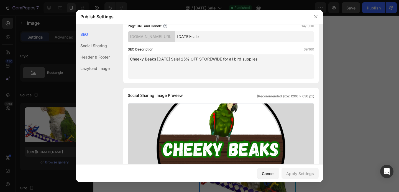
scroll to position [76, 0]
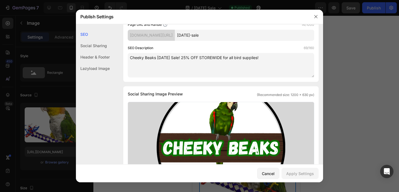
drag, startPoint x: 266, startPoint y: 56, endPoint x: 187, endPoint y: 57, distance: 79.0
click at [187, 57] on textarea "Cheeky Beaks [DATE] Sale! 25% OFF STOREWIDE for all bird supplies!" at bounding box center [221, 65] width 186 height 24
click at [186, 58] on textarea "Cheeky Beaks [DATE] Sale! Buy 4 Bird Toys Get 1 Free" at bounding box center [221, 65] width 186 height 24
click at [244, 62] on textarea "Cheeky Beaks [DATE] Sale: Buy 4 Bird Toys Get 1 Free" at bounding box center [221, 65] width 186 height 24
type textarea "Cheeky Beaks [DATE] Sale: Buy 4 Bird Toys Get 1 Free!"
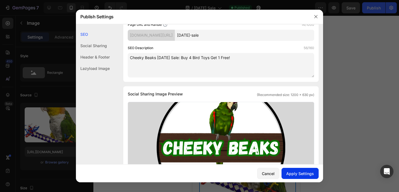
click at [305, 172] on div "Apply Settings" at bounding box center [300, 173] width 28 height 6
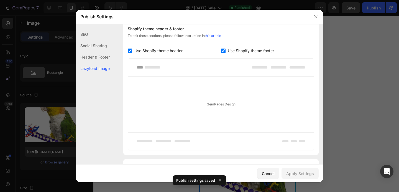
scroll to position [277, 0]
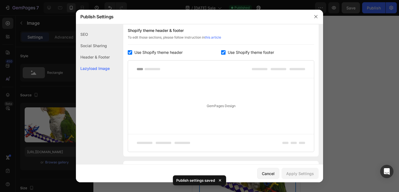
click at [151, 52] on span "Use Shopify theme header" at bounding box center [158, 52] width 48 height 7
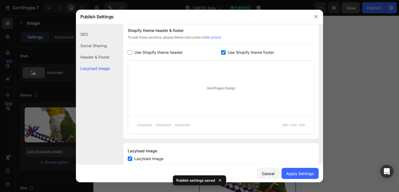
click at [151, 52] on span "Use Shopify theme header" at bounding box center [158, 52] width 48 height 7
checkbox input "true"
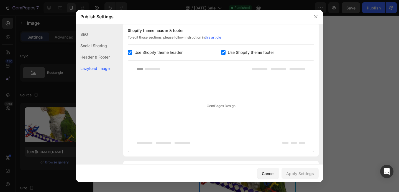
scroll to position [310, 0]
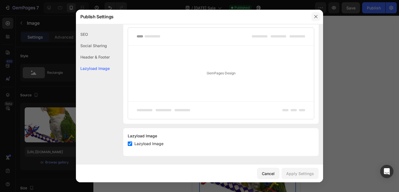
click at [316, 18] on icon "button" at bounding box center [316, 16] width 4 height 4
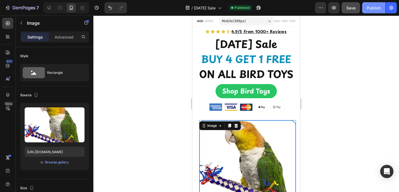
click at [369, 5] on div "Publish" at bounding box center [374, 8] width 14 height 6
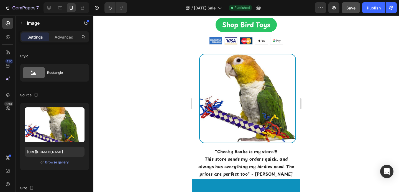
scroll to position [38, 0]
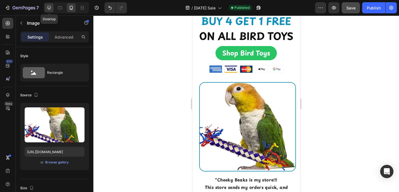
click at [51, 10] on icon at bounding box center [49, 8] width 6 height 6
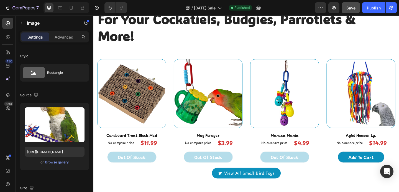
scroll to position [199, 0]
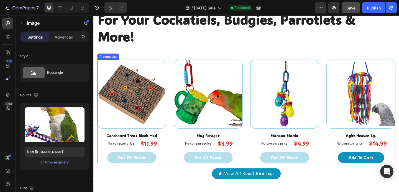
click at [175, 72] on div "Product Images Cardboard Treat Block Med (P) Title Row No compare price (P) Pri…" at bounding box center [260, 119] width 324 height 113
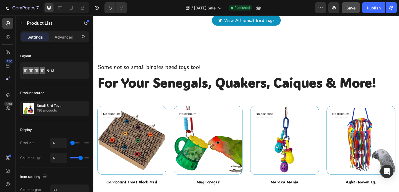
scroll to position [368, 0]
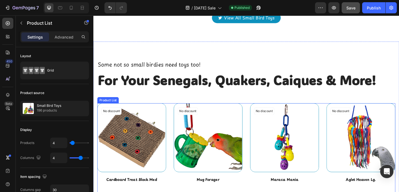
click at [178, 126] on div "Product Images No discount Not be displayed when published (P) Tag Cardboard Tr…" at bounding box center [260, 173] width 324 height 124
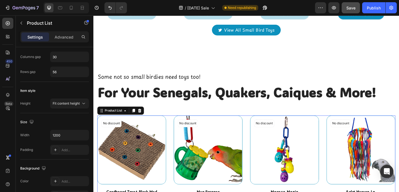
scroll to position [359, 0]
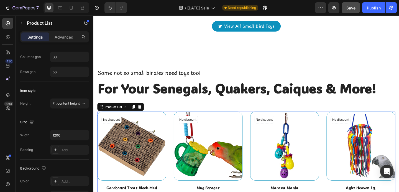
click at [178, 130] on div "Product Images No discount Not be displayed when published (P) Tag Cardboard Tr…" at bounding box center [260, 182] width 324 height 124
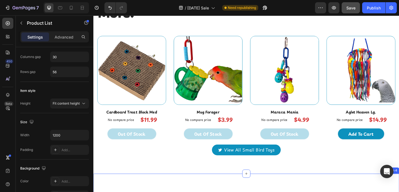
scroll to position [222, 0]
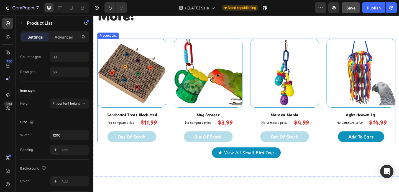
click at [175, 50] on div "Product Images Cardboard Treat Block Med (P) Title Row No compare price (P) Pri…" at bounding box center [260, 97] width 324 height 113
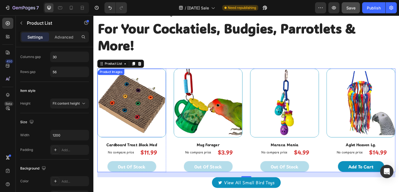
scroll to position [237, 0]
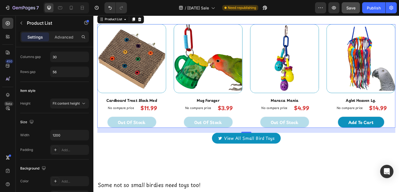
click at [172, 53] on div "Product Images Cardboard Treat Block Med (P) Title Row No compare price (P) Pri…" at bounding box center [260, 81] width 324 height 113
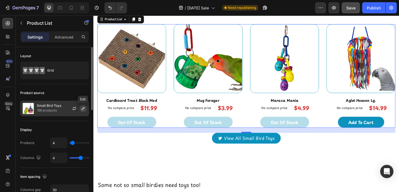
click at [82, 109] on icon "button" at bounding box center [83, 108] width 4 height 4
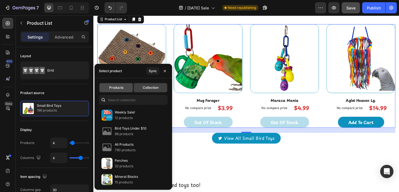
click at [110, 87] on span "Products" at bounding box center [116, 87] width 14 height 5
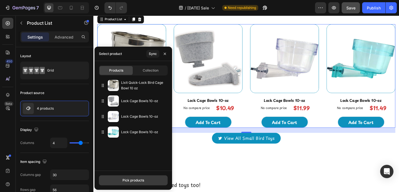
click at [135, 182] on div "Pick products" at bounding box center [133, 180] width 22 height 5
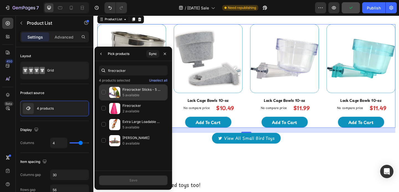
click at [116, 96] on img at bounding box center [114, 92] width 11 height 11
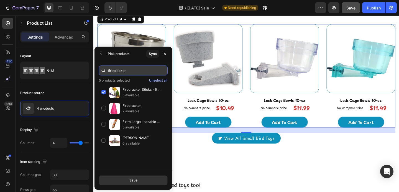
click at [113, 75] on input "firecracker" at bounding box center [133, 70] width 69 height 10
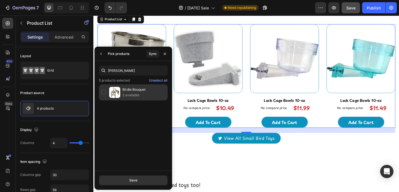
click at [112, 96] on img at bounding box center [114, 92] width 11 height 11
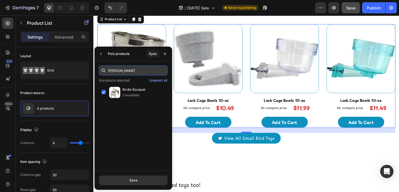
click at [125, 69] on input "[PERSON_NAME]" at bounding box center [133, 70] width 69 height 10
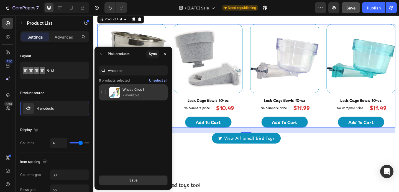
click at [123, 94] on p "7 available" at bounding box center [143, 95] width 43 height 6
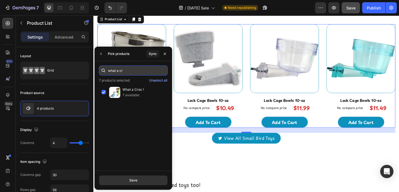
click at [117, 71] on input "what a cr" at bounding box center [133, 70] width 69 height 10
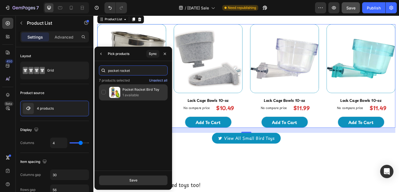
type input "pocket rocket"
click at [114, 92] on img at bounding box center [114, 92] width 11 height 11
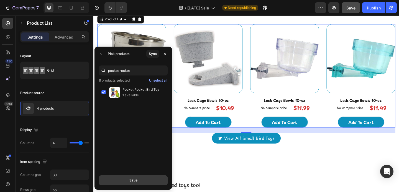
click at [128, 178] on button "Save" at bounding box center [133, 180] width 69 height 10
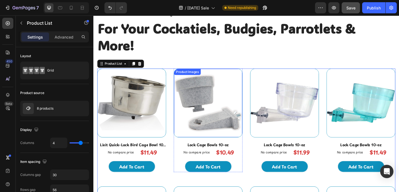
scroll to position [187, 0]
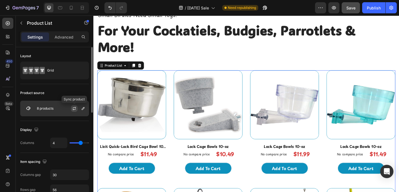
click at [77, 108] on button "button" at bounding box center [74, 108] width 7 height 7
click at [82, 109] on icon "button" at bounding box center [83, 108] width 3 height 3
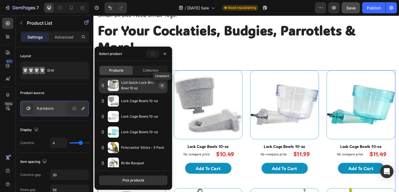
click at [164, 85] on icon "button" at bounding box center [162, 85] width 4 height 4
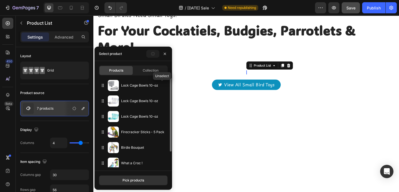
click at [0, 0] on icon "button" at bounding box center [0, 0] width 0 height 0
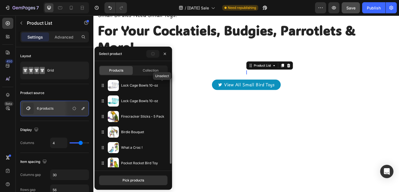
click at [0, 0] on icon "button" at bounding box center [0, 0] width 0 height 0
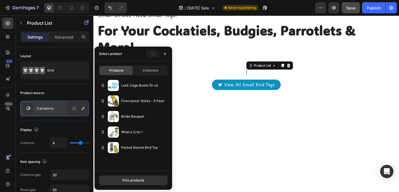
click at [164, 85] on div "Lock Cage Bowls 10-oz" at bounding box center [133, 86] width 69 height 16
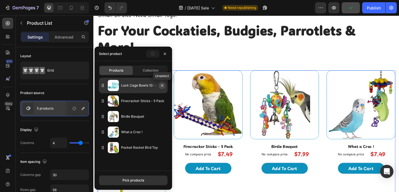
click at [163, 85] on icon "button" at bounding box center [162, 85] width 4 height 4
click at [163, 84] on icon "button" at bounding box center [162, 85] width 4 height 4
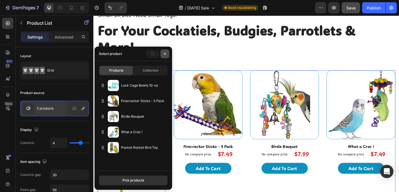
click at [166, 53] on icon "button" at bounding box center [165, 54] width 4 height 4
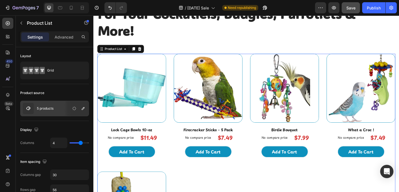
scroll to position [204, 0]
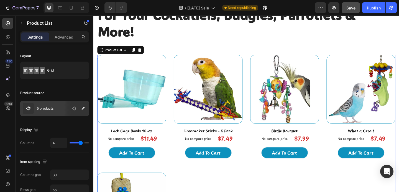
click at [174, 82] on div "Product Images Lock Cage Bowls 10-oz (P) Title Row No compare price (P) Price $…" at bounding box center [260, 178] width 324 height 241
click at [85, 108] on icon "button" at bounding box center [83, 108] width 4 height 4
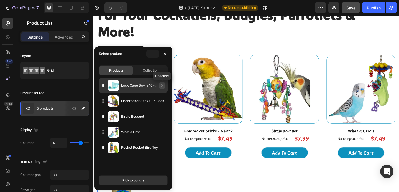
click at [164, 86] on button "button" at bounding box center [162, 85] width 7 height 7
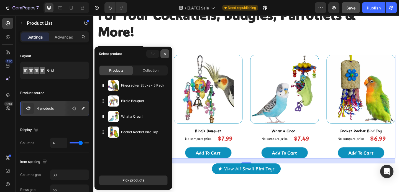
click at [164, 55] on icon "button" at bounding box center [165, 54] width 4 height 4
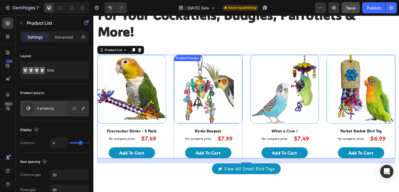
click at [232, 109] on img at bounding box center [218, 95] width 74 height 74
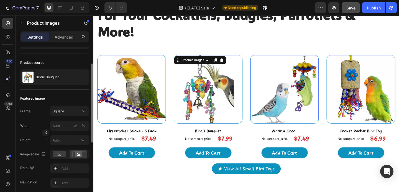
scroll to position [33, 0]
click at [68, 114] on button "Square" at bounding box center [69, 111] width 39 height 10
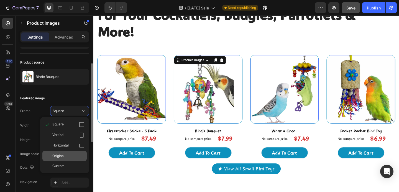
click at [70, 157] on div "Original" at bounding box center [68, 155] width 32 height 5
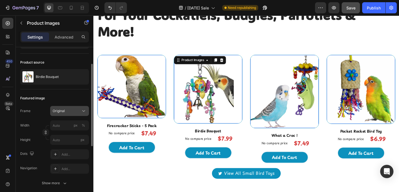
click at [73, 114] on button "Original" at bounding box center [69, 111] width 39 height 10
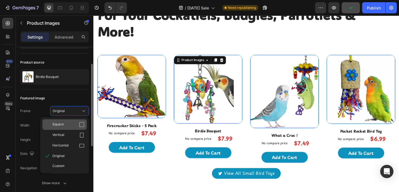
click at [73, 122] on div "Square" at bounding box center [68, 125] width 32 height 6
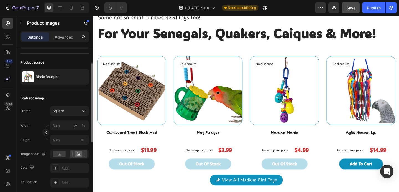
scroll to position [420, 0]
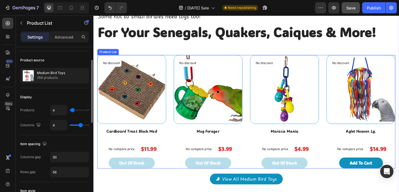
click at [176, 131] on div "Product Images No discount Not be displayed when published (P) Tag Cardboard Tr…" at bounding box center [260, 120] width 324 height 124
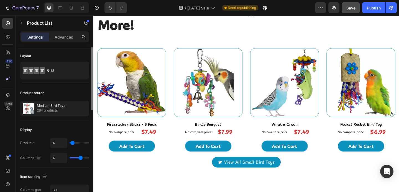
scroll to position [210, 0]
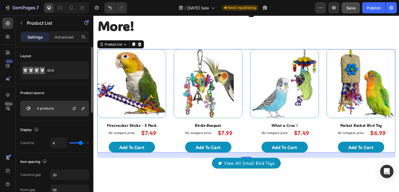
click at [59, 110] on div "4 products" at bounding box center [54, 109] width 69 height 16
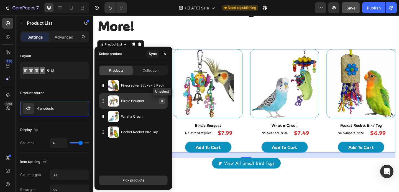
click at [162, 101] on icon "button" at bounding box center [162, 101] width 2 height 2
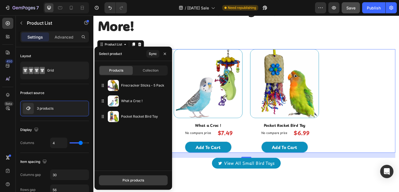
click at [131, 179] on div "Pick products" at bounding box center [133, 180] width 22 height 5
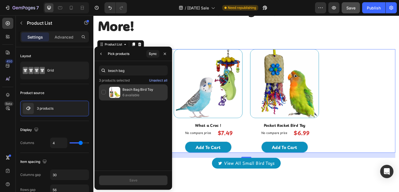
type input "beach bag"
click at [128, 91] on p "Beach Bag Bird Toy" at bounding box center [143, 90] width 43 height 6
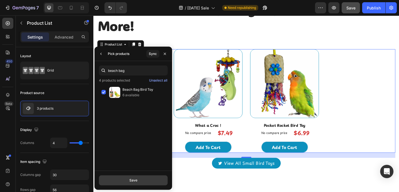
click at [134, 183] on button "Save" at bounding box center [133, 180] width 69 height 10
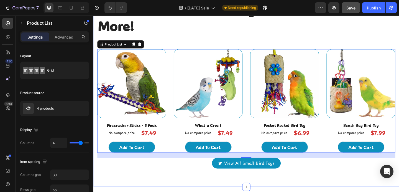
click at [254, 43] on div "Small Birdies Need Small Toys! Text block For Your Cockatiels, Budgies, Parrotl…" at bounding box center [260, 84] width 324 height 195
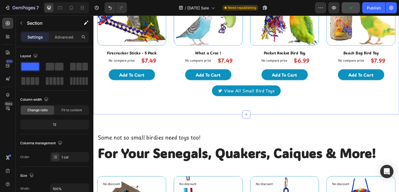
scroll to position [290, 0]
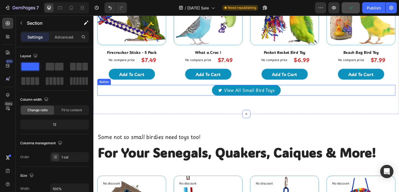
click at [202, 98] on div "View All Small Bird Toys Button" at bounding box center [260, 97] width 324 height 12
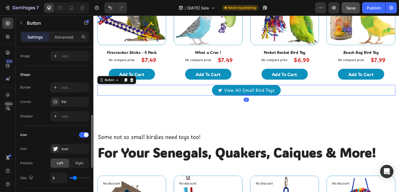
scroll to position [0, 0]
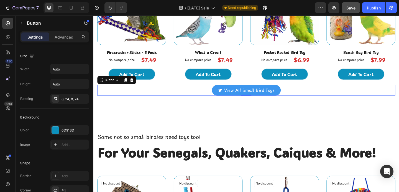
click at [232, 94] on div "View All Small Bird Toys" at bounding box center [260, 96] width 62 height 7
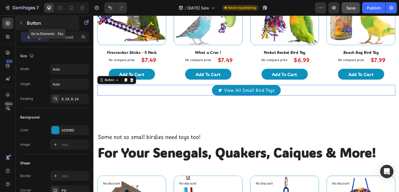
click at [20, 23] on icon "button" at bounding box center [21, 23] width 4 height 4
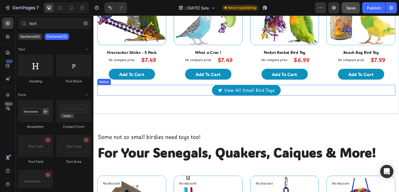
click at [219, 98] on div "View All Small Bird Toys Button" at bounding box center [260, 97] width 324 height 12
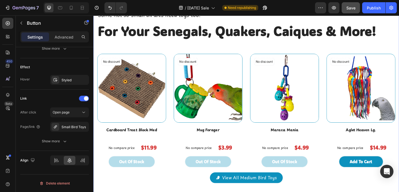
scroll to position [431, 0]
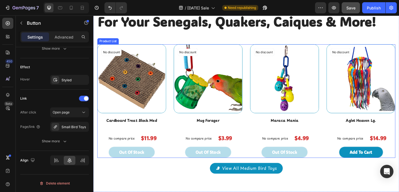
click at [174, 98] on div "Product Images No discount Not be displayed when published (P) Tag Cardboard Tr…" at bounding box center [260, 109] width 324 height 124
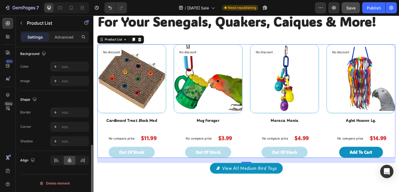
scroll to position [0, 0]
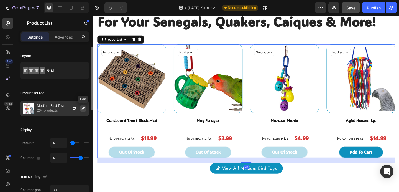
click at [81, 108] on icon "button" at bounding box center [83, 108] width 4 height 4
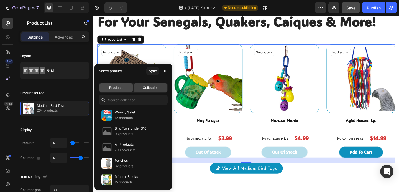
click at [118, 89] on span "Products" at bounding box center [116, 87] width 14 height 5
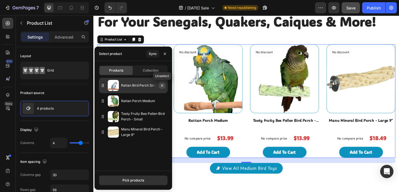
click at [162, 85] on icon "button" at bounding box center [162, 85] width 4 height 4
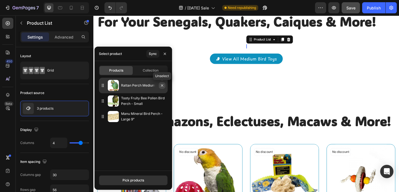
click at [162, 85] on icon "button" at bounding box center [162, 85] width 2 height 2
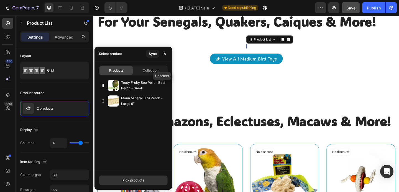
click at [0, 0] on icon "button" at bounding box center [0, 0] width 0 height 0
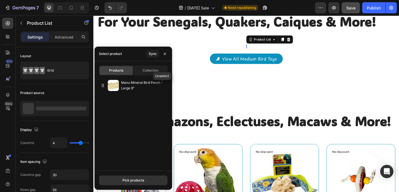
click at [0, 0] on icon "button" at bounding box center [0, 0] width 0 height 0
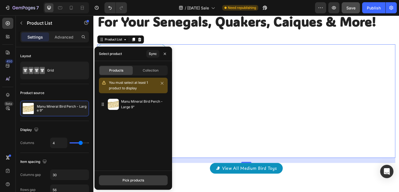
click at [120, 178] on button "Pick products" at bounding box center [133, 180] width 69 height 10
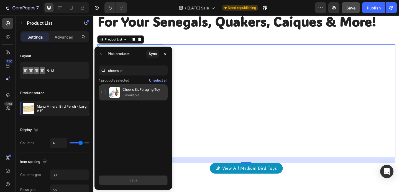
type input "cheers sr"
click at [107, 95] on div "Cheers Sr. Foraging Toy 3 available" at bounding box center [133, 92] width 69 height 16
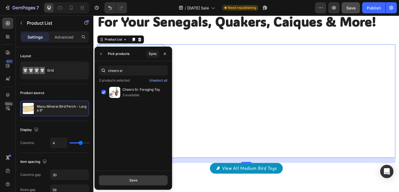
click at [135, 180] on div "Save" at bounding box center [133, 180] width 8 height 5
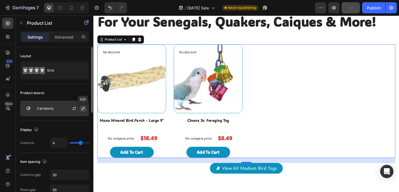
click at [82, 109] on icon "button" at bounding box center [83, 108] width 4 height 4
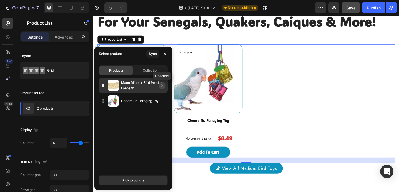
click at [164, 87] on icon "button" at bounding box center [162, 85] width 4 height 4
click at [161, 86] on icon "button" at bounding box center [162, 85] width 4 height 4
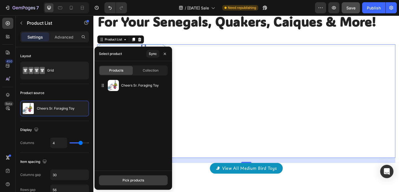
click at [132, 180] on div "Pick products" at bounding box center [133, 180] width 22 height 5
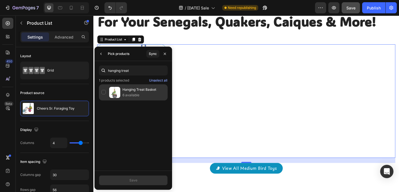
click at [103, 94] on div "Hanging Treat Basket 6 available" at bounding box center [133, 92] width 69 height 16
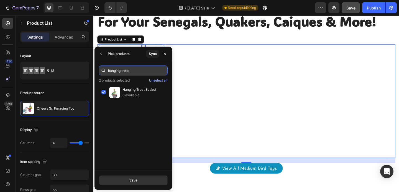
click at [121, 71] on input "hanging treat" at bounding box center [133, 70] width 69 height 10
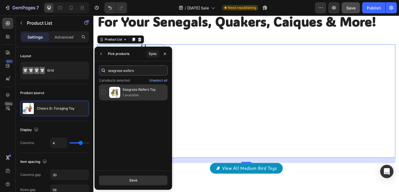
type input "seagrass wafers"
click at [103, 90] on div "Seagrass Wafers Toy 1 available" at bounding box center [133, 92] width 69 height 16
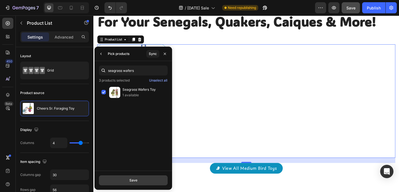
click at [125, 177] on button "Save" at bounding box center [133, 180] width 69 height 10
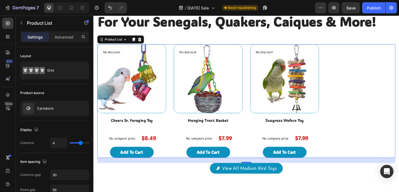
scroll to position [431, 0]
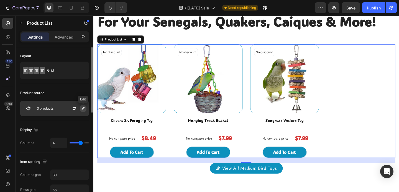
click at [83, 107] on icon "button" at bounding box center [83, 108] width 3 height 3
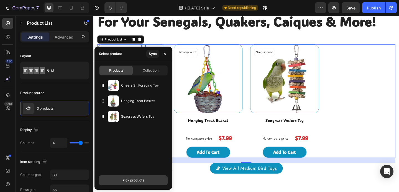
click at [139, 177] on button "Pick products" at bounding box center [133, 180] width 69 height 10
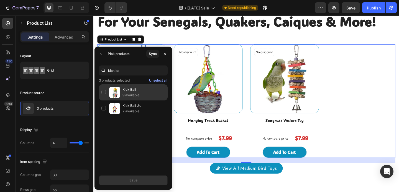
type input "kick ba"
click at [106, 100] on div "Kick Ball 9 available" at bounding box center [133, 108] width 69 height 16
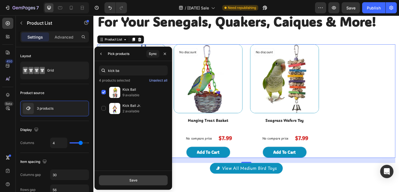
click at [121, 178] on button "Save" at bounding box center [133, 180] width 69 height 10
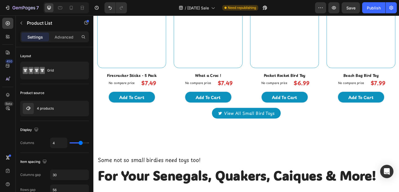
scroll to position [243, 0]
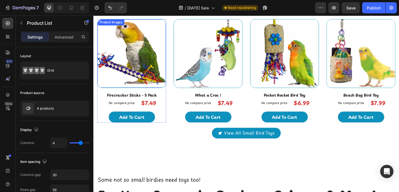
click at [163, 72] on img at bounding box center [135, 57] width 74 height 74
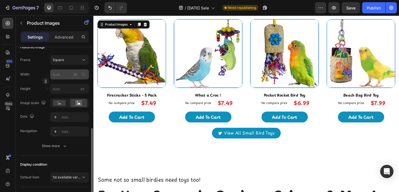
scroll to position [110, 0]
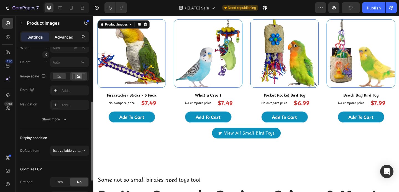
click at [70, 40] on div "Advanced" at bounding box center [64, 36] width 28 height 9
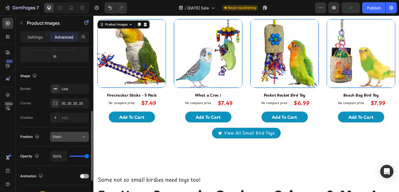
scroll to position [120, 0]
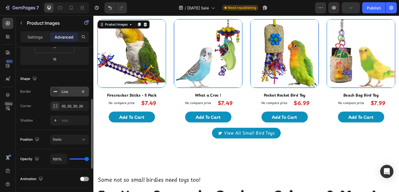
click at [58, 89] on div at bounding box center [56, 92] width 8 height 8
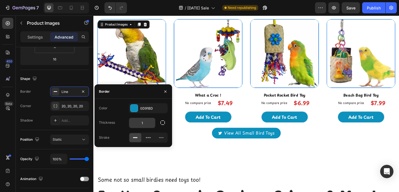
click at [141, 121] on input "1" at bounding box center [142, 123] width 26 height 10
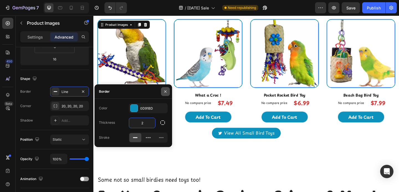
type input "2"
click at [165, 93] on icon "button" at bounding box center [165, 91] width 4 height 4
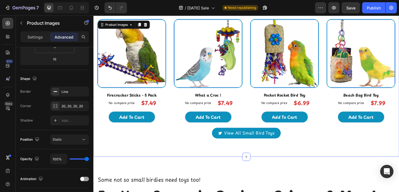
scroll to position [370, 0]
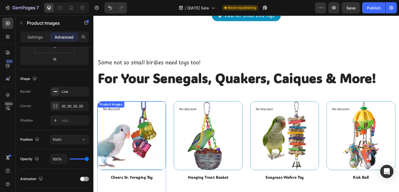
click at [171, 135] on img at bounding box center [135, 146] width 74 height 74
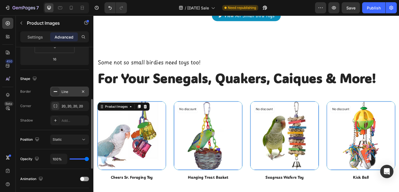
click at [56, 93] on icon at bounding box center [55, 91] width 4 height 4
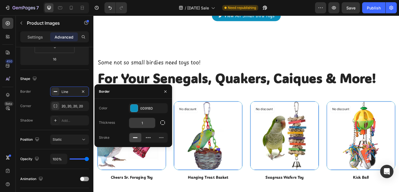
click at [139, 122] on input "1" at bounding box center [142, 123] width 26 height 10
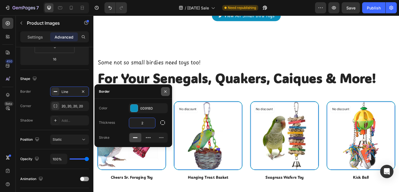
type input "2"
click at [169, 92] on button "button" at bounding box center [165, 91] width 9 height 9
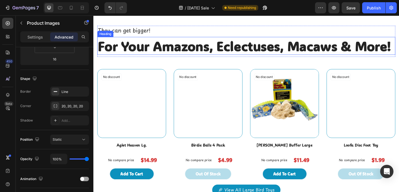
scroll to position [634, 0]
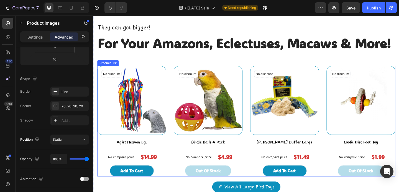
click at [174, 103] on div "Product Images No discount Not be displayed when published (P) Tag Aglet Heaven…" at bounding box center [260, 130] width 324 height 120
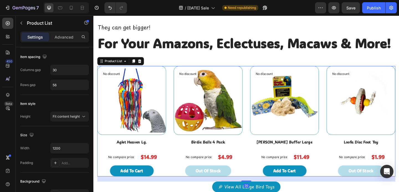
scroll to position [0, 0]
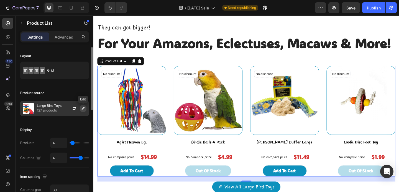
click at [83, 109] on icon "button" at bounding box center [83, 108] width 3 height 3
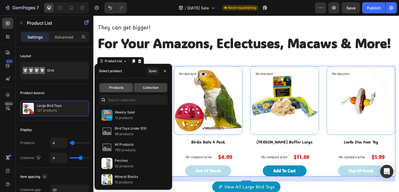
click at [115, 90] on span "Products" at bounding box center [116, 87] width 14 height 5
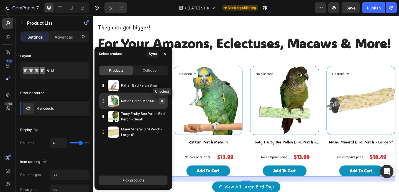
click at [163, 102] on icon "button" at bounding box center [162, 101] width 4 height 4
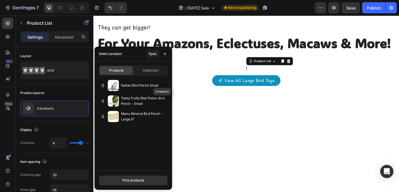
click at [0, 0] on icon "button" at bounding box center [0, 0] width 0 height 0
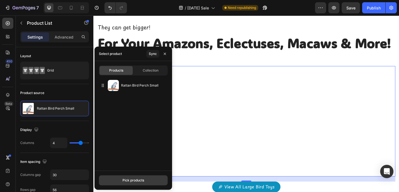
click at [131, 178] on div "Pick products" at bounding box center [133, 180] width 22 height 5
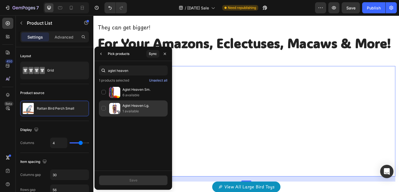
type input "aglet heaven"
click at [101, 105] on div "Aglet Heaven Lg. 1 available" at bounding box center [133, 108] width 69 height 16
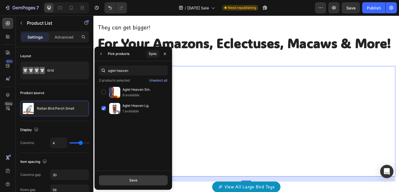
click at [131, 178] on div "Save" at bounding box center [133, 180] width 8 height 5
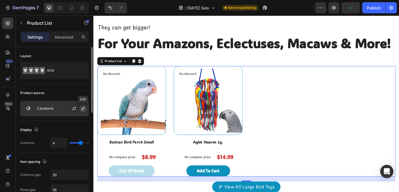
click at [83, 109] on icon "button" at bounding box center [83, 108] width 4 height 4
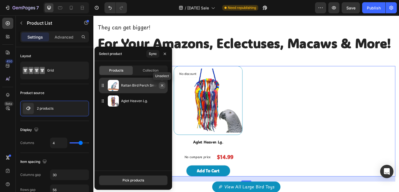
click at [162, 86] on icon "button" at bounding box center [162, 85] width 4 height 4
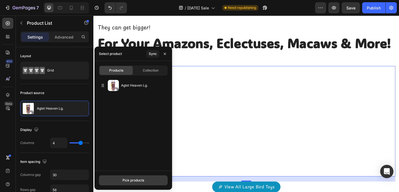
click at [132, 183] on button "Pick products" at bounding box center [133, 180] width 69 height 10
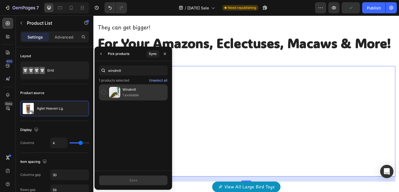
click at [104, 95] on div "Windmill 1 available" at bounding box center [133, 92] width 69 height 16
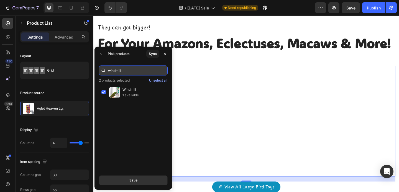
click at [117, 72] on input "windmill" at bounding box center [133, 70] width 69 height 10
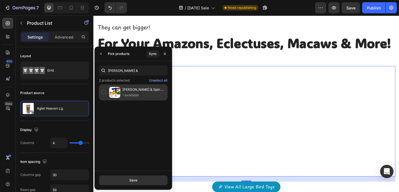
click at [106, 94] on div "Preen & Spin Bird Toy 1 available" at bounding box center [133, 92] width 69 height 16
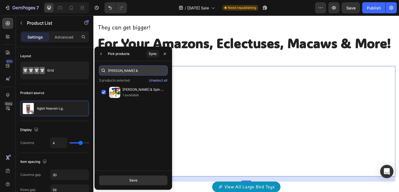
click at [122, 67] on input "preen &" at bounding box center [133, 70] width 69 height 10
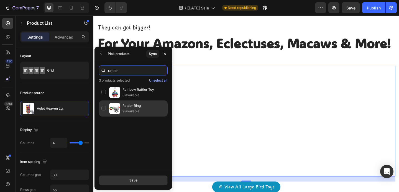
type input "rattler"
click at [104, 110] on div "Rattler Ring 9 available" at bounding box center [133, 108] width 69 height 16
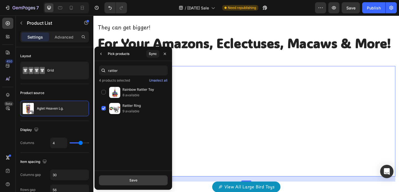
click at [133, 182] on div "Save" at bounding box center [133, 180] width 8 height 5
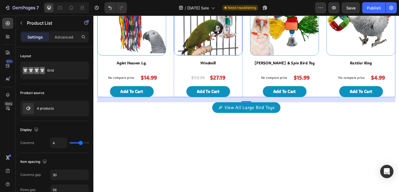
scroll to position [634, 0]
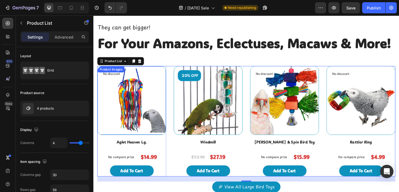
click at [168, 112] on img at bounding box center [135, 108] width 74 height 74
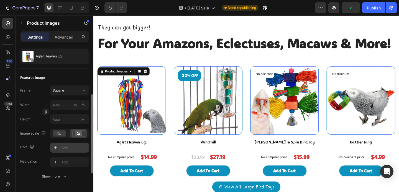
scroll to position [165, 0]
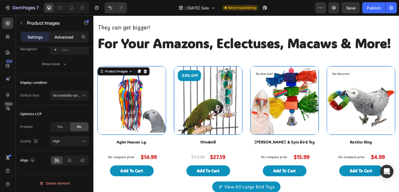
click at [60, 39] on p "Advanced" at bounding box center [64, 37] width 19 height 6
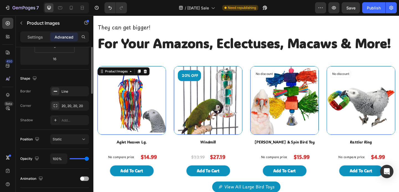
scroll to position [68, 0]
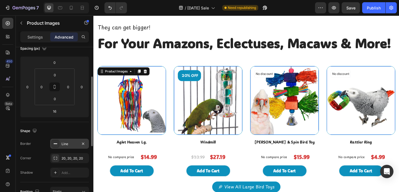
click at [56, 147] on div at bounding box center [56, 144] width 8 height 8
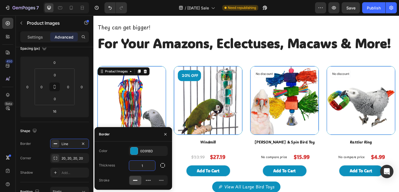
click at [142, 162] on input "1" at bounding box center [142, 165] width 26 height 10
type input "2"
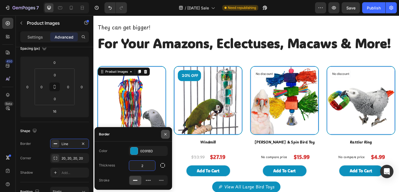
click at [163, 135] on icon "button" at bounding box center [165, 134] width 4 height 4
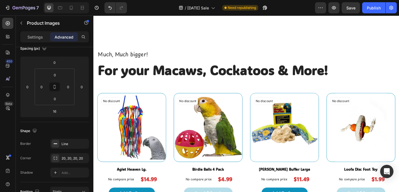
scroll to position [857, 0]
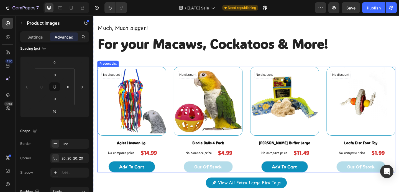
click at [172, 116] on div "No discount Not be displayed when published (P) Tag Product Images Aglet Heaven…" at bounding box center [260, 128] width 324 height 115
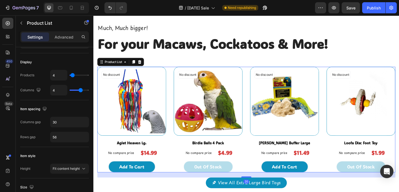
scroll to position [0, 0]
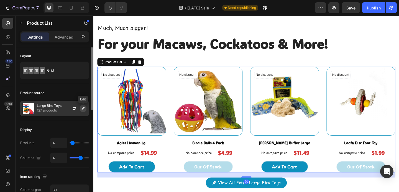
click at [82, 108] on icon "button" at bounding box center [83, 108] width 4 height 4
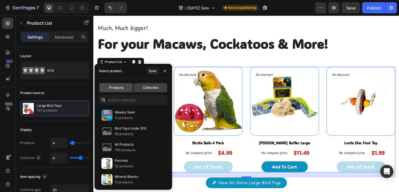
click at [111, 90] on span "Products" at bounding box center [116, 87] width 14 height 5
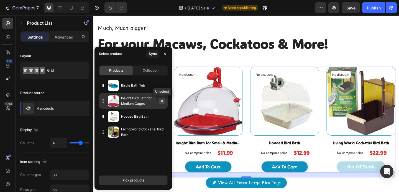
click at [163, 103] on icon "button" at bounding box center [162, 101] width 4 height 4
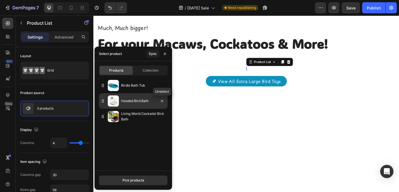
click at [163, 104] on div at bounding box center [160, 101] width 16 height 16
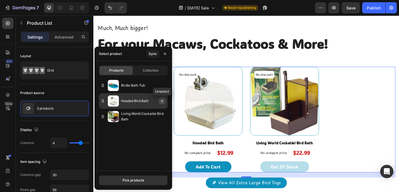
click at [163, 101] on icon "button" at bounding box center [162, 101] width 4 height 4
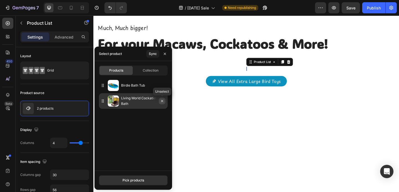
click at [163, 102] on icon "button" at bounding box center [162, 101] width 4 height 4
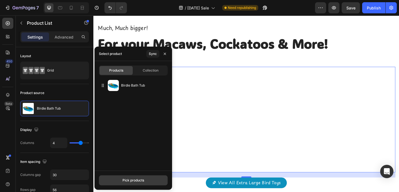
click at [131, 178] on div "Pick products" at bounding box center [133, 180] width 22 height 5
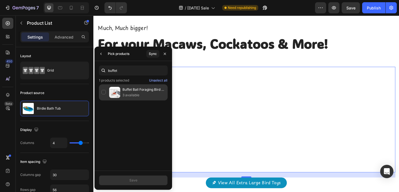
type input "buffet"
click at [103, 92] on div "Buffet Ball Foraging Bird Toy 3 available" at bounding box center [133, 92] width 69 height 16
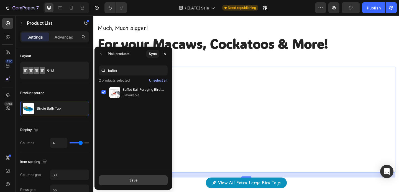
click at [126, 184] on button "Save" at bounding box center [133, 180] width 69 height 10
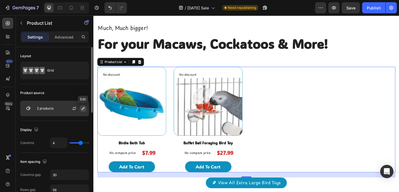
click at [84, 109] on icon "button" at bounding box center [83, 108] width 4 height 4
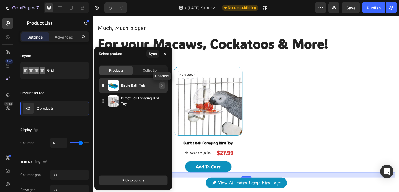
click at [161, 86] on icon "button" at bounding box center [162, 85] width 2 height 2
click at [162, 86] on icon "button" at bounding box center [162, 85] width 2 height 2
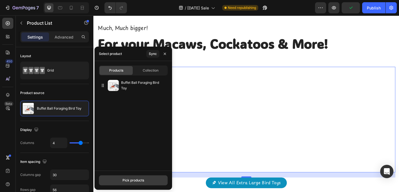
click at [126, 180] on div "Pick products" at bounding box center [133, 180] width 22 height 5
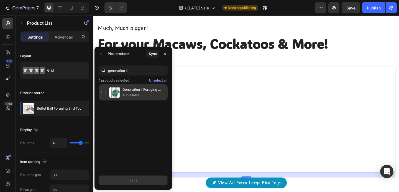
click at [111, 88] on img at bounding box center [114, 92] width 11 height 11
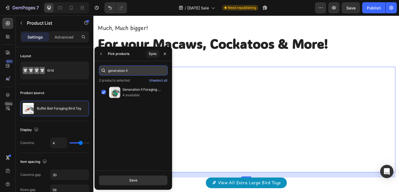
click at [125, 67] on input "generation II" at bounding box center [133, 70] width 69 height 10
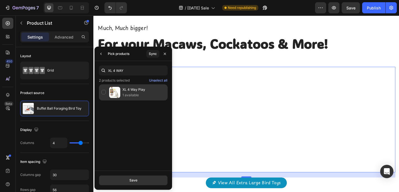
click at [104, 90] on div "XL 4 Way Play 1 available" at bounding box center [133, 92] width 69 height 16
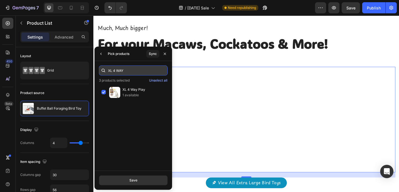
click at [115, 73] on input "XL 4 WAY" at bounding box center [133, 70] width 69 height 10
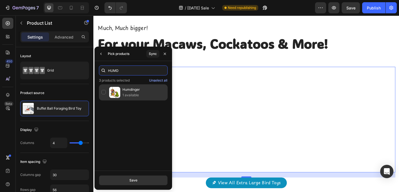
type input "HUMD"
click at [106, 88] on div "Humdinger 1 available" at bounding box center [133, 92] width 69 height 16
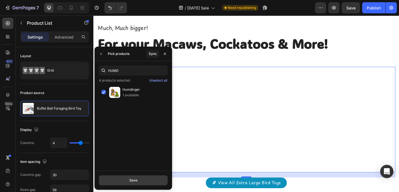
click at [124, 181] on button "Save" at bounding box center [133, 180] width 69 height 10
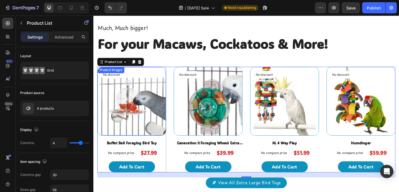
click at [146, 128] on img at bounding box center [135, 108] width 74 height 74
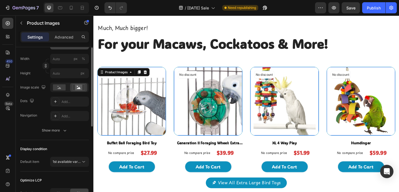
scroll to position [132, 0]
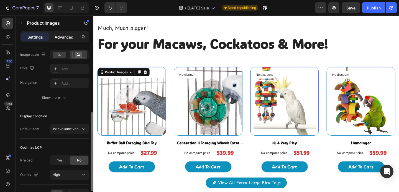
click at [62, 33] on div "Advanced" at bounding box center [64, 36] width 28 height 9
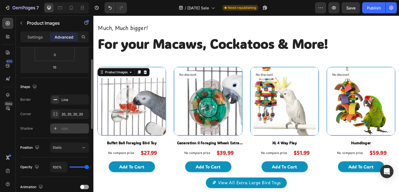
scroll to position [86, 0]
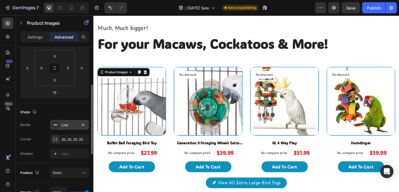
click at [55, 124] on icon at bounding box center [55, 124] width 4 height 4
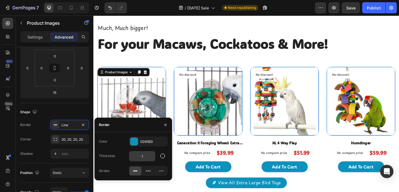
click at [146, 154] on input "1" at bounding box center [142, 156] width 26 height 10
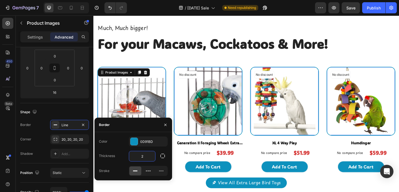
type input "2"
click at [163, 125] on icon "button" at bounding box center [165, 124] width 4 height 4
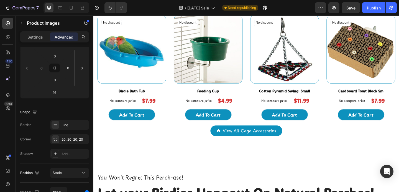
scroll to position [1325, 0]
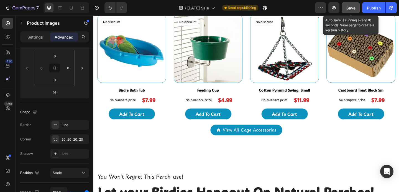
click at [350, 6] on span "Save" at bounding box center [350, 8] width 9 height 5
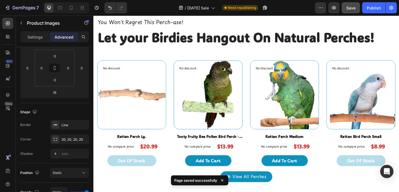
scroll to position [1493, 0]
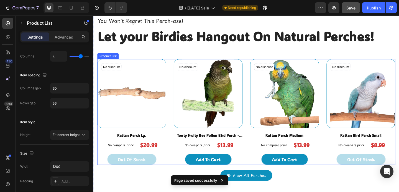
click at [175, 106] on div "No discount Not be displayed when published (P) Tag Product Images Rattan Perch…" at bounding box center [260, 120] width 324 height 115
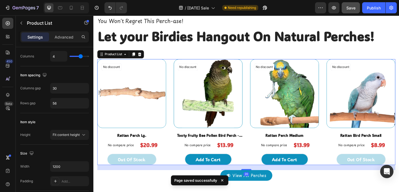
scroll to position [0, 0]
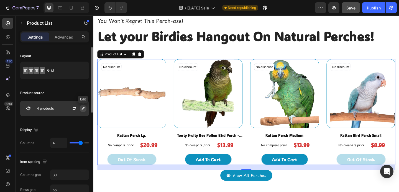
click at [83, 109] on icon "button" at bounding box center [83, 108] width 3 height 3
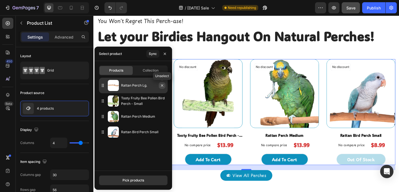
click at [162, 87] on icon "button" at bounding box center [162, 85] width 4 height 4
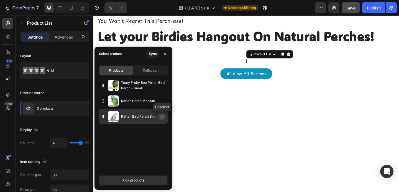
click at [162, 117] on icon "button" at bounding box center [162, 116] width 4 height 4
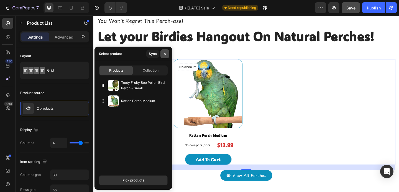
click at [167, 52] on button "button" at bounding box center [164, 53] width 9 height 9
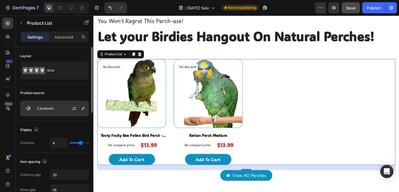
click at [59, 110] on div "2 products" at bounding box center [54, 109] width 69 height 16
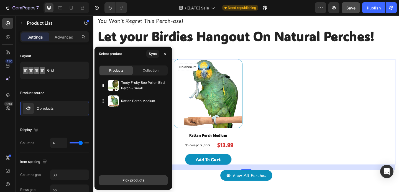
click at [132, 179] on div "Pick products" at bounding box center [133, 180] width 22 height 5
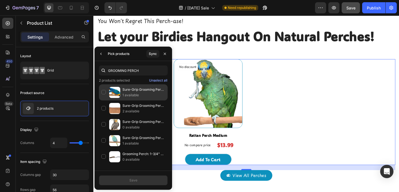
type input "GROOMING PERCH"
click at [103, 100] on div "Sure-Grip Grooming Perch XL 1 available" at bounding box center [133, 108] width 69 height 16
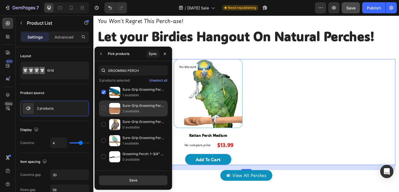
click at [106, 116] on div "Sure-Grip Grooming Perch Lg 2 available" at bounding box center [133, 124] width 69 height 16
click at [127, 179] on button "Save" at bounding box center [133, 180] width 69 height 10
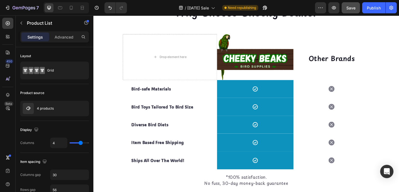
scroll to position [1816, 0]
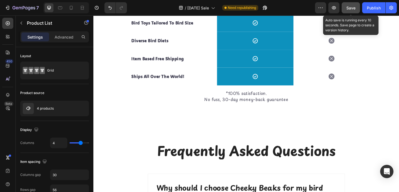
click at [356, 7] on button "Save" at bounding box center [351, 7] width 18 height 11
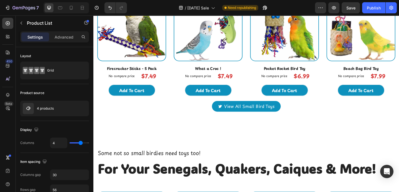
scroll to position [275, 0]
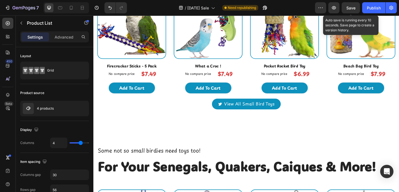
click at [351, 6] on span "Save" at bounding box center [350, 8] width 9 height 5
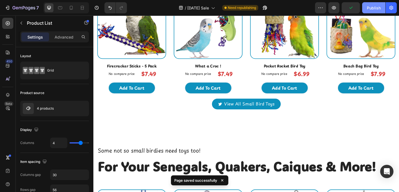
click at [365, 9] on button "Publish" at bounding box center [373, 7] width 23 height 11
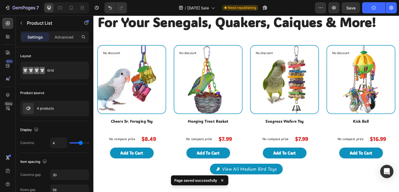
scroll to position [454, 0]
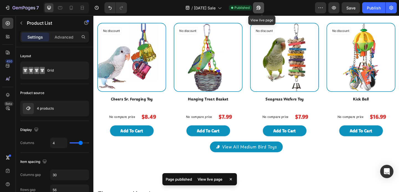
click at [261, 8] on icon "button" at bounding box center [259, 8] width 6 height 6
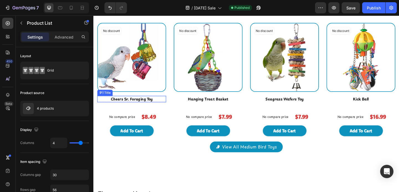
click at [144, 103] on h2 "Cheers Sr. Foraging Toy" at bounding box center [135, 106] width 75 height 7
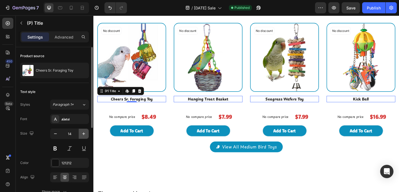
click at [80, 134] on button "button" at bounding box center [84, 134] width 10 height 10
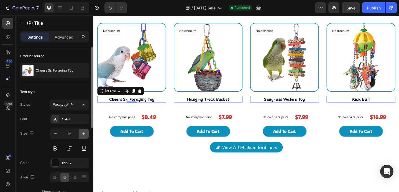
click at [80, 134] on button "button" at bounding box center [84, 134] width 10 height 10
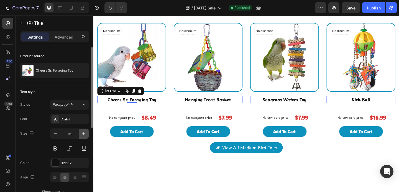
click at [80, 134] on button "button" at bounding box center [84, 134] width 10 height 10
type input "17"
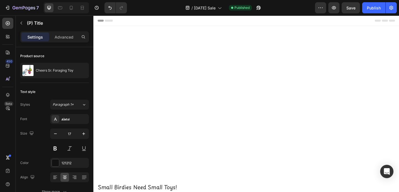
scroll to position [243, 0]
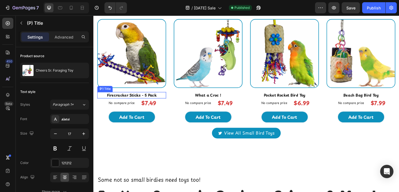
click at [135, 99] on h2 "Firecracker Sticks - 5 Pack" at bounding box center [135, 102] width 75 height 7
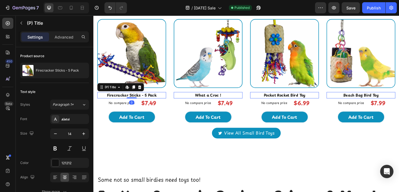
click at [135, 101] on h2 "Firecracker Sticks - 5 Pack" at bounding box center [135, 102] width 75 height 7
click at [83, 133] on icon "button" at bounding box center [83, 133] width 3 height 3
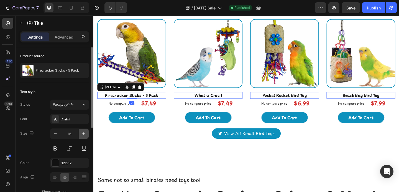
click at [83, 133] on icon "button" at bounding box center [83, 133] width 3 height 3
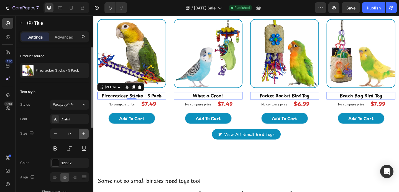
click at [83, 133] on icon "button" at bounding box center [84, 134] width 6 height 6
type input "18"
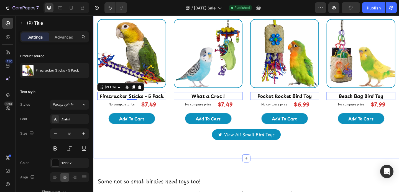
scroll to position [362, 0]
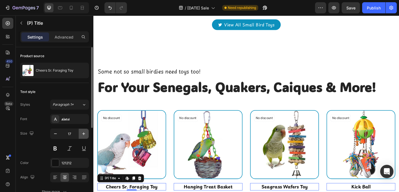
click at [80, 135] on button "button" at bounding box center [84, 134] width 10 height 10
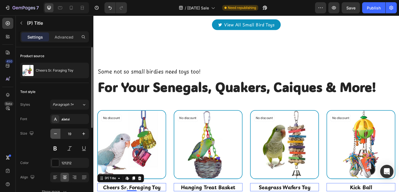
click at [59, 134] on button "button" at bounding box center [55, 134] width 10 height 10
type input "18"
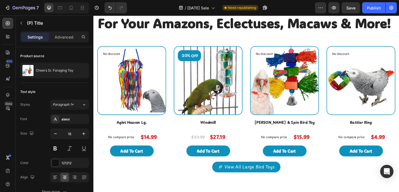
scroll to position [660, 0]
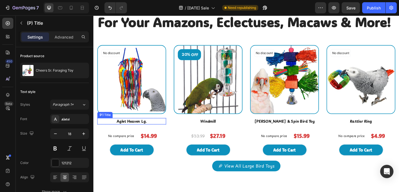
click at [127, 134] on h2 "Aglet Heaven Lg." at bounding box center [135, 130] width 75 height 7
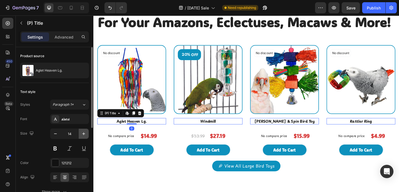
click at [82, 134] on icon "button" at bounding box center [84, 134] width 6 height 6
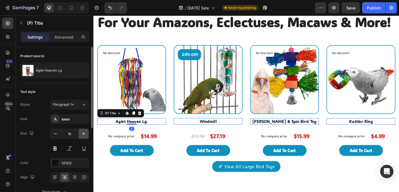
click at [82, 134] on icon "button" at bounding box center [84, 134] width 6 height 6
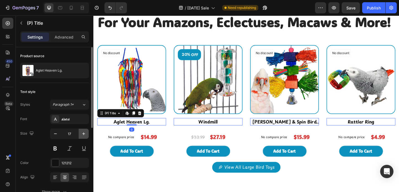
click at [82, 134] on icon "button" at bounding box center [84, 134] width 6 height 6
type input "18"
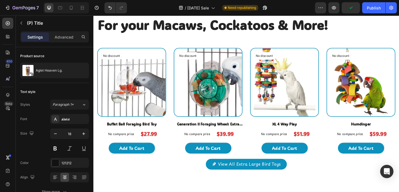
scroll to position [902, 0]
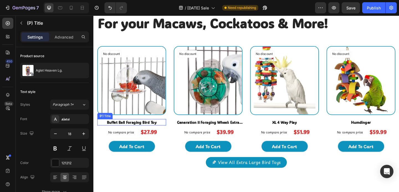
click at [138, 132] on h2 "Buffet Ball Foraging Bird Toy" at bounding box center [135, 131] width 75 height 7
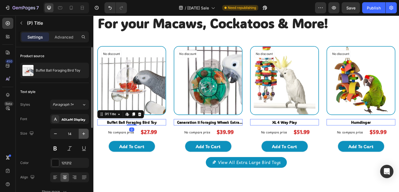
click at [85, 133] on icon "button" at bounding box center [84, 134] width 6 height 6
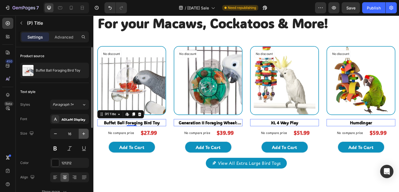
click at [85, 133] on icon "button" at bounding box center [84, 134] width 6 height 6
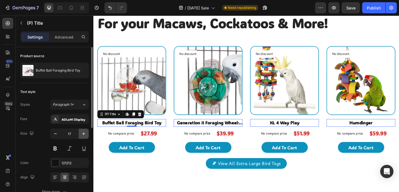
click at [85, 133] on icon "button" at bounding box center [84, 134] width 6 height 6
type input "18"
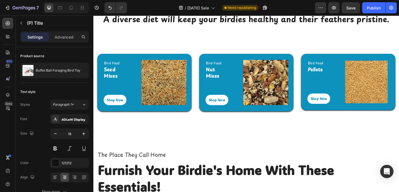
scroll to position [1008, 0]
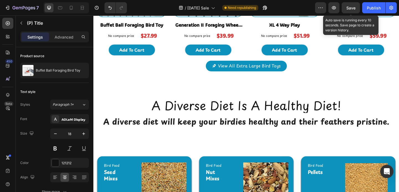
click at [348, 6] on span "Save" at bounding box center [350, 8] width 9 height 5
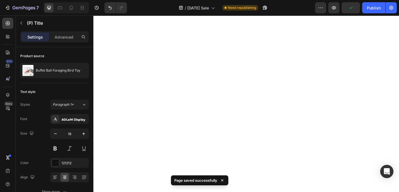
scroll to position [411, 0]
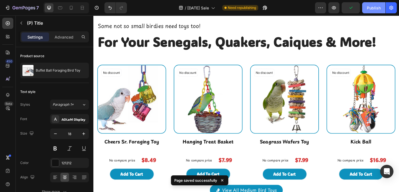
click at [364, 11] on button "Publish" at bounding box center [373, 7] width 23 height 11
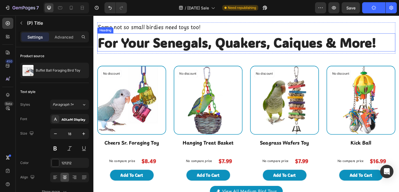
scroll to position [0, 0]
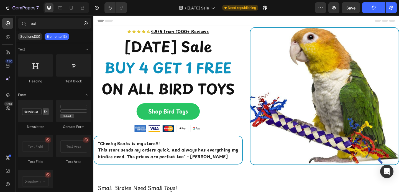
click at [112, 18] on span "Header" at bounding box center [110, 21] width 12 height 6
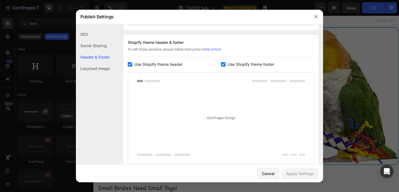
scroll to position [270, 0]
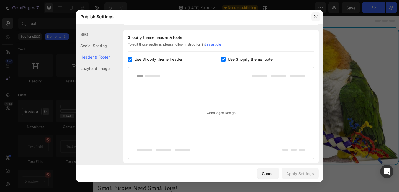
drag, startPoint x: 315, startPoint y: 17, endPoint x: 242, endPoint y: 1, distance: 75.3
click at [315, 17] on icon "button" at bounding box center [315, 16] width 3 height 3
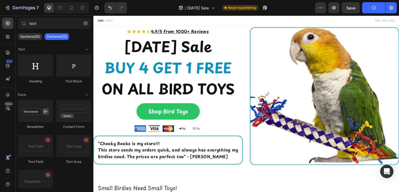
click at [281, 23] on div "Header" at bounding box center [260, 21] width 324 height 11
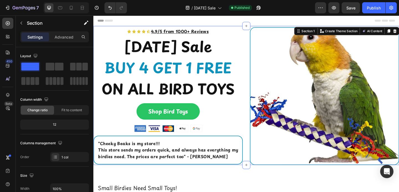
click at [264, 28] on div "Icon Icon Icon Icon Icon Icon List 4.9/5 from 1000+ Reviews Text Block Row Labo…" at bounding box center [259, 102] width 333 height 151
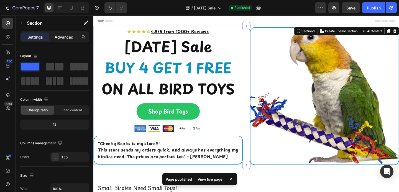
click at [69, 37] on p "Advanced" at bounding box center [64, 37] width 19 height 6
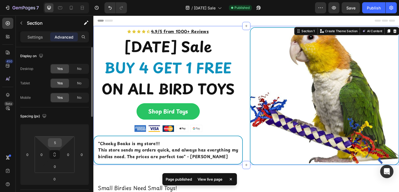
click at [59, 145] on input "5" at bounding box center [54, 142] width 11 height 8
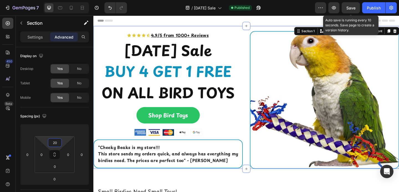
type input "20"
click at [351, 7] on span "Save" at bounding box center [350, 8] width 9 height 5
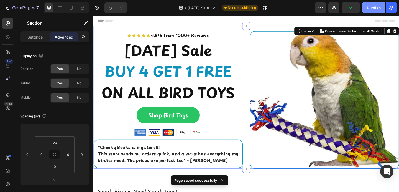
click at [366, 9] on button "Publish" at bounding box center [373, 7] width 23 height 11
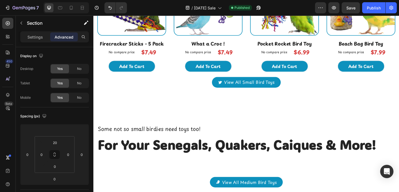
scroll to position [311, 0]
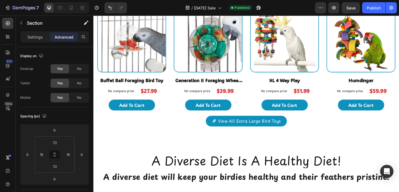
scroll to position [947, 0]
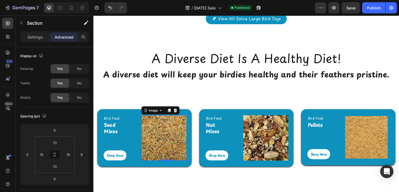
click at [168, 139] on img at bounding box center [169, 148] width 49 height 49
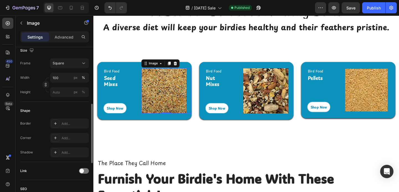
scroll to position [159, 0]
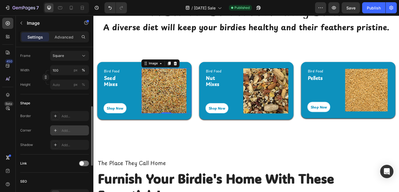
click at [58, 129] on div at bounding box center [56, 130] width 8 height 8
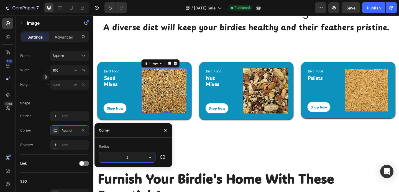
type input "20"
click at [277, 105] on img at bounding box center [280, 97] width 49 height 49
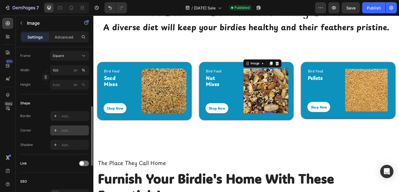
click at [54, 129] on icon at bounding box center [55, 130] width 4 height 4
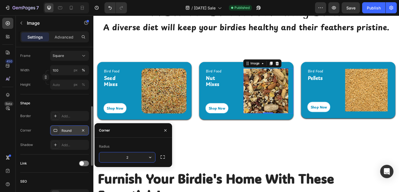
type input "20"
click at [375, 80] on img at bounding box center [390, 96] width 46 height 46
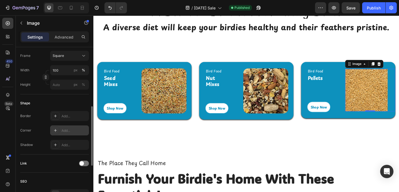
click at [70, 125] on div "Add..." at bounding box center [69, 130] width 39 height 10
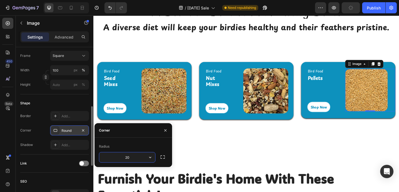
type input "20"
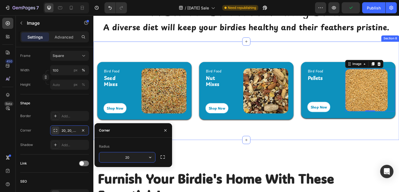
click at [241, 148] on div "Bird Food Text block Seed Mixes Heading Shop Now Button Row Image Row Bird Food…" at bounding box center [259, 97] width 333 height 107
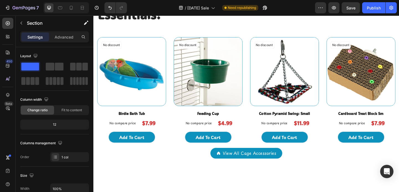
scroll to position [1195, 0]
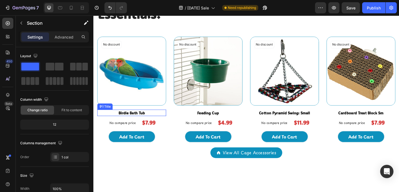
click at [134, 120] on h2 "Birdie Bath Tub" at bounding box center [135, 121] width 75 height 7
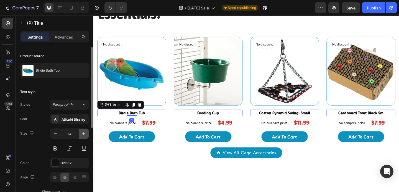
click at [81, 136] on icon "button" at bounding box center [84, 134] width 6 height 6
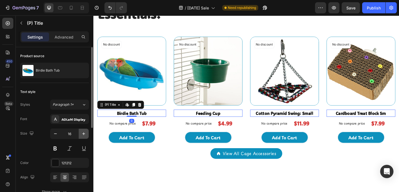
click at [81, 136] on icon "button" at bounding box center [84, 134] width 6 height 6
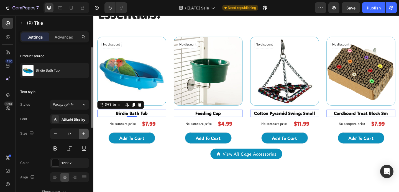
click at [81, 136] on icon "button" at bounding box center [84, 134] width 6 height 6
type input "18"
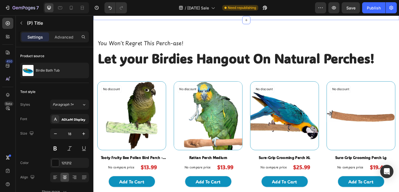
scroll to position [1370, 0]
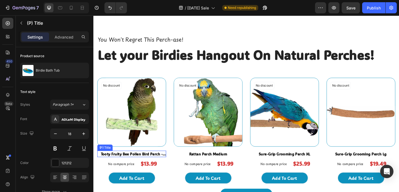
click at [139, 163] on h2 "Tooty Fruity Bee Pollen Bird Perch - Small" at bounding box center [135, 165] width 75 height 7
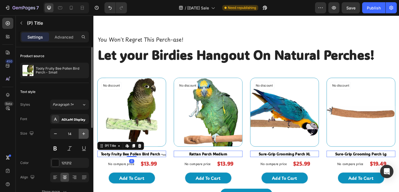
click at [86, 135] on icon "button" at bounding box center [84, 134] width 6 height 6
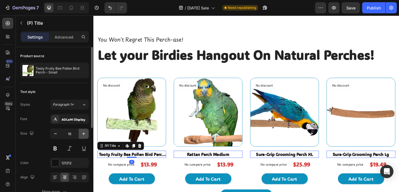
click at [86, 135] on icon "button" at bounding box center [84, 134] width 6 height 6
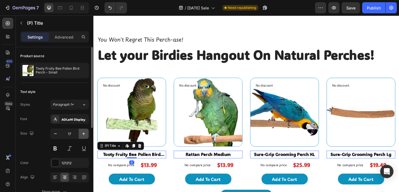
click at [86, 135] on icon "button" at bounding box center [84, 134] width 6 height 6
type input "18"
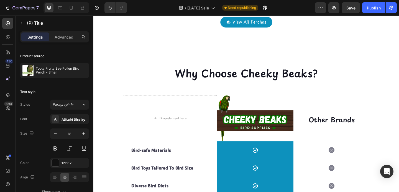
scroll to position [1560, 0]
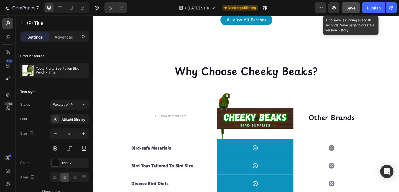
click at [343, 4] on button "Save" at bounding box center [351, 7] width 18 height 11
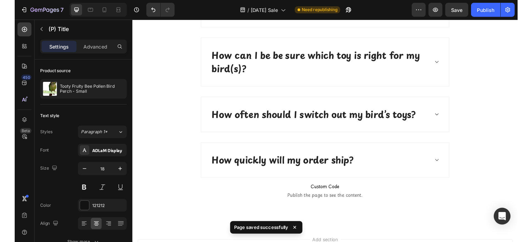
scroll to position [1923, 0]
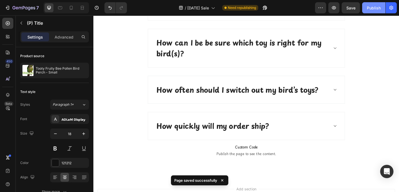
click at [374, 10] on div "Publish" at bounding box center [374, 8] width 14 height 6
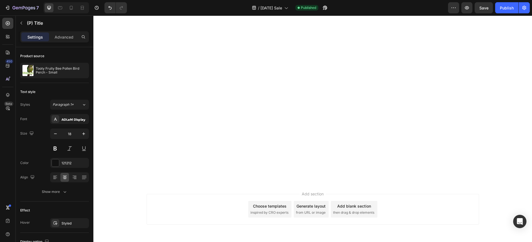
scroll to position [0, 0]
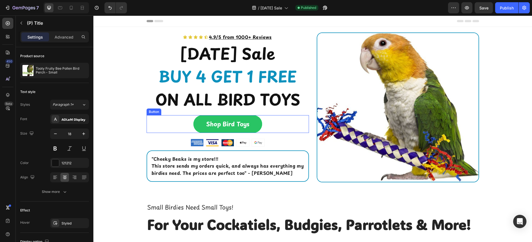
click at [262, 119] on div "Shop Bird Toys Button" at bounding box center [228, 124] width 162 height 18
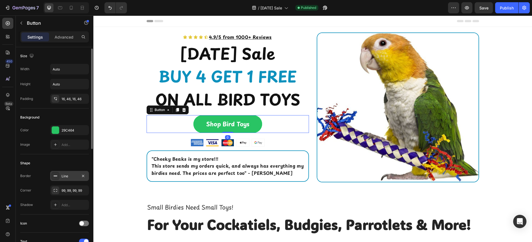
scroll to position [230, 0]
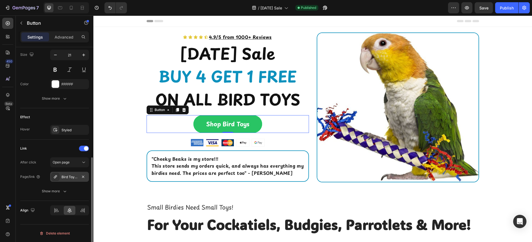
click at [61, 176] on div "Bird Toy Sizes" at bounding box center [69, 177] width 39 height 10
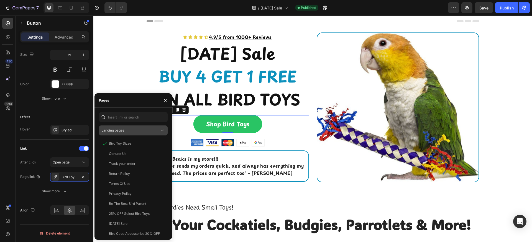
click at [132, 131] on div "Landing pages" at bounding box center [130, 130] width 58 height 5
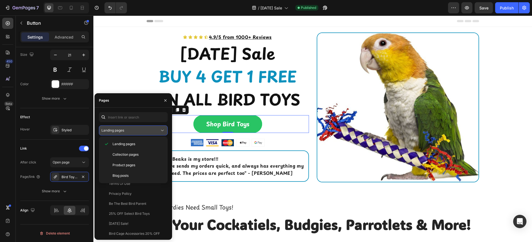
click at [132, 131] on div "Landing pages" at bounding box center [130, 130] width 58 height 5
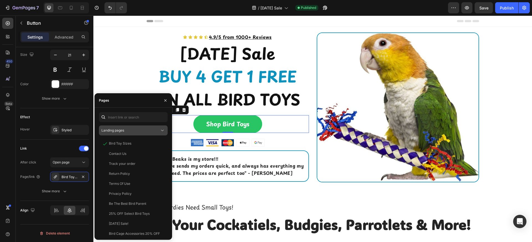
click at [132, 131] on div "Landing pages" at bounding box center [130, 130] width 58 height 5
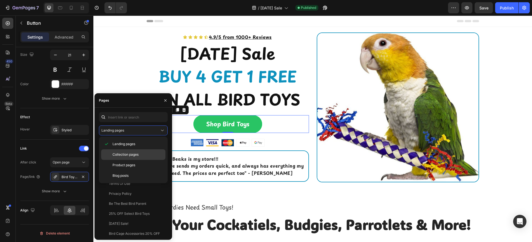
click at [134, 153] on span "Collection pages" at bounding box center [126, 154] width 26 height 5
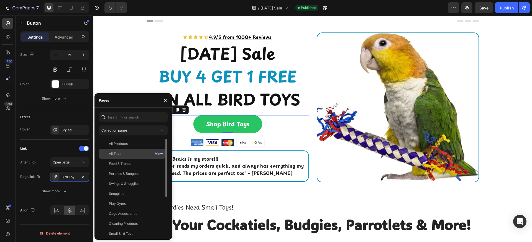
click at [161, 154] on div "View" at bounding box center [159, 153] width 8 height 5
click at [113, 155] on div "All Toys" at bounding box center [115, 153] width 12 height 5
click at [164, 98] on icon "button" at bounding box center [165, 100] width 4 height 4
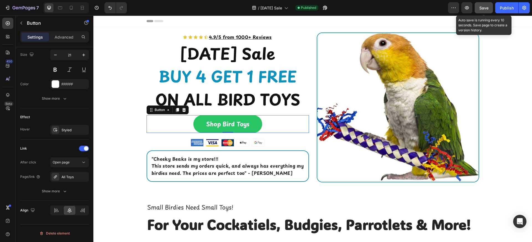
click at [399, 4] on button "Save" at bounding box center [484, 7] width 18 height 11
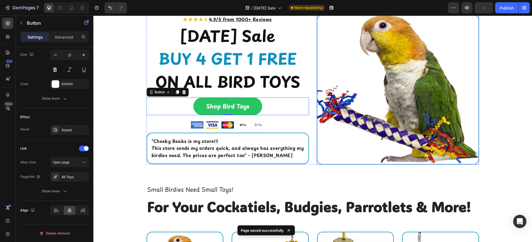
scroll to position [20, 0]
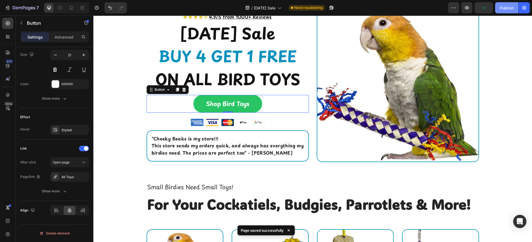
click at [399, 9] on div "Publish" at bounding box center [507, 8] width 14 height 6
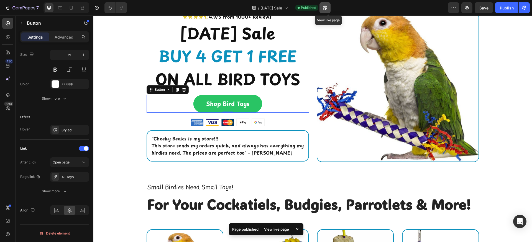
click at [331, 7] on button "button" at bounding box center [325, 7] width 11 height 11
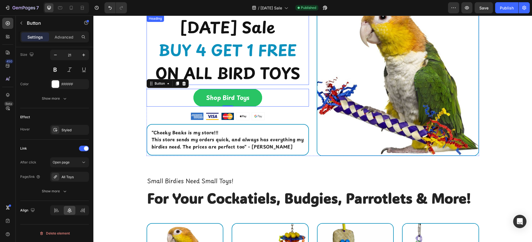
scroll to position [0, 0]
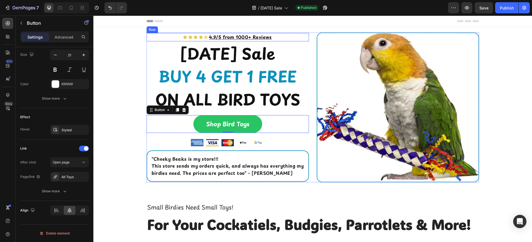
click at [275, 35] on div "Icon Icon Icon Icon Icon Icon List 4.9/5 from 1000+ Reviews Text Block Row" at bounding box center [228, 37] width 162 height 8
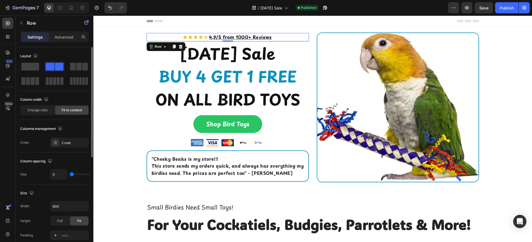
type input "18"
type input "20"
type input "21"
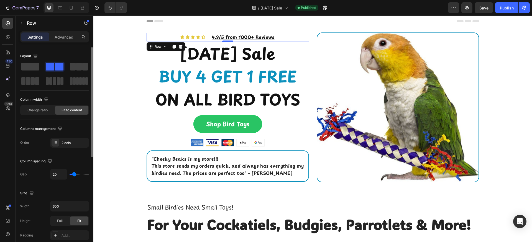
type input "21"
type input "20"
type input "19"
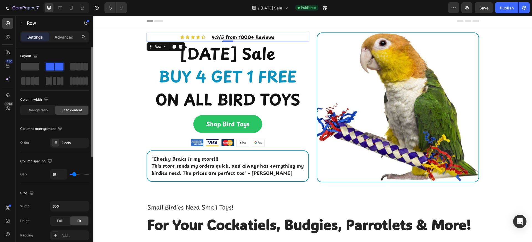
type input "18"
type input "17"
type input "16"
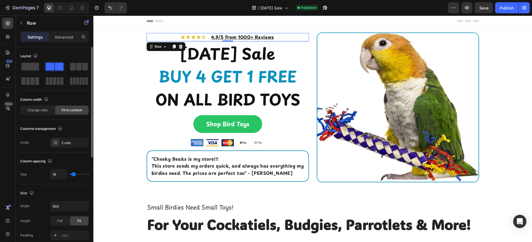
type input "16"
click at [73, 173] on input "range" at bounding box center [79, 173] width 19 height 1
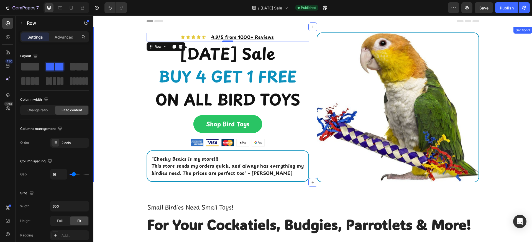
click at [99, 122] on div "Icon Icon Icon Icon Icon Icon List 4.9/5 from 1000+ Reviews Text Block Row 1 La…" at bounding box center [312, 107] width 439 height 150
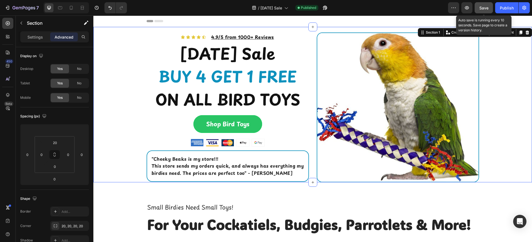
click at [399, 10] on button "Save" at bounding box center [484, 7] width 18 height 11
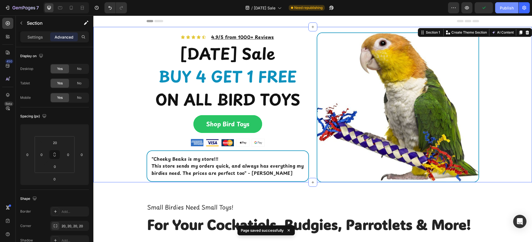
click at [399, 9] on div "Publish" at bounding box center [507, 8] width 14 height 6
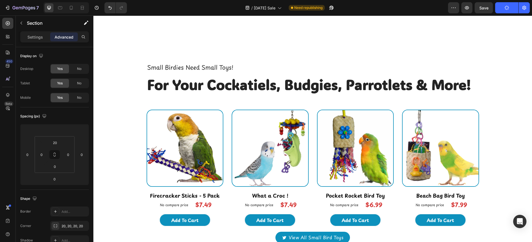
scroll to position [260, 0]
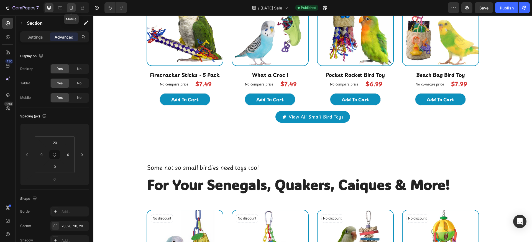
click at [74, 8] on icon at bounding box center [71, 8] width 6 height 6
type input "0"
type input "2"
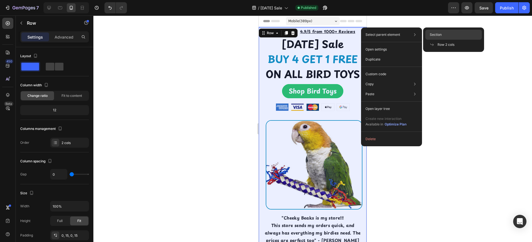
click at [399, 35] on span "Section" at bounding box center [436, 34] width 12 height 5
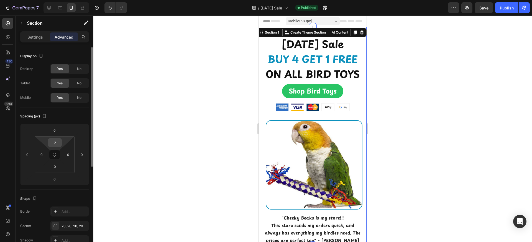
click at [60, 141] on div "2" at bounding box center [55, 142] width 14 height 9
click at [59, 142] on input "2" at bounding box center [54, 142] width 11 height 8
type input "12"
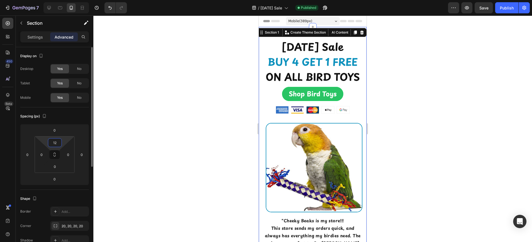
scroll to position [1, 0]
click at [158, 128] on div at bounding box center [312, 129] width 439 height 226
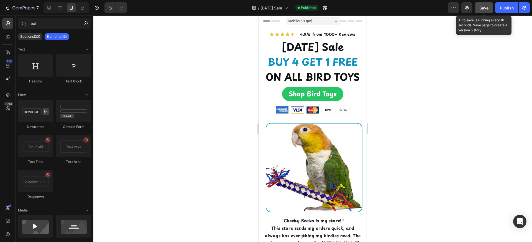
click at [399, 11] on button "Save" at bounding box center [484, 7] width 18 height 11
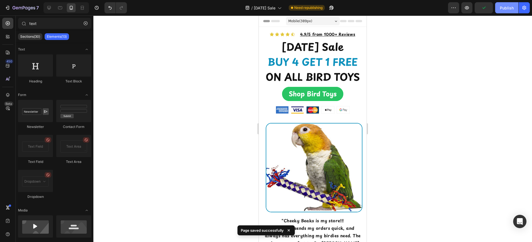
click at [399, 8] on div "Publish" at bounding box center [507, 8] width 14 height 6
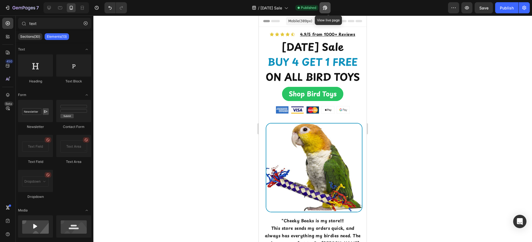
click at [328, 7] on icon "button" at bounding box center [325, 8] width 6 height 6
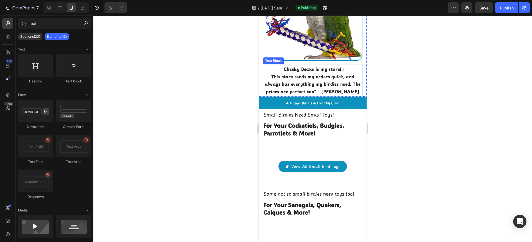
scroll to position [152, 0]
click at [350, 84] on strong "This store sends my orders quick, and always has everything my birdies need. Th…" at bounding box center [313, 83] width 96 height 21
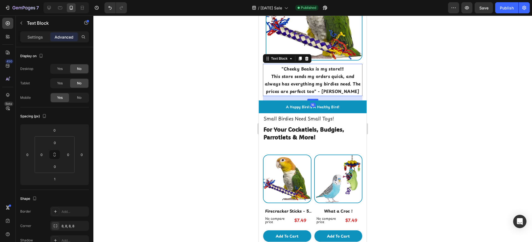
drag, startPoint x: 314, startPoint y: 114, endPoint x: 315, endPoint y: 118, distance: 4.2
click at [315, 100] on div at bounding box center [312, 100] width 11 height 2
type input "16"
click at [399, 101] on div at bounding box center [312, 129] width 439 height 226
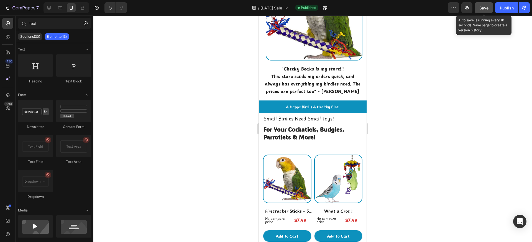
click at [399, 6] on button "Save" at bounding box center [484, 7] width 18 height 11
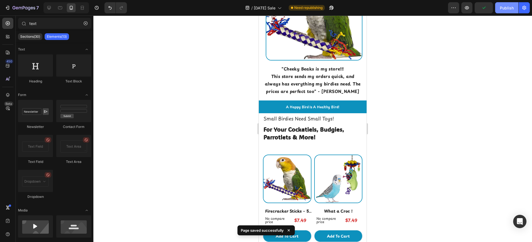
click at [399, 9] on button "Publish" at bounding box center [506, 7] width 23 height 11
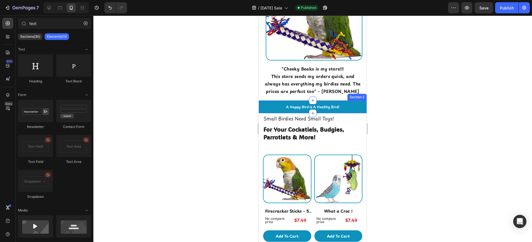
click at [349, 113] on div "Icon 999-9999-999 Text block Row A Happy Bird Is A Healthy Bird! Text block Shi…" at bounding box center [313, 106] width 108 height 13
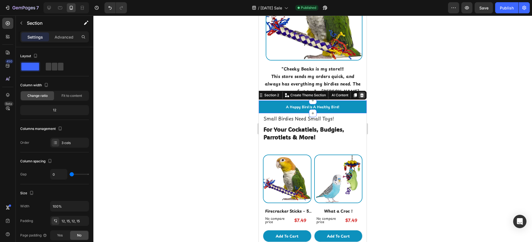
click at [360, 97] on icon at bounding box center [362, 95] width 4 height 4
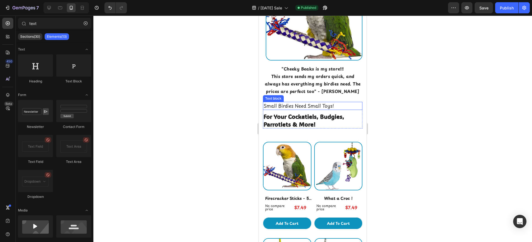
click at [341, 109] on p "Small Birdies Need Small Toys!" at bounding box center [313, 105] width 98 height 7
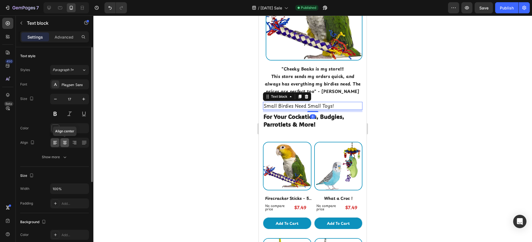
click at [65, 141] on icon at bounding box center [65, 143] width 6 height 6
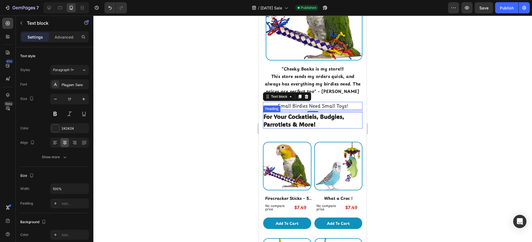
click at [329, 128] on h2 "For Your Cockatiels, Budgies, Parrotlets & More!" at bounding box center [312, 120] width 99 height 16
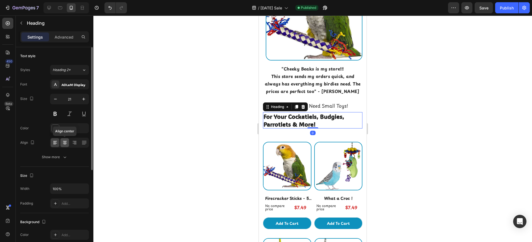
click at [65, 144] on icon at bounding box center [64, 144] width 3 height 1
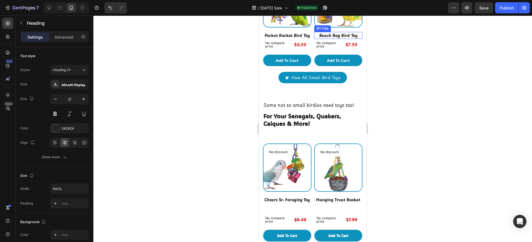
scroll to position [447, 0]
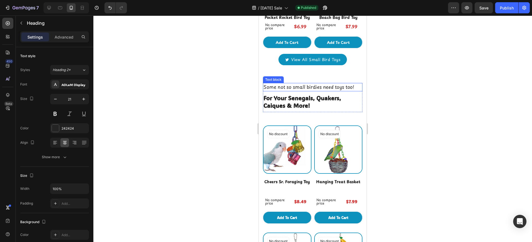
click at [321, 86] on p "Some not so small birdies need toys too!" at bounding box center [313, 86] width 98 height 7
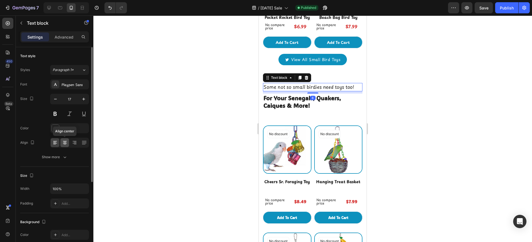
click at [65, 140] on icon at bounding box center [65, 143] width 6 height 6
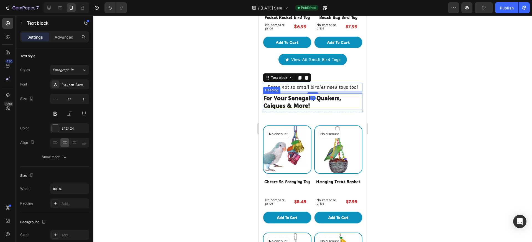
click at [297, 103] on h2 "For Your Senegals, Quakers, Caiques & More!" at bounding box center [312, 101] width 99 height 16
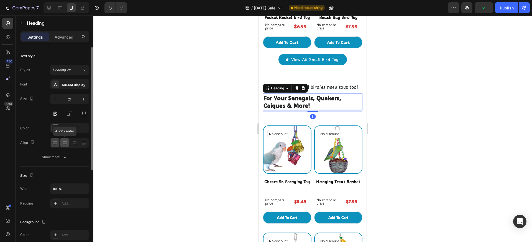
click at [62, 145] on icon at bounding box center [65, 143] width 6 height 6
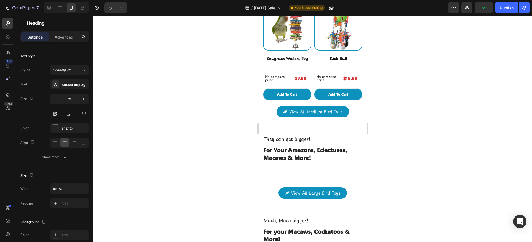
scroll to position [722, 0]
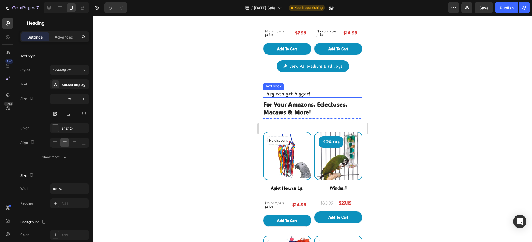
click at [306, 94] on p "They can get bigger!" at bounding box center [313, 93] width 98 height 7
click at [306, 93] on p "They can get bigger!" at bounding box center [313, 93] width 98 height 7
click at [64, 146] on div at bounding box center [64, 142] width 9 height 9
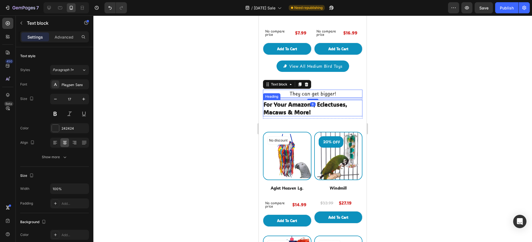
click at [303, 108] on h2 "For Your Amazons, Eclectuses, Macaws & More!" at bounding box center [312, 108] width 99 height 16
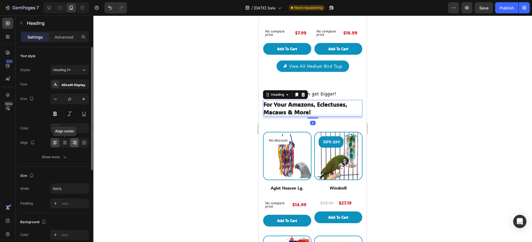
click at [67, 142] on icon at bounding box center [65, 143] width 6 height 6
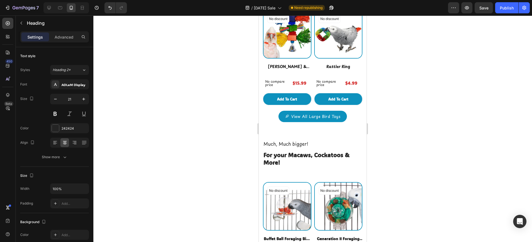
scroll to position [963, 0]
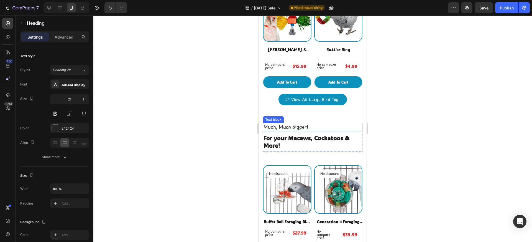
click at [311, 129] on p "Much, Much bigger!" at bounding box center [313, 126] width 98 height 7
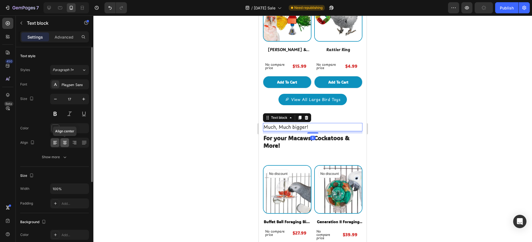
click at [67, 144] on icon at bounding box center [65, 143] width 6 height 6
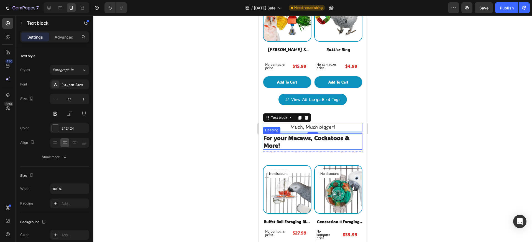
click at [292, 147] on h2 "For your Macaws, Cockatoos & More!" at bounding box center [312, 141] width 99 height 16
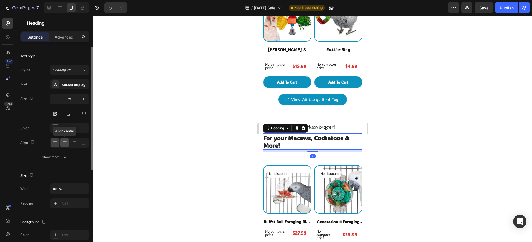
click at [67, 144] on icon at bounding box center [65, 143] width 6 height 6
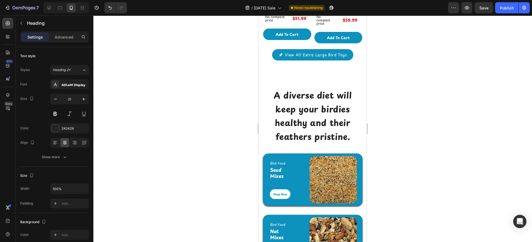
scroll to position [1281, 0]
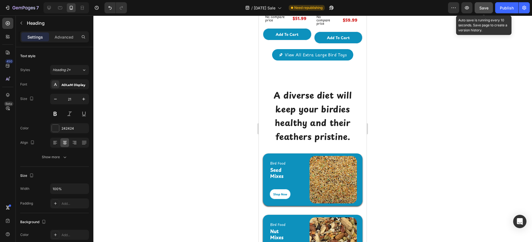
click at [399, 9] on button "Save" at bounding box center [484, 7] width 18 height 11
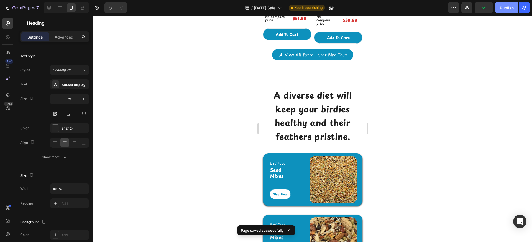
click at [399, 12] on button "Publish" at bounding box center [506, 7] width 23 height 11
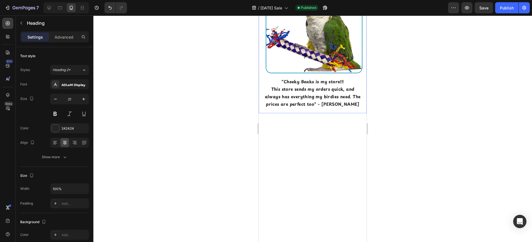
scroll to position [145, 0]
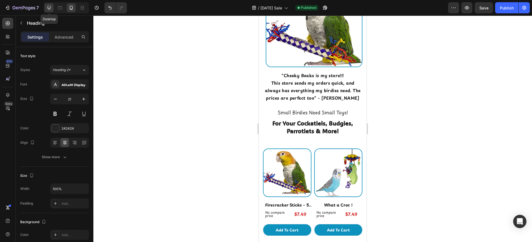
click at [51, 9] on icon at bounding box center [49, 8] width 6 height 6
type input "51"
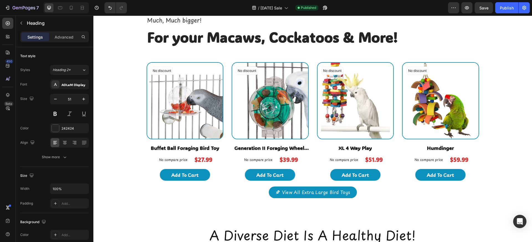
scroll to position [933, 0]
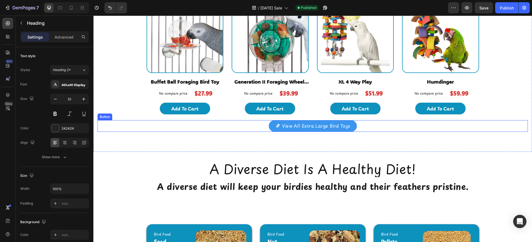
click at [272, 126] on link "View All Extra Large Bird Toys" at bounding box center [313, 126] width 88 height 12
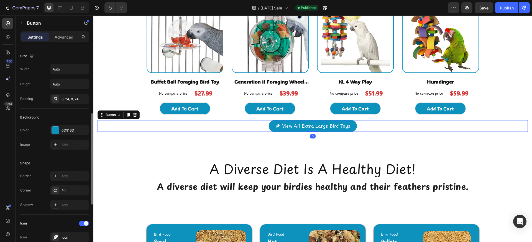
scroll to position [274, 0]
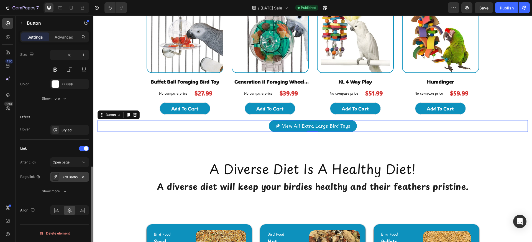
click at [70, 177] on div "Bird Baths" at bounding box center [70, 176] width 16 height 5
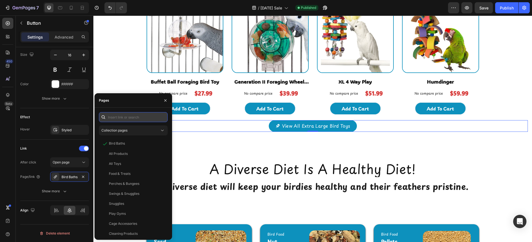
click at [125, 120] on input "text" at bounding box center [133, 117] width 69 height 10
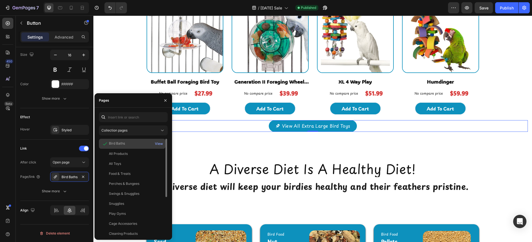
click at [113, 144] on div "Bird Baths" at bounding box center [117, 143] width 16 height 5
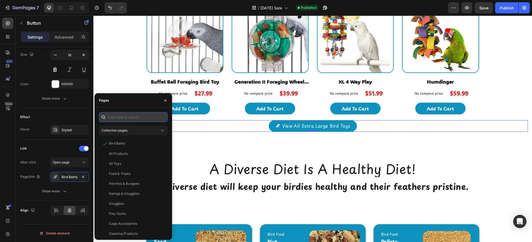
click at [119, 121] on input "text" at bounding box center [133, 117] width 69 height 10
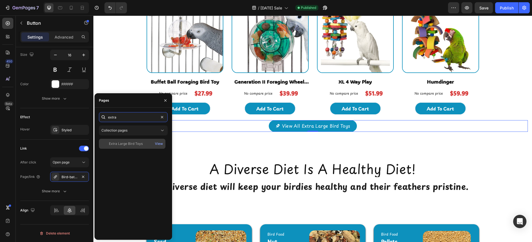
type input "extra"
click at [118, 145] on div "Extra Large Bird Toys" at bounding box center [126, 143] width 34 height 5
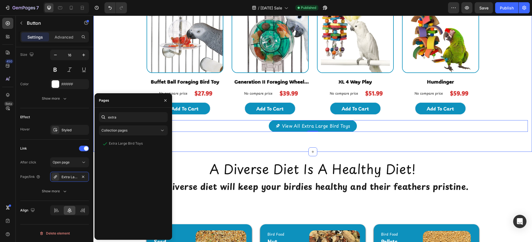
click at [126, 80] on div "Much, Much bigger! Text block For your Macaws, Cockatoos & More! Heading Row No…" at bounding box center [313, 40] width 430 height 183
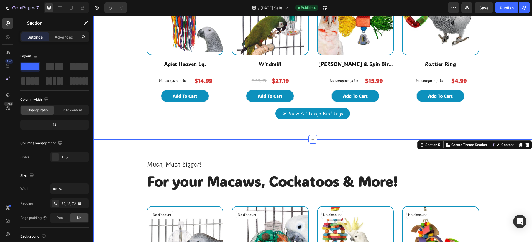
scroll to position [722, 0]
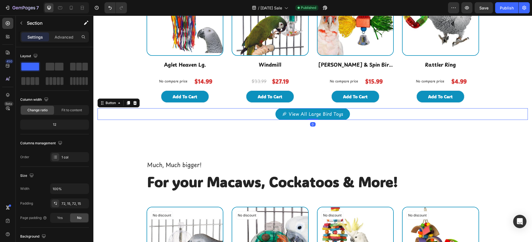
click at [271, 113] on div "View All Large Bird Toys Button 0" at bounding box center [313, 114] width 430 height 12
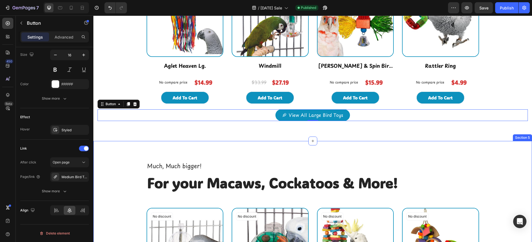
scroll to position [721, 0]
click at [73, 176] on div "Medium Bird Toys" at bounding box center [70, 176] width 16 height 5
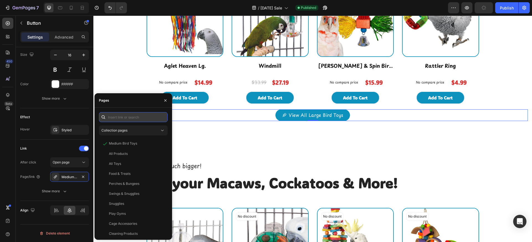
click at [126, 120] on input "text" at bounding box center [133, 117] width 69 height 10
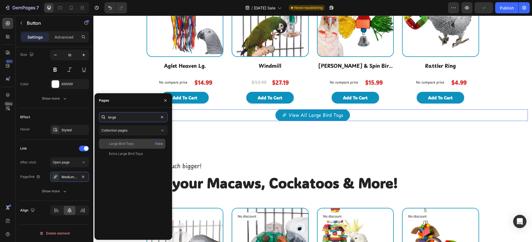
type input "large"
click at [127, 146] on div "Large Bird Toys" at bounding box center [121, 143] width 25 height 5
click at [129, 72] on div "They can get bigger! Text block For Your Amazons, Eclectuses, Macaws & More! He…" at bounding box center [313, 27] width 430 height 188
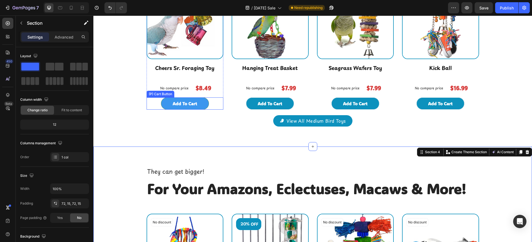
scroll to position [482, 0]
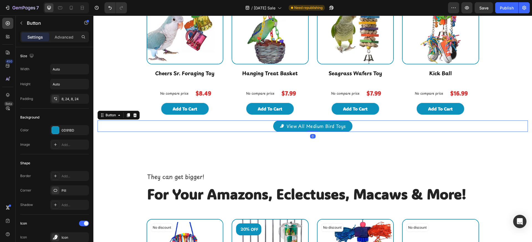
click at [241, 126] on div "View All Medium Bird Toys Button 0" at bounding box center [313, 126] width 430 height 12
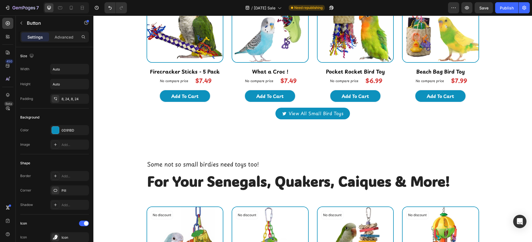
scroll to position [265, 0]
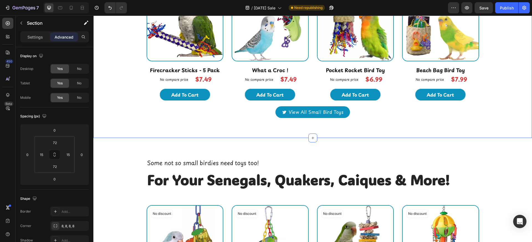
click at [140, 117] on div "Small Birdies Need Small Toys! Text block For Your Cockatiels, Budgies, Parrotl…" at bounding box center [312, 27] width 439 height 220
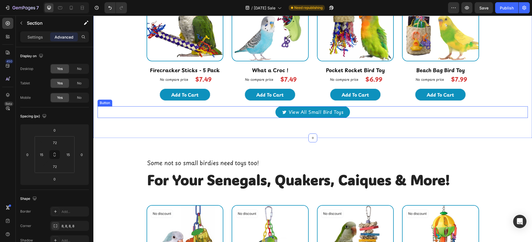
click at [144, 110] on div "View All Small Bird Toys Button" at bounding box center [313, 112] width 430 height 12
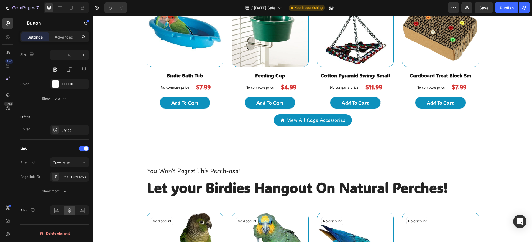
scroll to position [1324, 0]
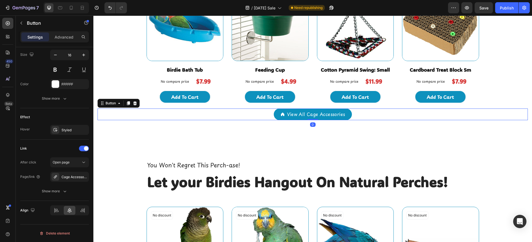
click at [187, 117] on div "View All Cage Accessories Button 0" at bounding box center [313, 114] width 430 height 12
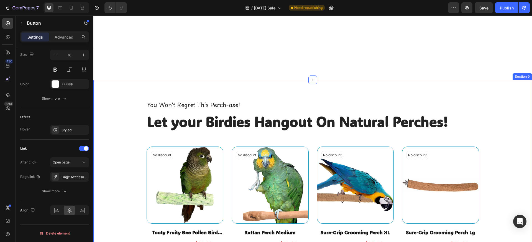
scroll to position [1532, 0]
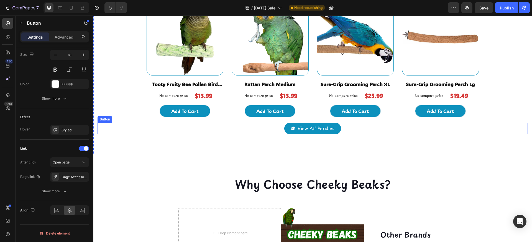
click at [154, 133] on div "View All Perches Button" at bounding box center [313, 128] width 430 height 12
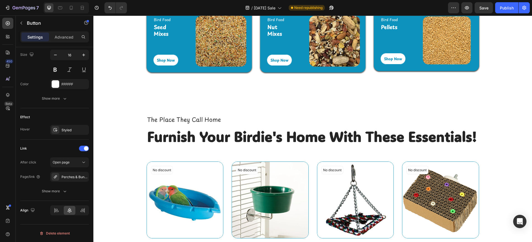
scroll to position [1005, 0]
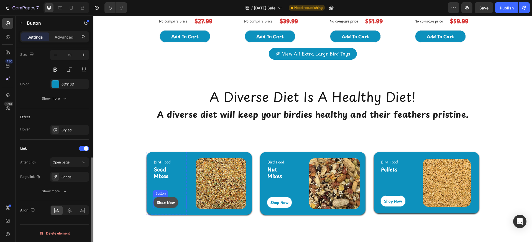
click at [167, 191] on link "Shop Now" at bounding box center [165, 202] width 25 height 12
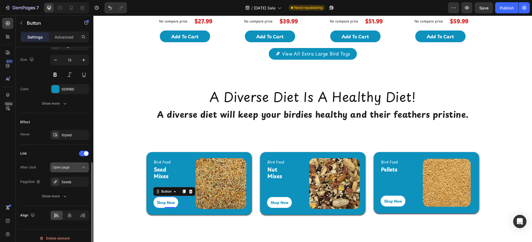
scroll to position [230, 0]
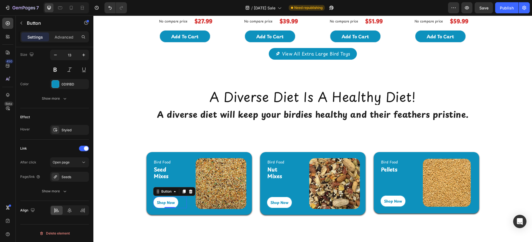
click at [180, 191] on div "Shop Now Button 0" at bounding box center [170, 202] width 34 height 12
click at [174, 191] on link "Shop Now" at bounding box center [165, 202] width 25 height 12
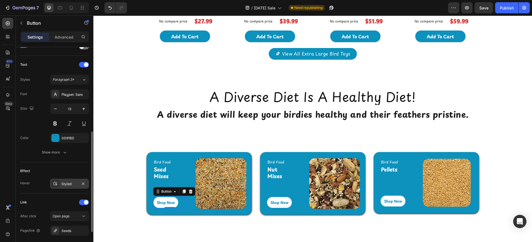
scroll to position [214, 0]
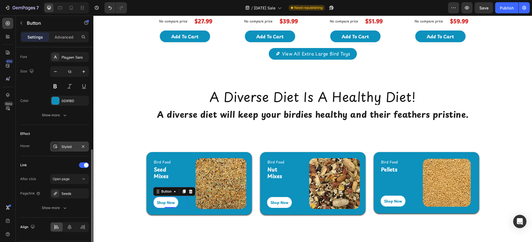
click at [62, 144] on div "Styled" at bounding box center [70, 146] width 16 height 5
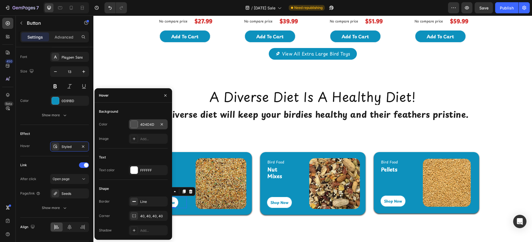
click at [135, 124] on div at bounding box center [134, 124] width 7 height 7
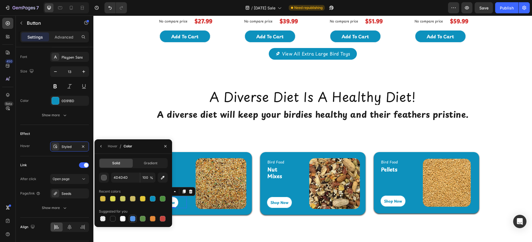
click at [134, 191] on div at bounding box center [133, 219] width 6 height 6
type input "5594E7"
click at [163, 145] on icon "button" at bounding box center [165, 146] width 4 height 4
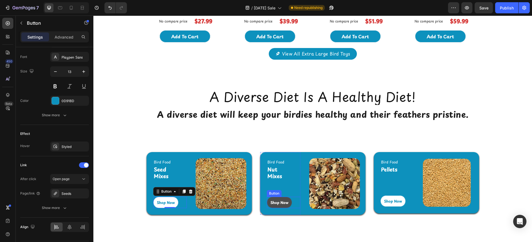
click at [280, 191] on link "Shop Now" at bounding box center [279, 202] width 25 height 12
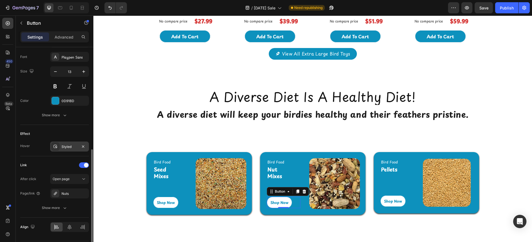
click at [72, 145] on div "Styled" at bounding box center [70, 146] width 16 height 5
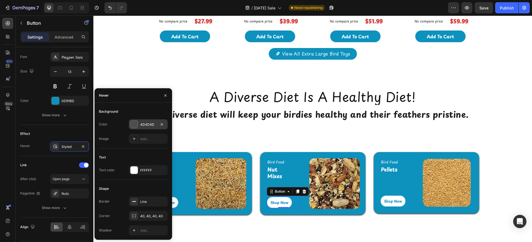
click at [139, 123] on div "4D4D4D" at bounding box center [148, 124] width 39 height 10
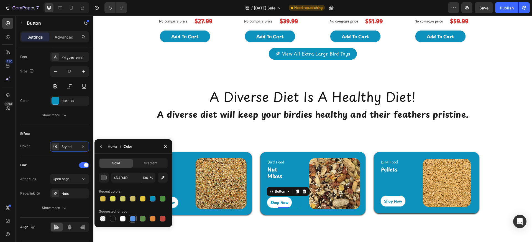
click at [133, 191] on div at bounding box center [133, 219] width 6 height 6
type input "5594E7"
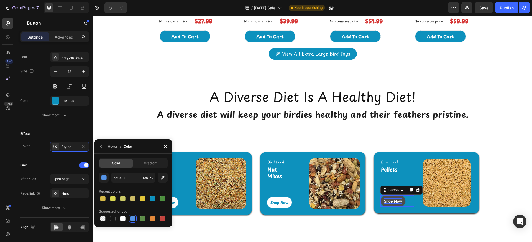
click at [384, 191] on p "Shop Now" at bounding box center [393, 201] width 18 height 6
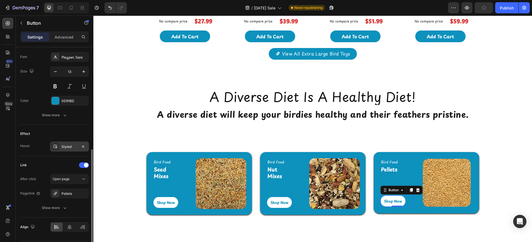
click at [71, 146] on div "Styled" at bounding box center [70, 146] width 16 height 5
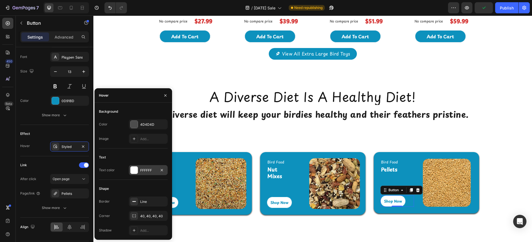
click at [130, 170] on div at bounding box center [134, 170] width 8 height 8
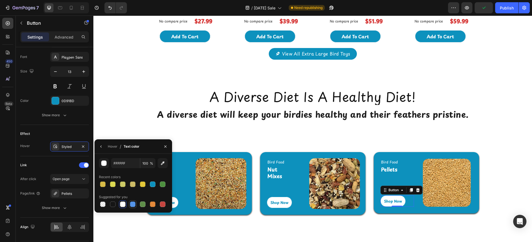
click at [131, 191] on div at bounding box center [133, 204] width 6 height 6
type input "5594E7"
drag, startPoint x: 162, startPoint y: 148, endPoint x: 59, endPoint y: 116, distance: 108.0
click at [162, 148] on button "button" at bounding box center [165, 146] width 9 height 9
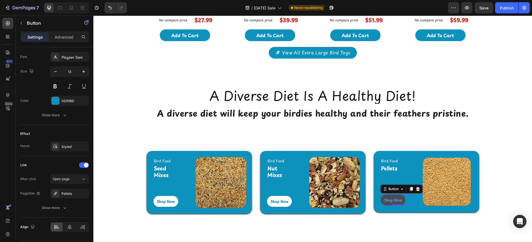
scroll to position [1006, 0]
click at [389, 191] on link "Shop Now" at bounding box center [392, 200] width 25 height 12
click at [80, 143] on div at bounding box center [83, 146] width 7 height 7
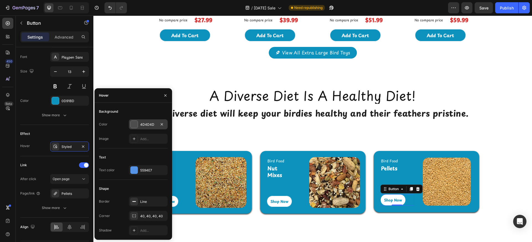
click at [134, 126] on div at bounding box center [134, 124] width 7 height 7
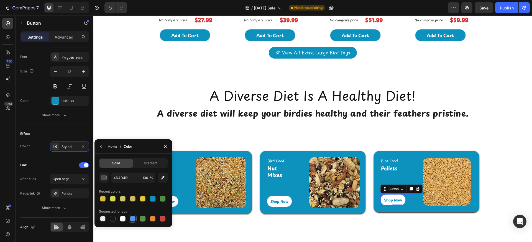
click at [130, 191] on div at bounding box center [133, 219] width 6 height 6
type input "5594E7"
click at [108, 147] on div "Hover" at bounding box center [113, 146] width 10 height 5
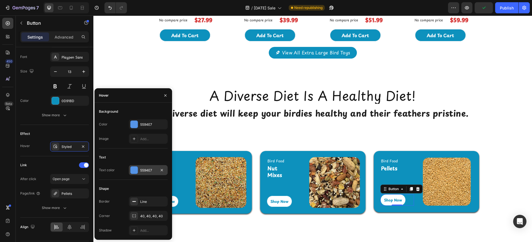
click at [134, 172] on div at bounding box center [134, 169] width 7 height 7
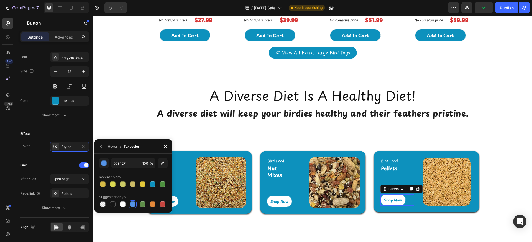
click at [119, 191] on div at bounding box center [133, 204] width 69 height 8
click at [124, 191] on div at bounding box center [123, 204] width 6 height 6
type input "FFFFFF"
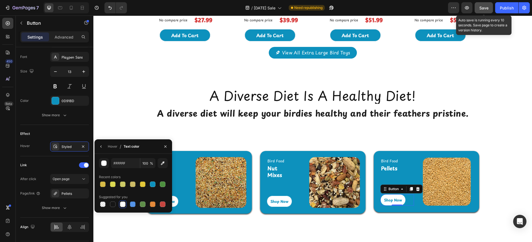
click at [399, 7] on button "Save" at bounding box center [484, 7] width 18 height 11
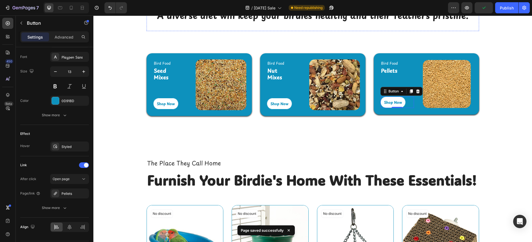
scroll to position [1213, 0]
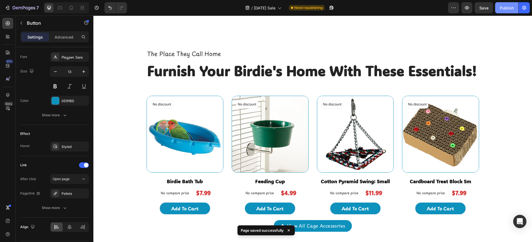
click at [399, 12] on button "Publish" at bounding box center [506, 7] width 23 height 11
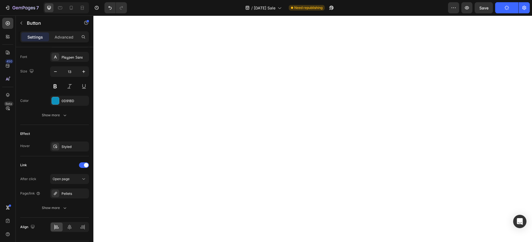
scroll to position [0, 0]
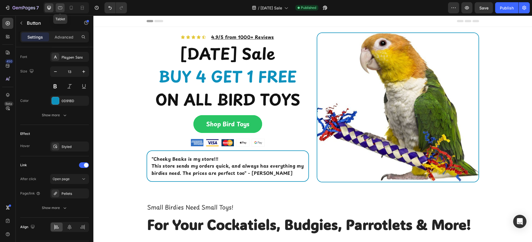
click at [63, 5] on icon at bounding box center [60, 8] width 6 height 6
type input "11"
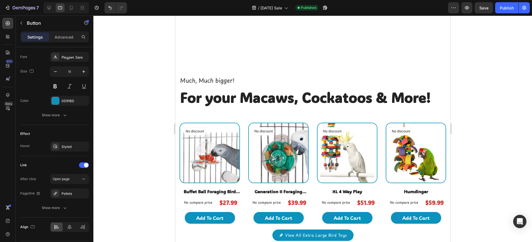
scroll to position [921, 0]
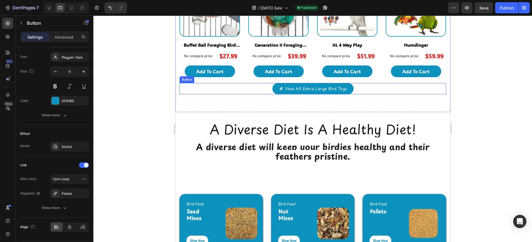
click at [263, 91] on div "View All Extra Large Bird Toys Button" at bounding box center [312, 88] width 267 height 11
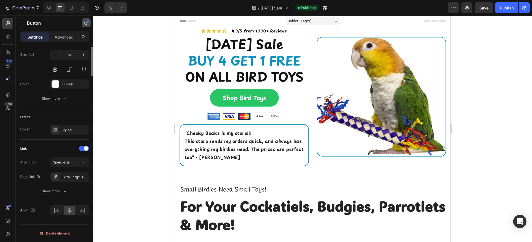
scroll to position [85, 0]
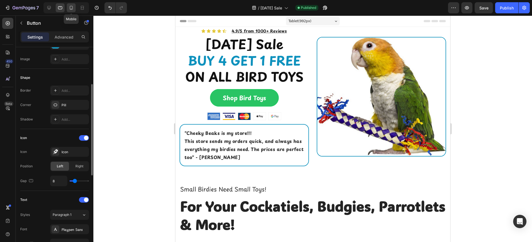
click at [72, 7] on icon at bounding box center [71, 8] width 6 height 6
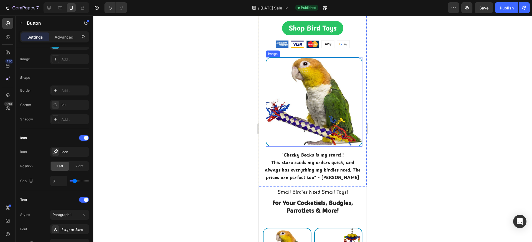
scroll to position [67, 0]
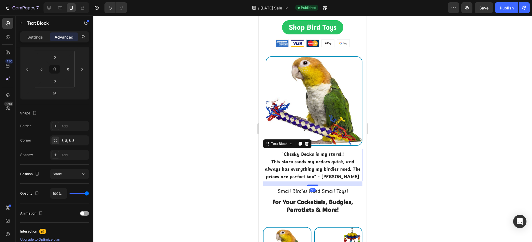
click at [334, 179] on strong "This store sends my orders quick, and always has everything my birdies need. Th…" at bounding box center [313, 168] width 96 height 21
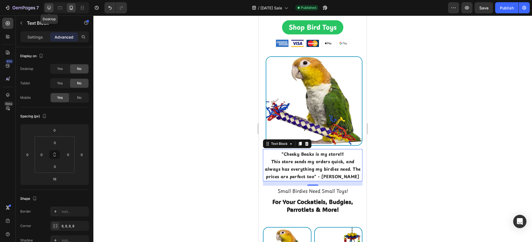
click at [46, 8] on icon at bounding box center [49, 8] width 6 height 6
type input "1"
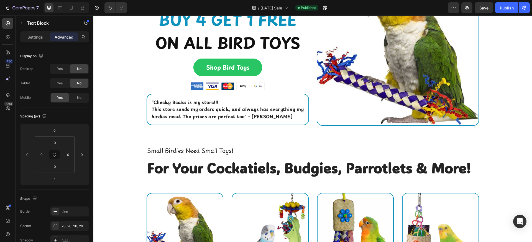
scroll to position [47, 0]
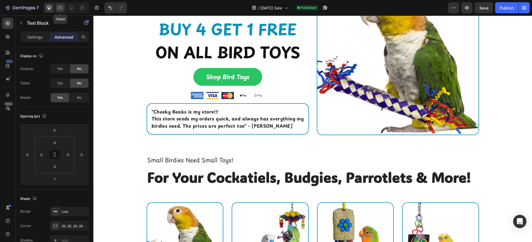
click at [63, 9] on div at bounding box center [60, 7] width 9 height 9
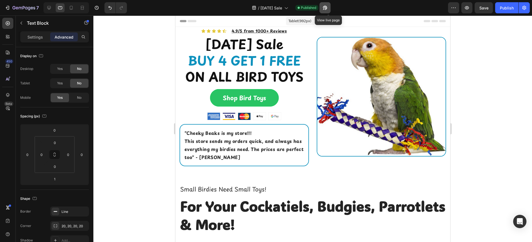
click at [328, 8] on icon "button" at bounding box center [325, 8] width 6 height 6
